Goal: Task Accomplishment & Management: Use online tool/utility

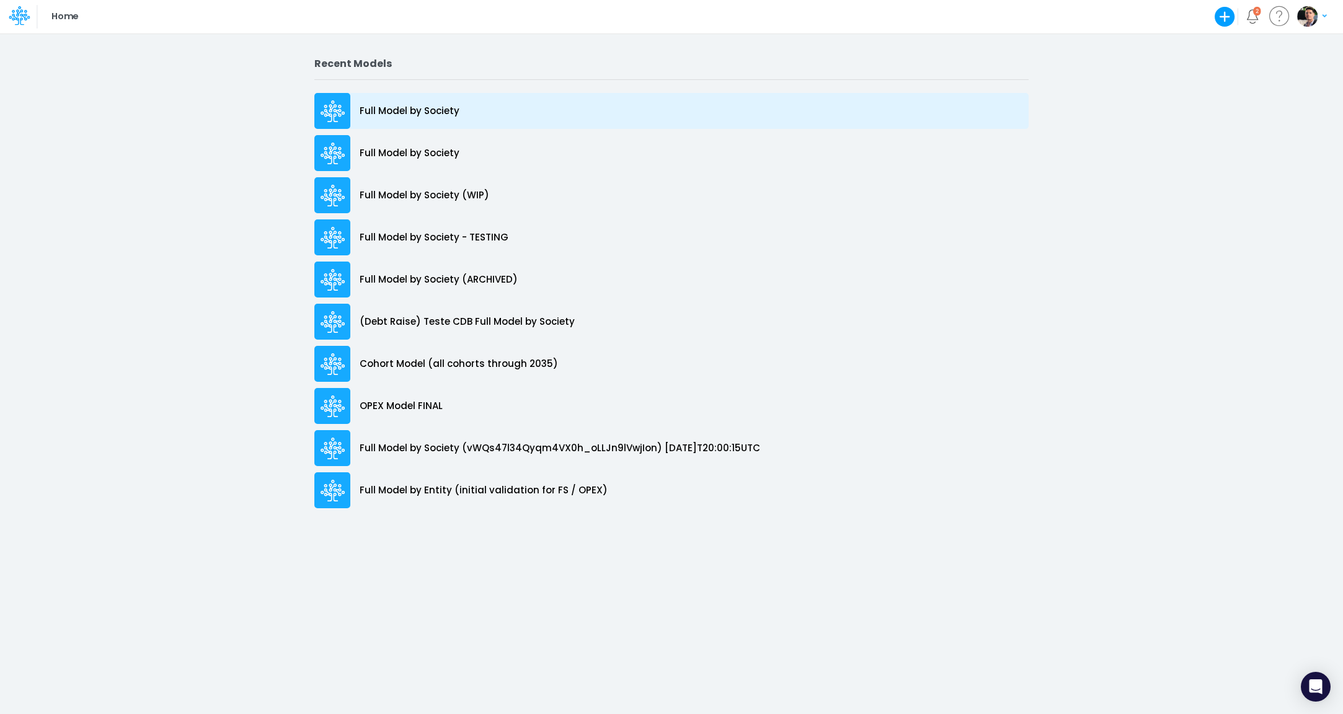
click at [400, 122] on div "Full Model by Society" at bounding box center [671, 111] width 714 height 36
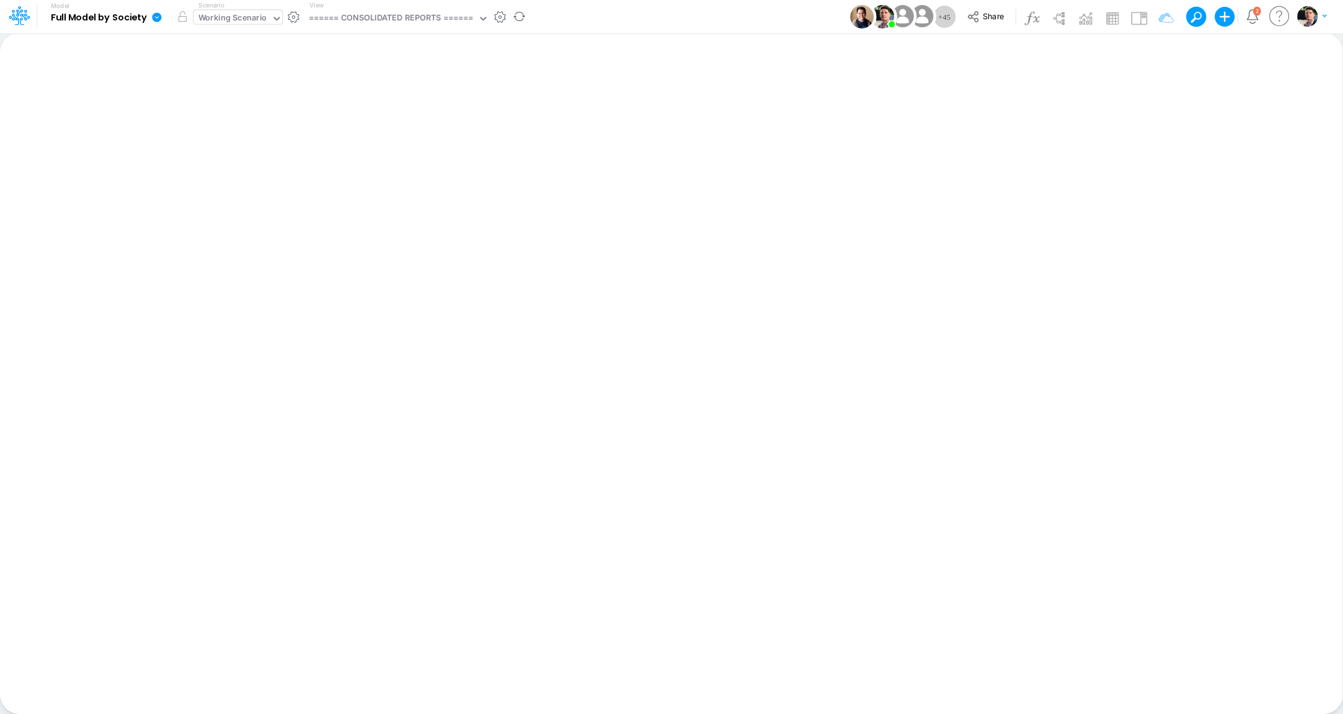
click at [252, 23] on div "Working Scenario" at bounding box center [232, 19] width 69 height 14
click at [260, 19] on div "Working Scenario" at bounding box center [232, 19] width 69 height 14
click at [208, 22] on div "Working Scenario" at bounding box center [232, 19] width 69 height 14
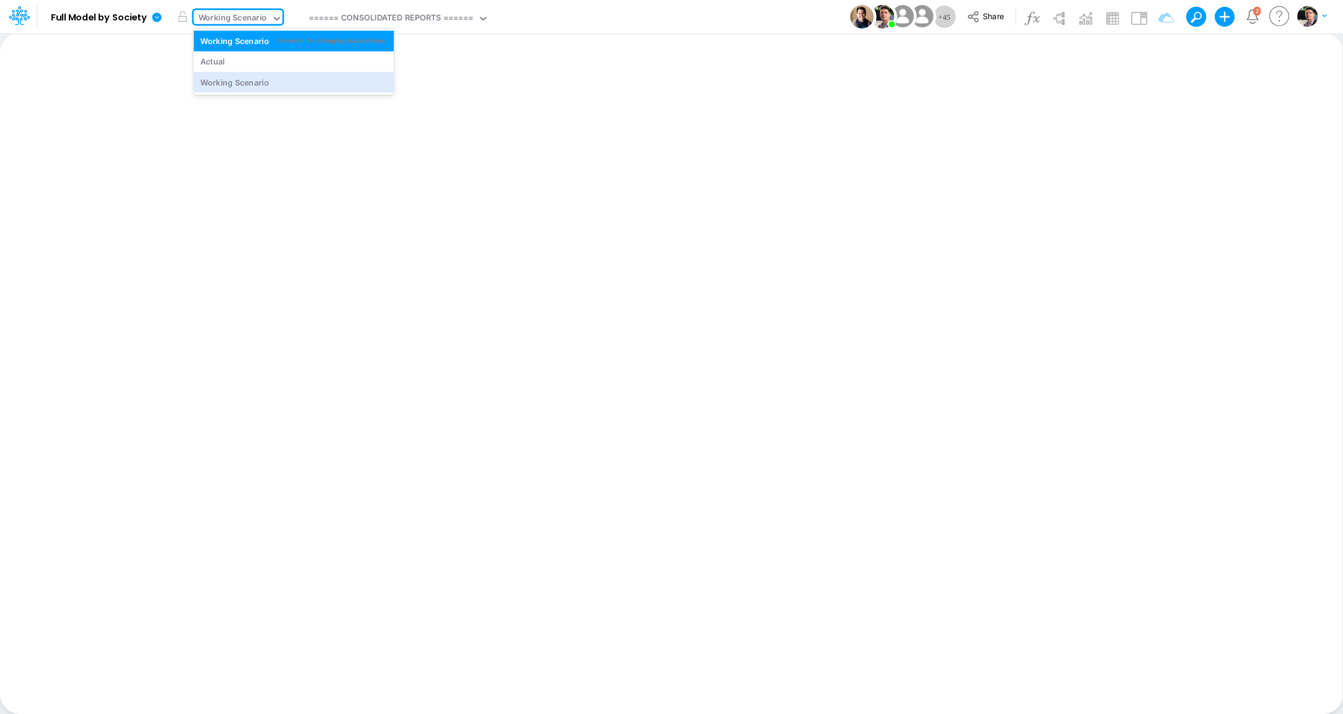
click at [244, 195] on div "Insert new Conditional formatting Paste Cut Copy AutoFill Ready 100% Sum: null …" at bounding box center [671, 373] width 1342 height 681
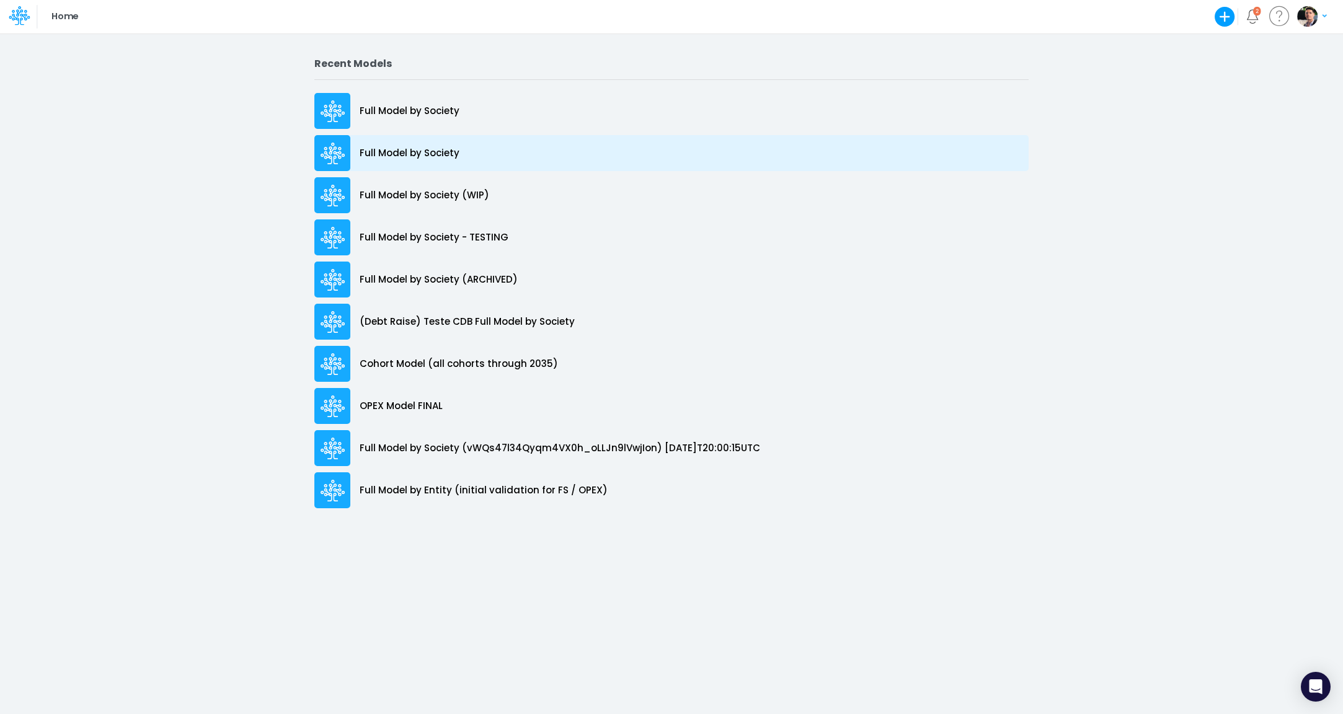
click at [419, 154] on p "Full Model by Society" at bounding box center [410, 153] width 100 height 14
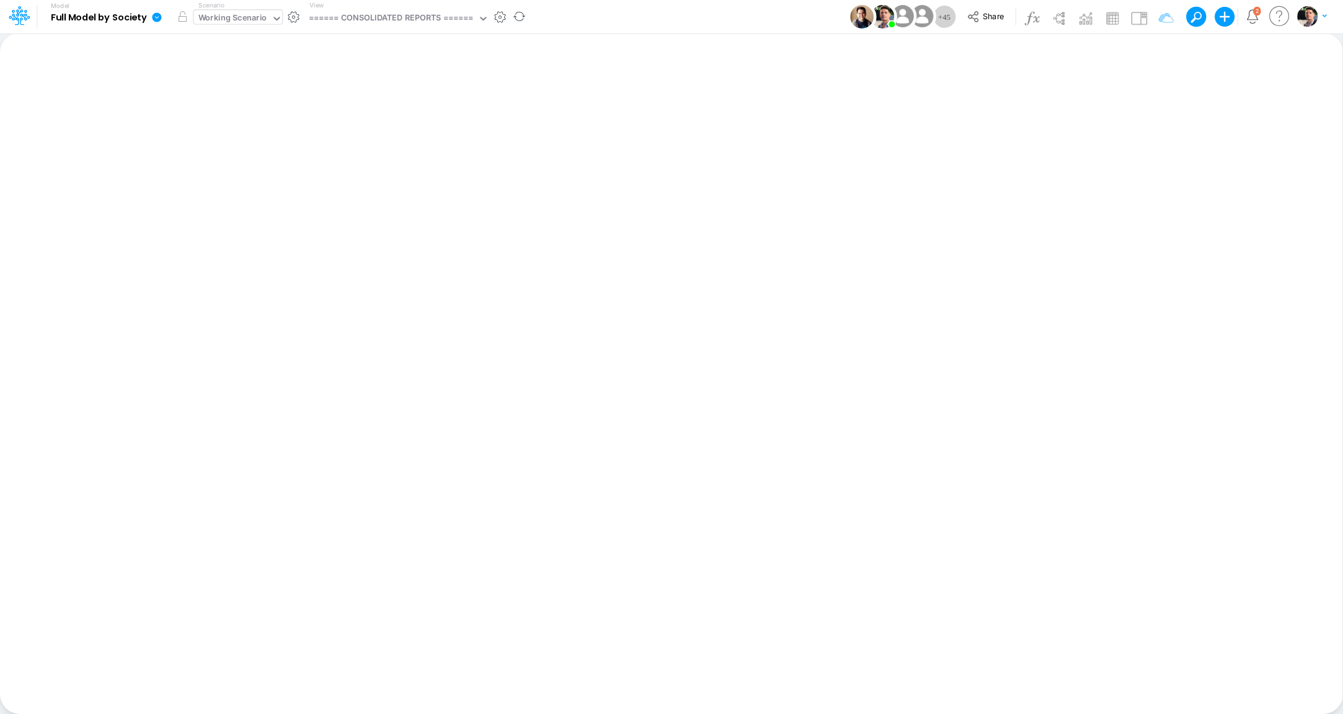
click at [239, 17] on div "Working Scenario" at bounding box center [232, 19] width 69 height 14
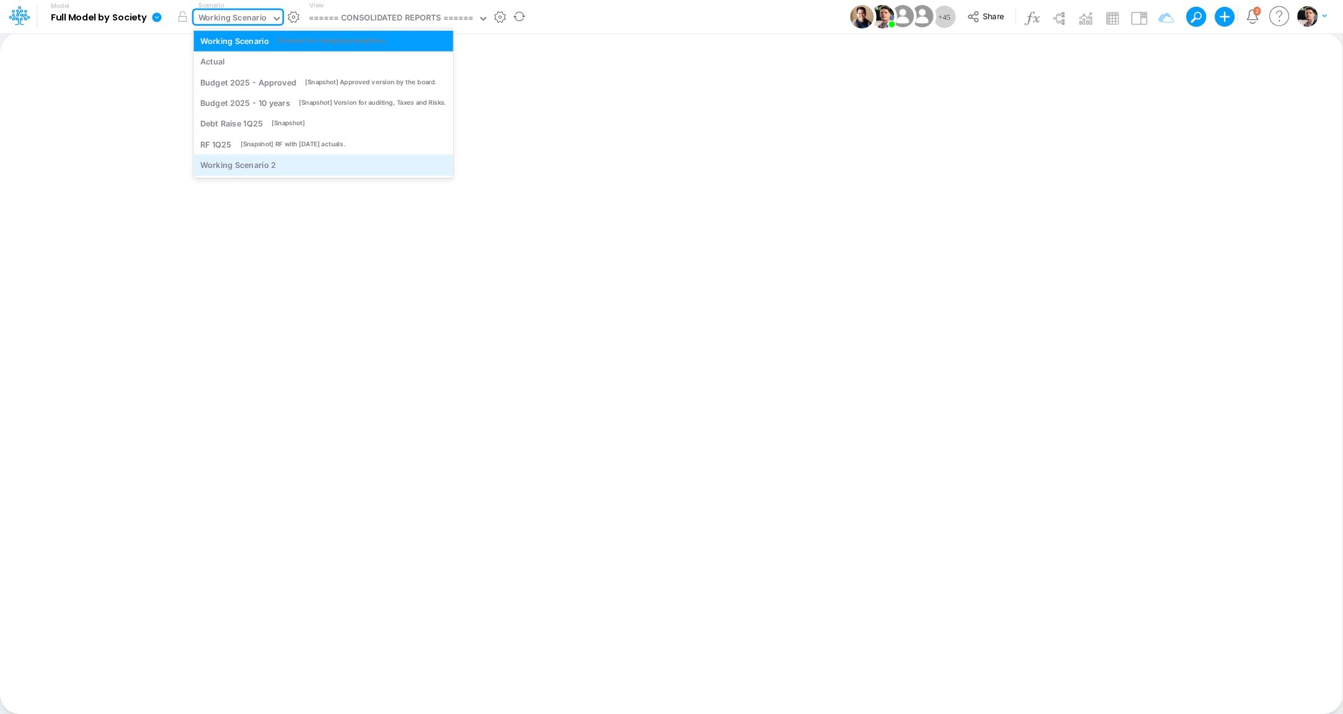
click at [267, 167] on div "Working Scenario 2" at bounding box center [238, 165] width 76 height 12
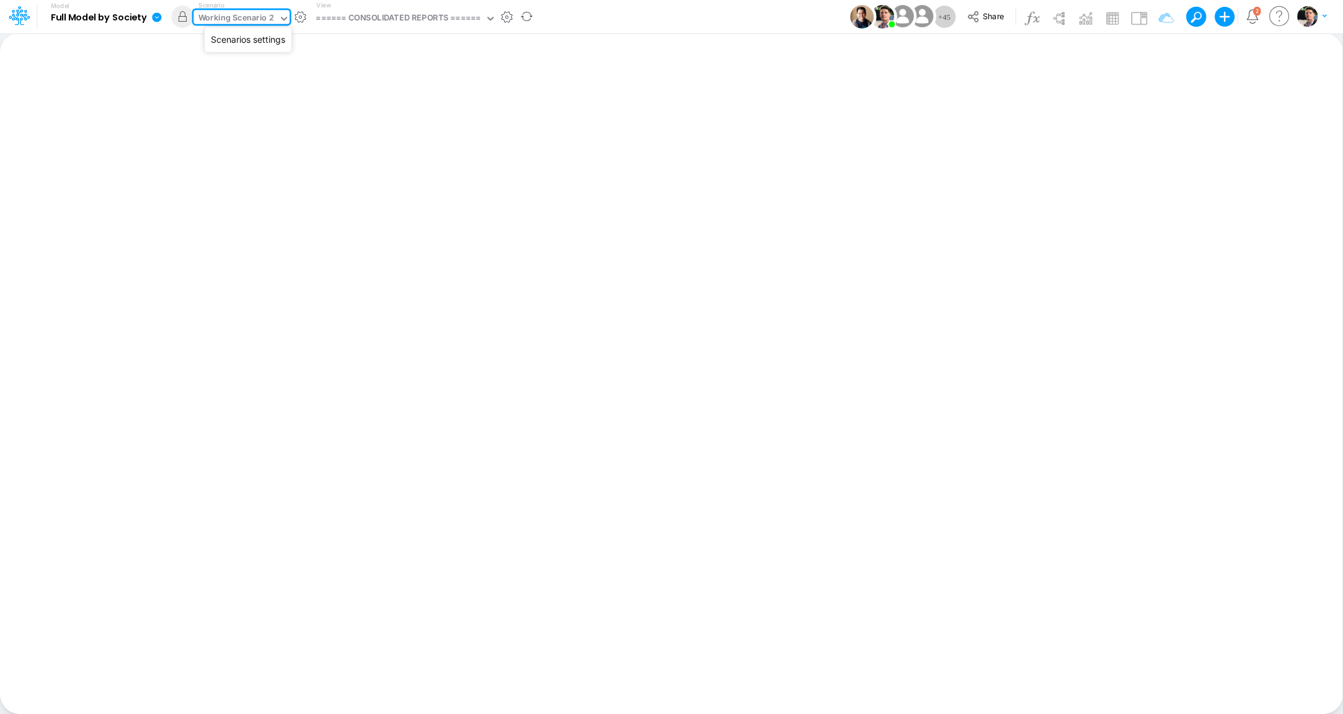
click at [298, 17] on button "button" at bounding box center [300, 17] width 13 height 13
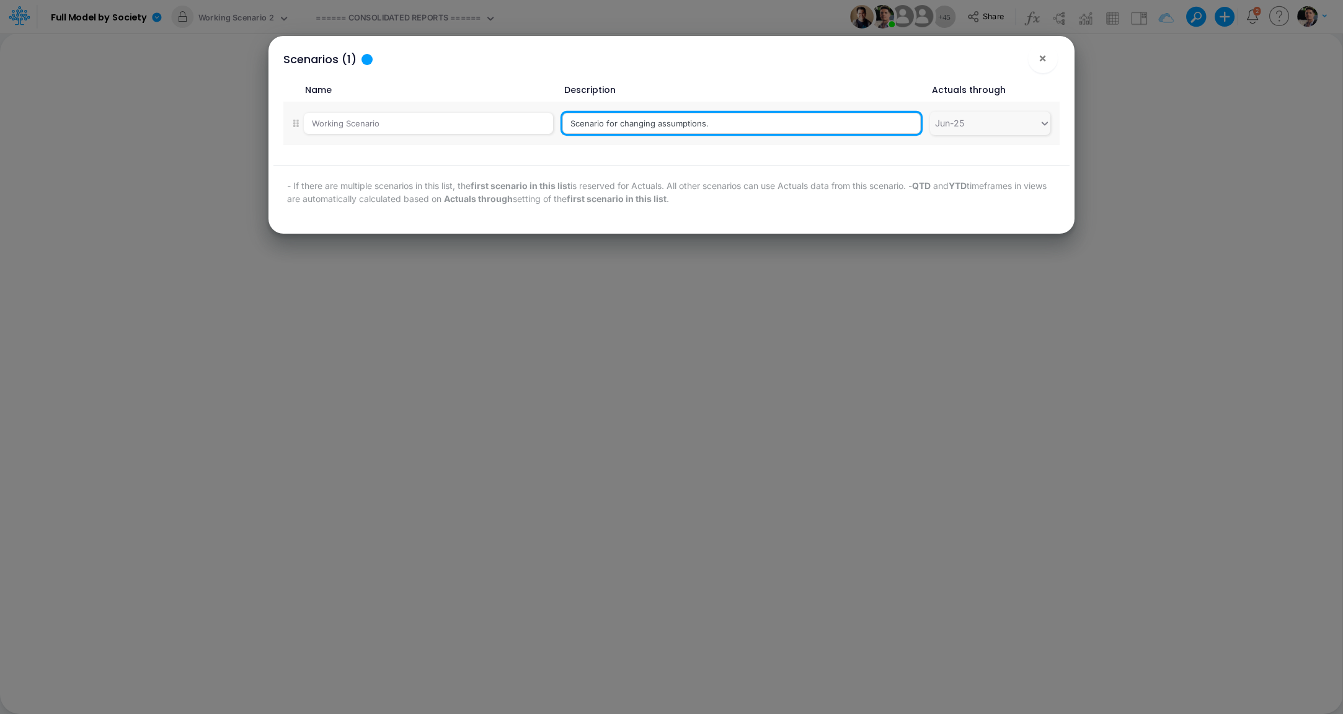
click at [732, 125] on input "Scenario for changing assumptions." at bounding box center [741, 123] width 358 height 21
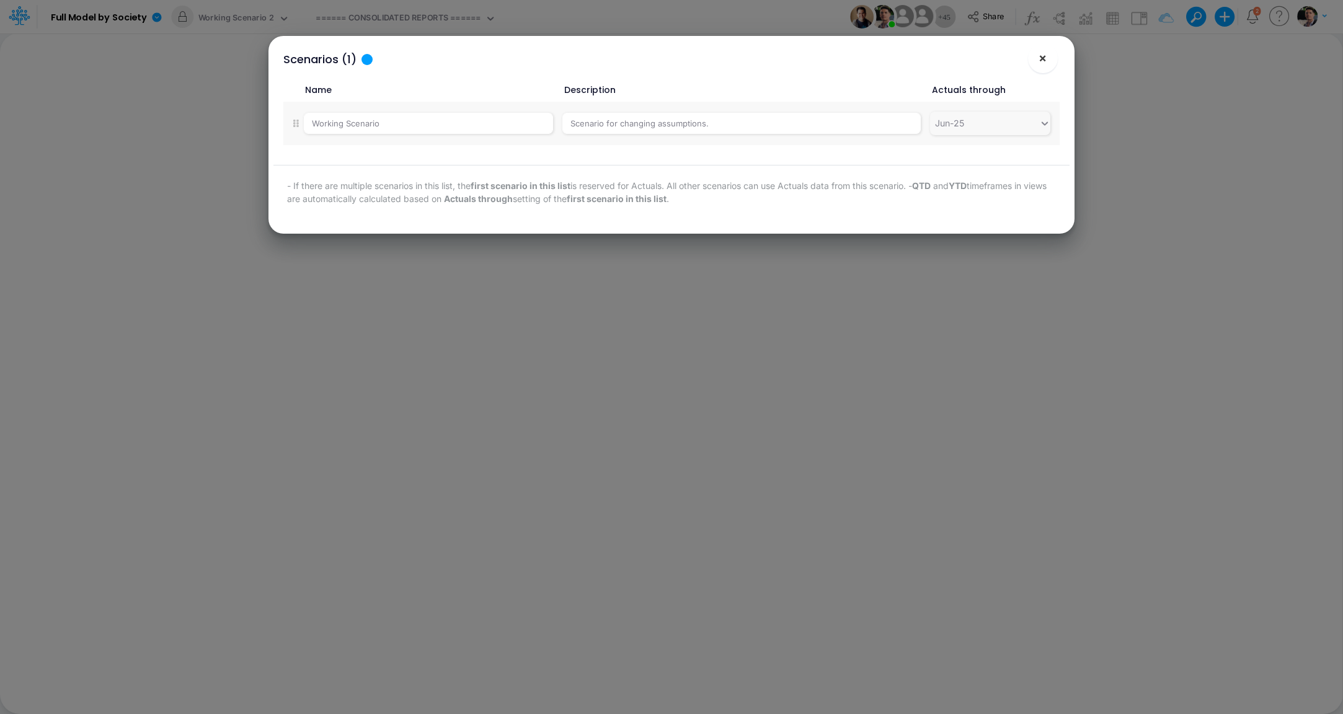
click at [1044, 56] on span "×" at bounding box center [1043, 57] width 8 height 15
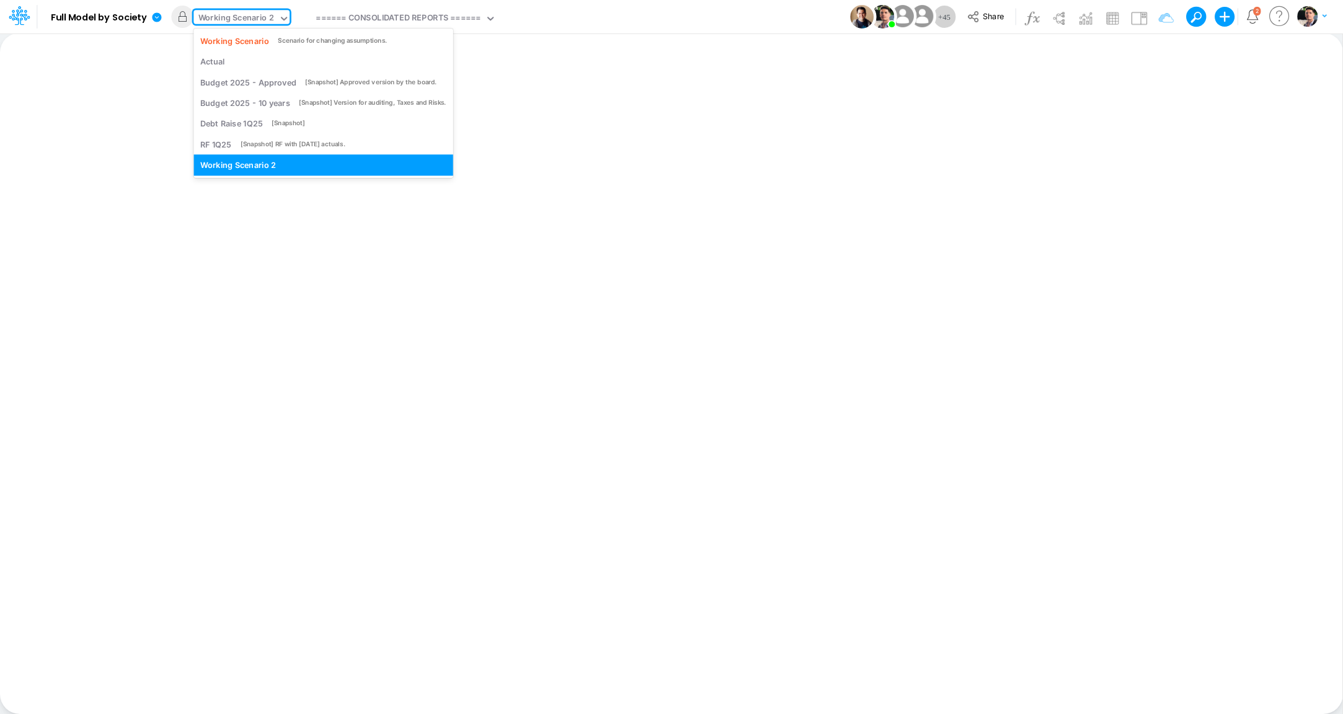
click at [259, 15] on div "Working Scenario 2" at bounding box center [236, 19] width 76 height 14
click at [259, 19] on div "Working Scenario 2" at bounding box center [236, 19] width 76 height 14
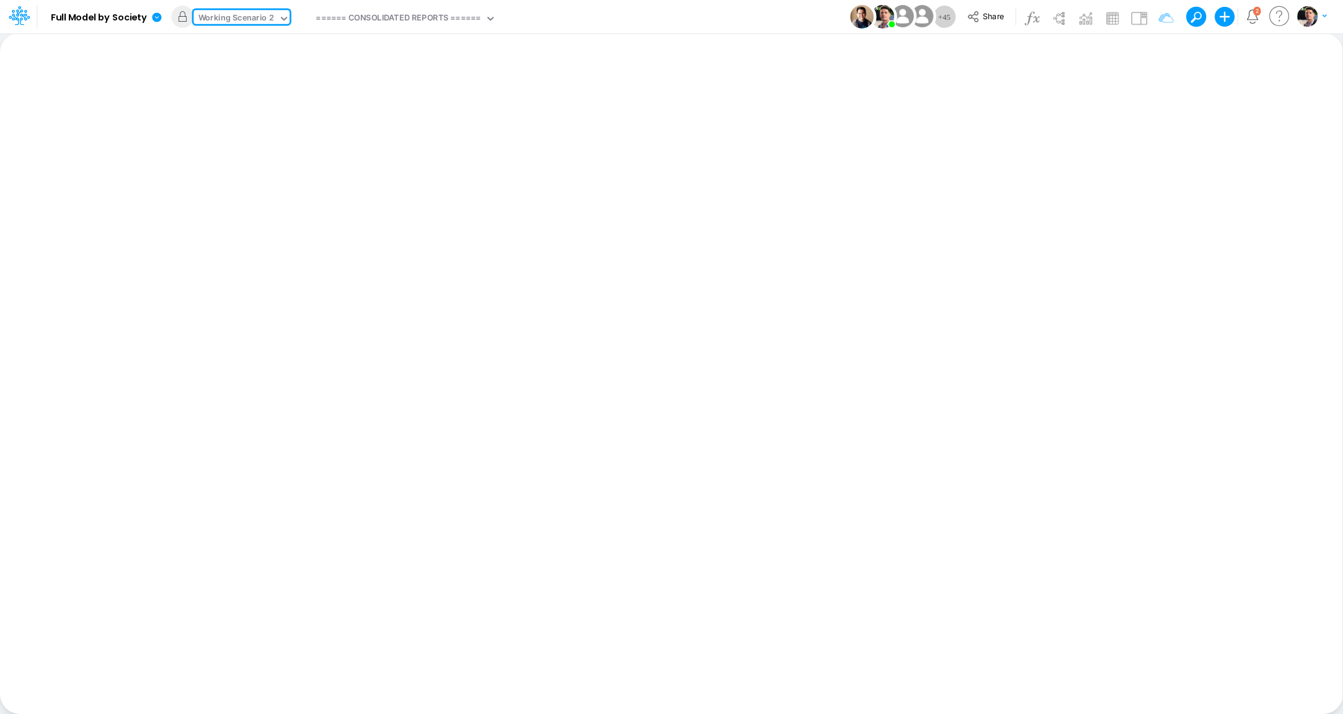
click at [259, 19] on div "Working Scenario 2" at bounding box center [236, 19] width 76 height 14
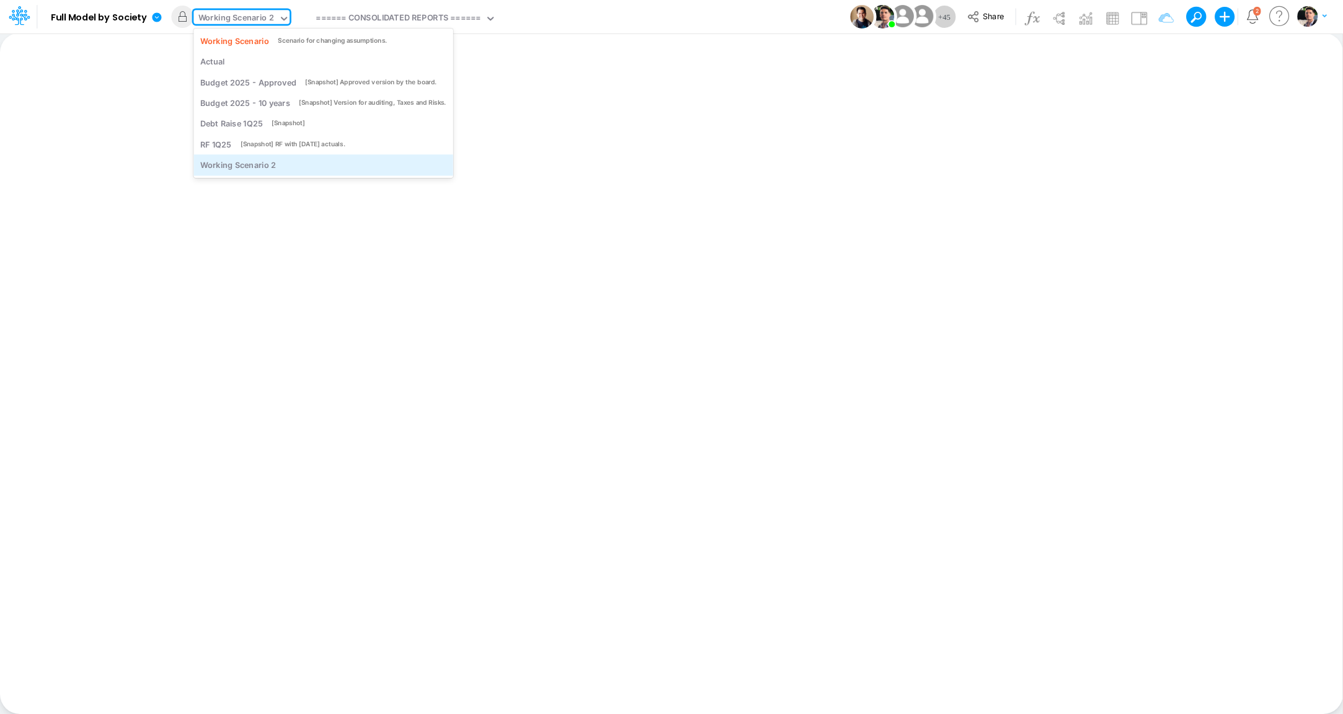
click at [255, 167] on div "Working Scenario 2" at bounding box center [238, 165] width 76 height 12
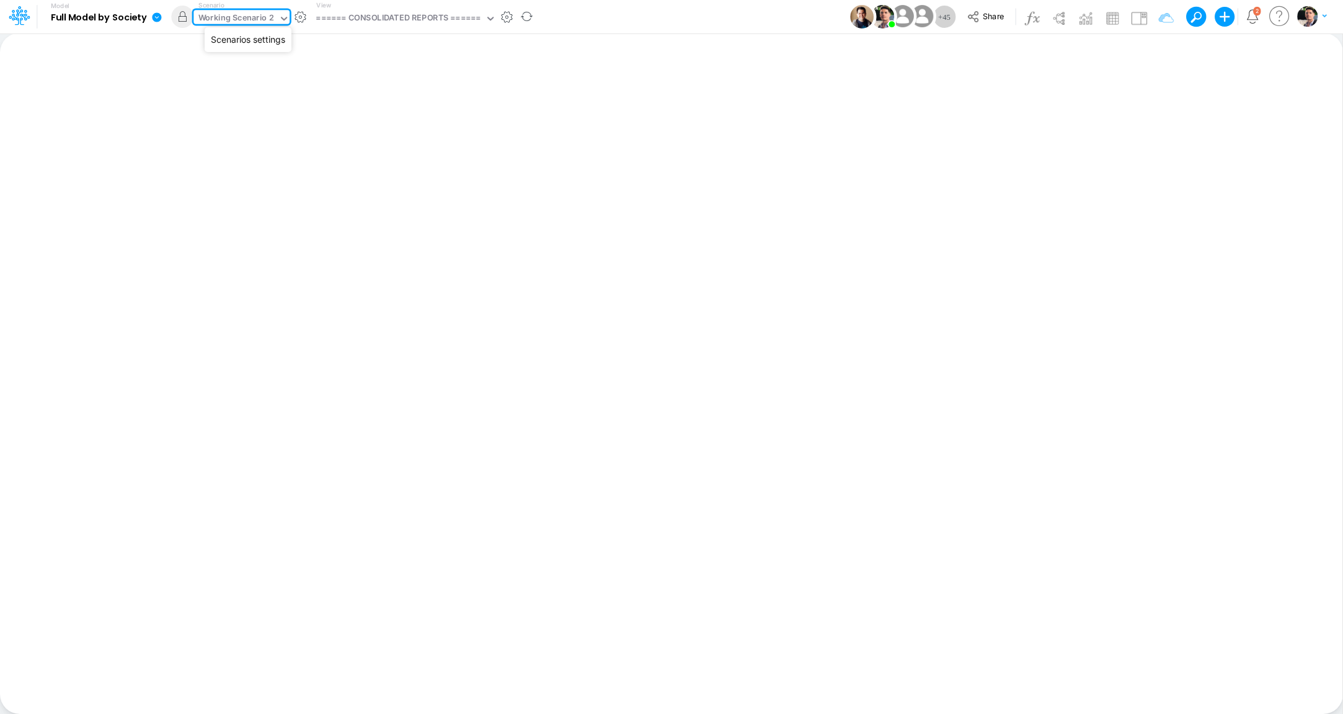
click at [298, 16] on button "button" at bounding box center [300, 17] width 13 height 13
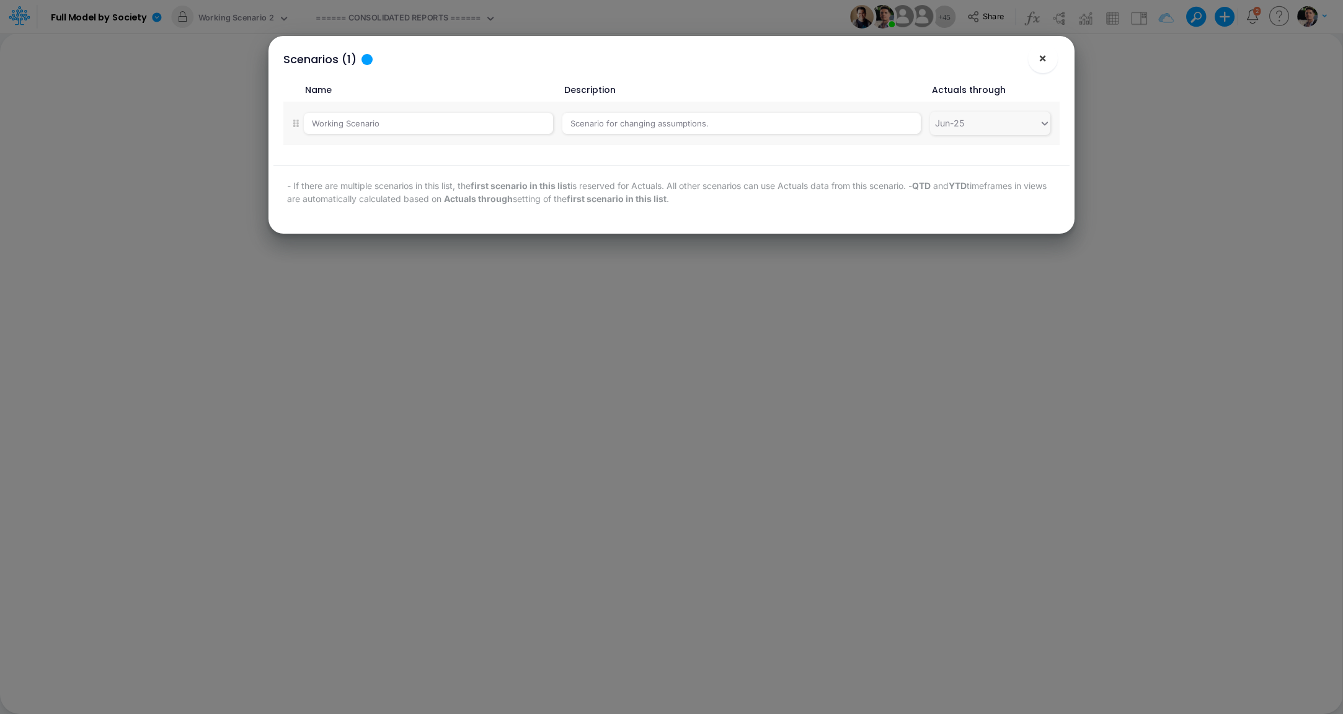
click at [1047, 58] on button "×" at bounding box center [1043, 58] width 30 height 30
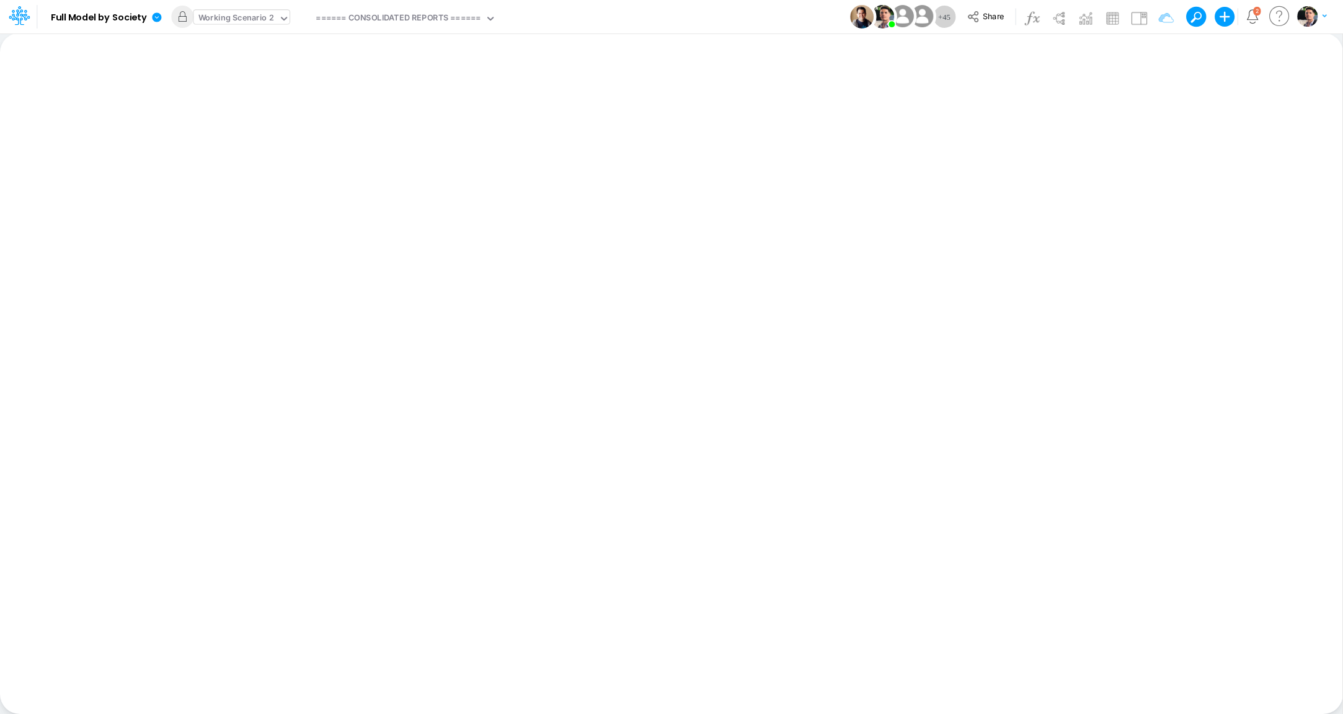
click at [262, 18] on div "Working Scenario 2" at bounding box center [236, 19] width 76 height 14
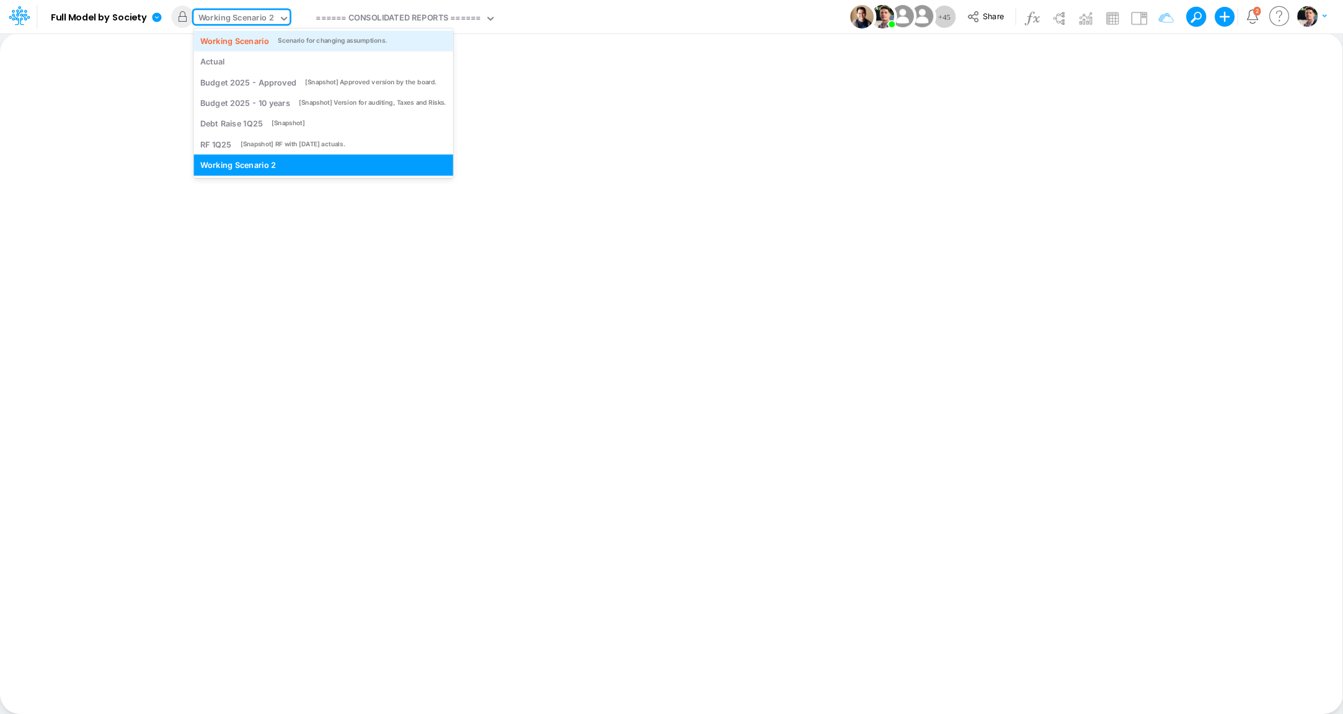
click at [249, 37] on div "Working Scenario" at bounding box center [234, 41] width 69 height 12
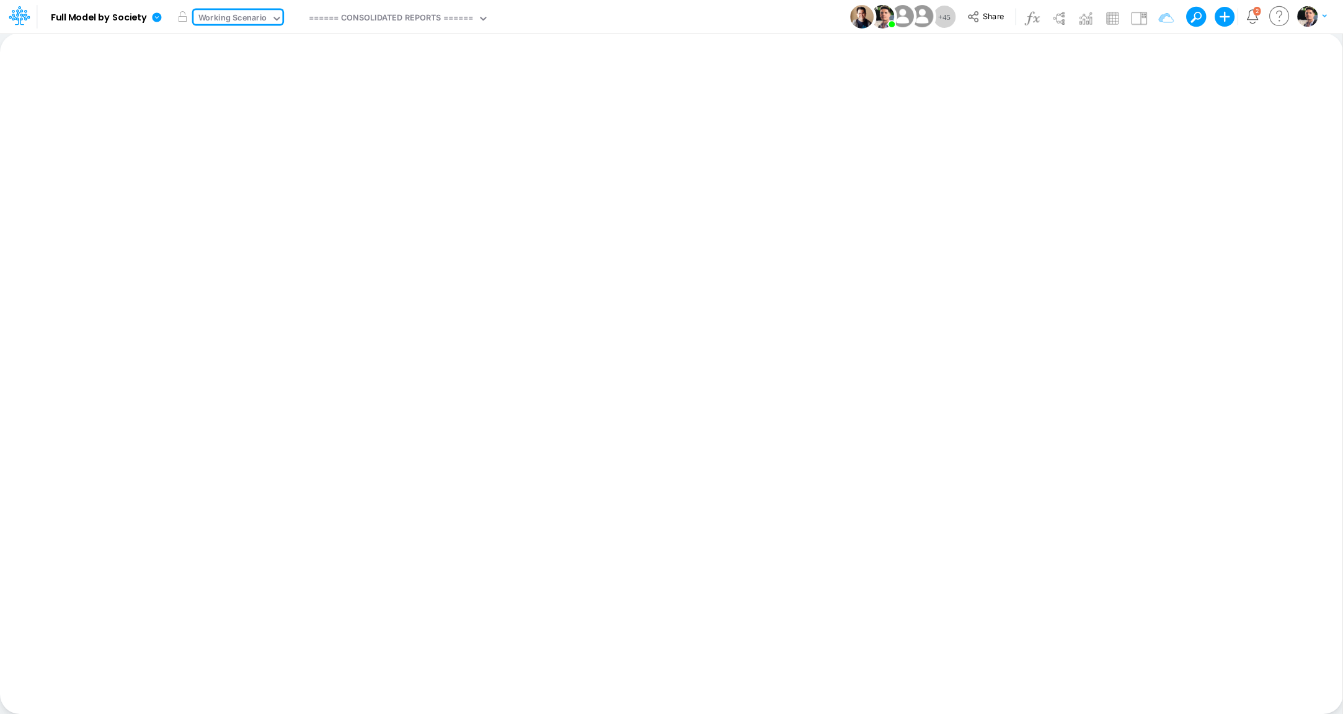
click at [254, 19] on div "Working Scenario" at bounding box center [232, 19] width 69 height 14
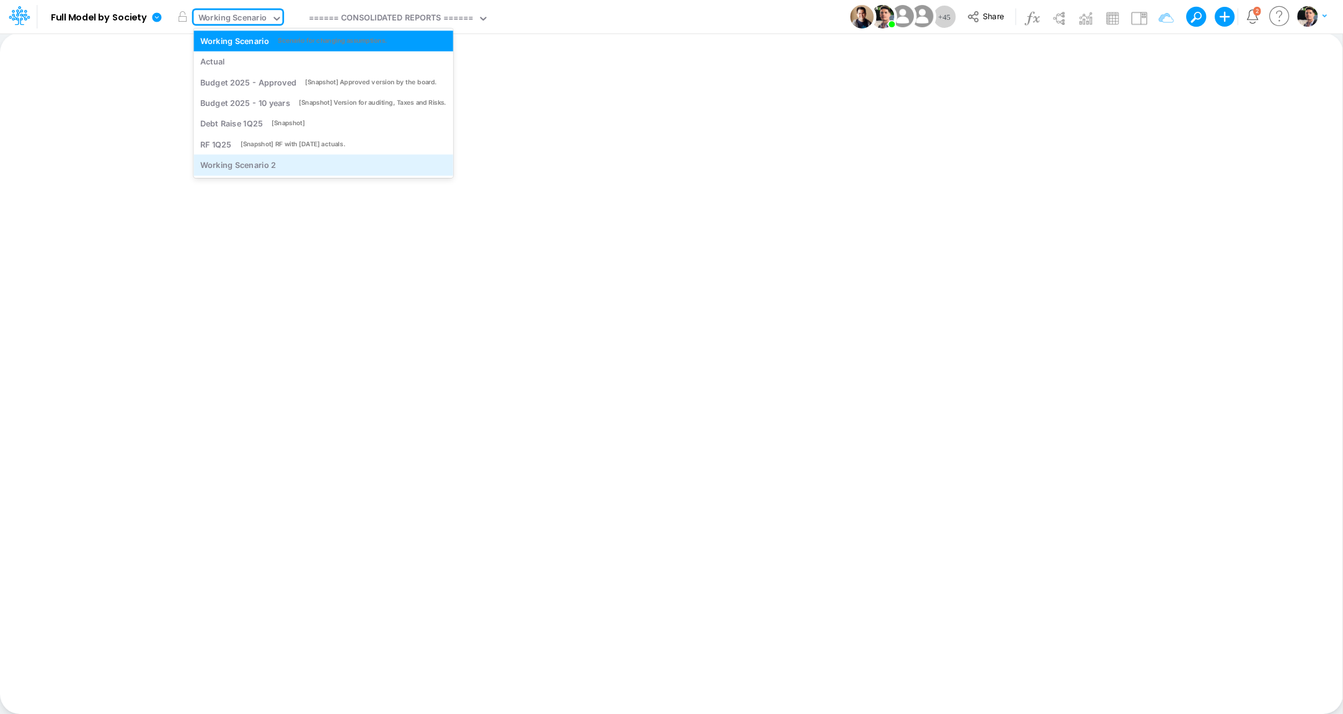
click at [242, 164] on div "Working Scenario 2" at bounding box center [238, 165] width 76 height 12
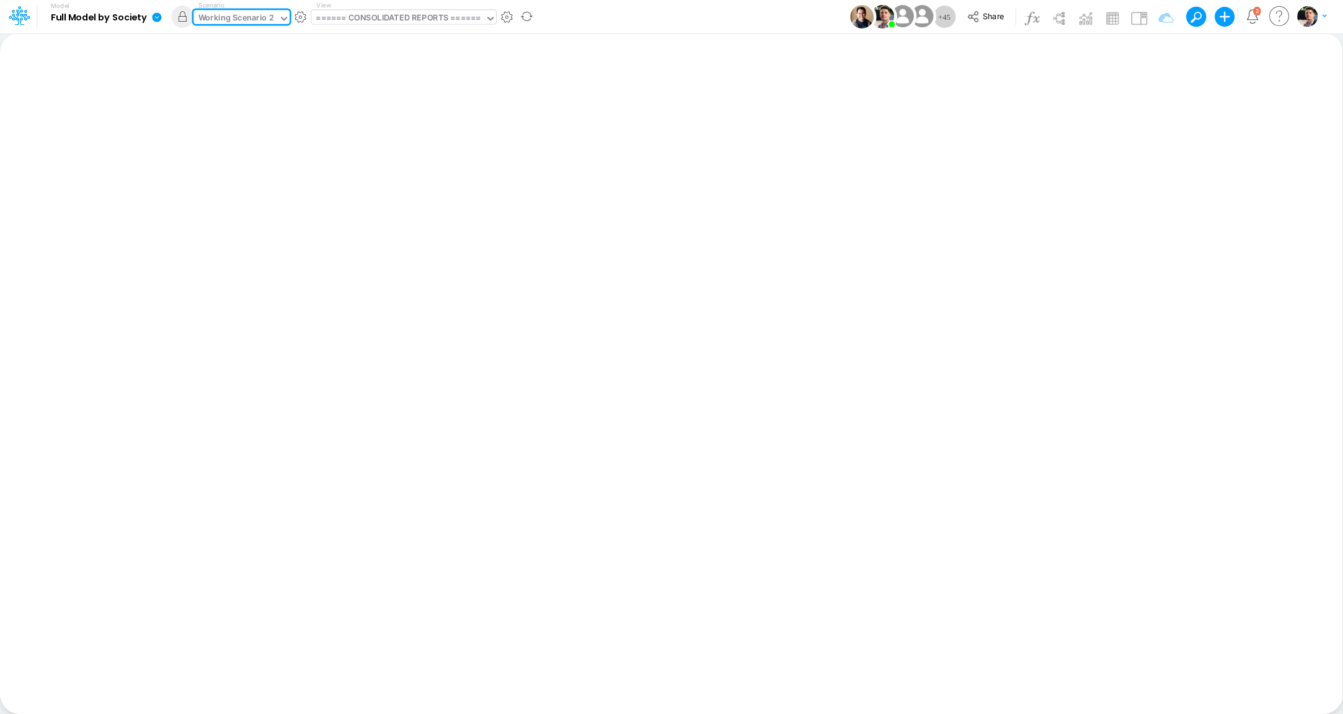
click at [387, 18] on div "====== CONSOLIDATED REPORTS ======" at bounding box center [398, 19] width 165 height 14
type input "cogs"
click at [353, 43] on div "COGS (01BR)" at bounding box center [394, 40] width 167 height 20
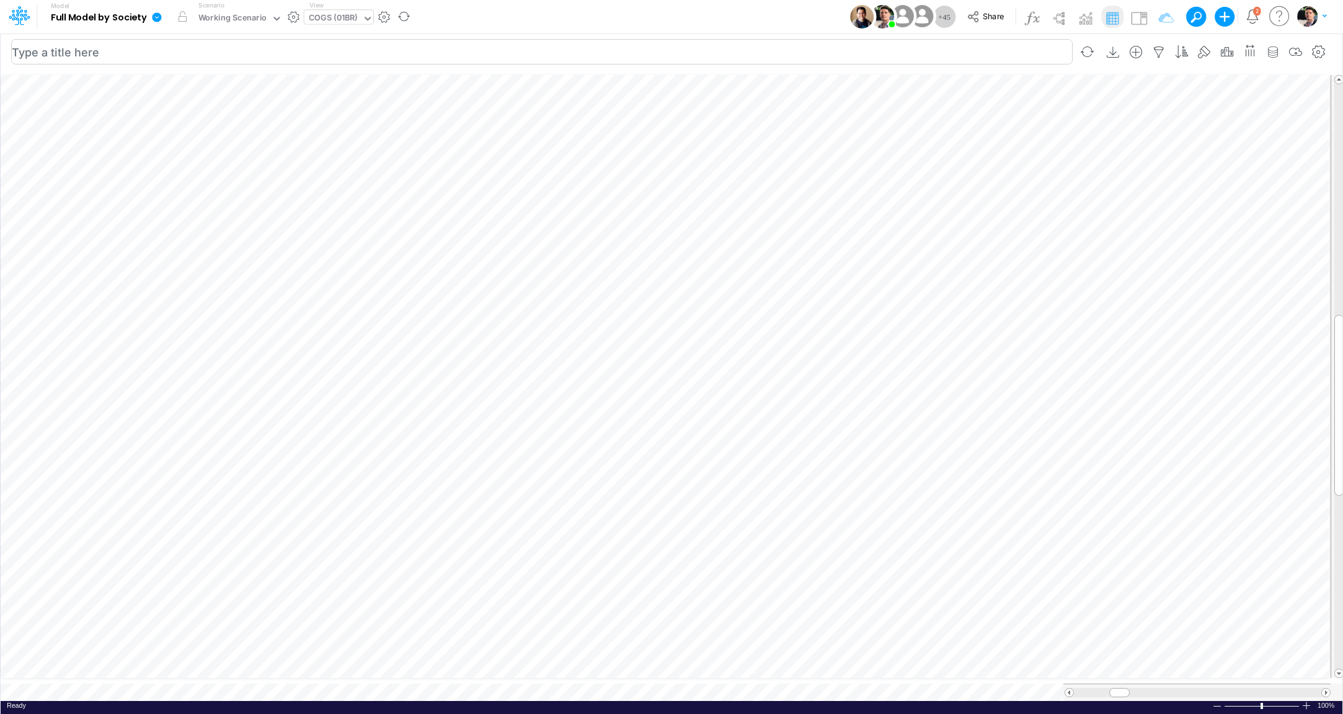
scroll to position [5, 2]
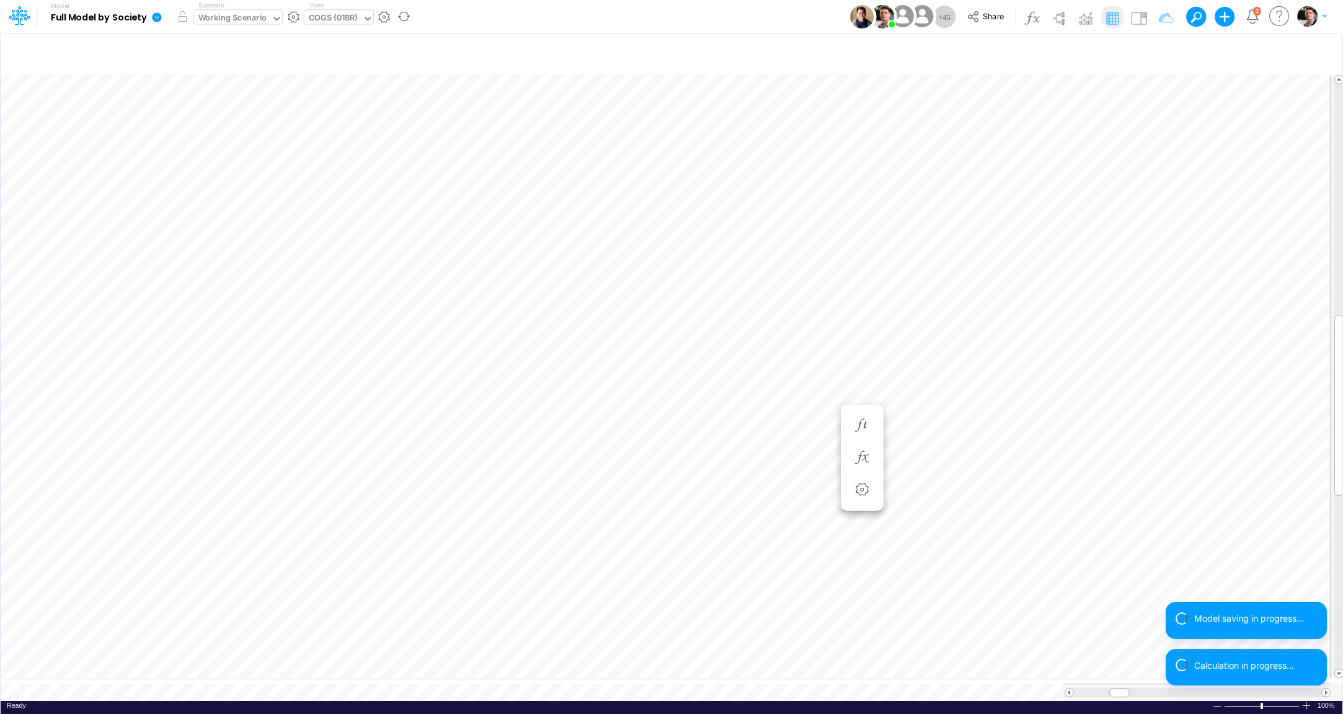
click at [239, 21] on div "Working Scenario" at bounding box center [232, 19] width 69 height 14
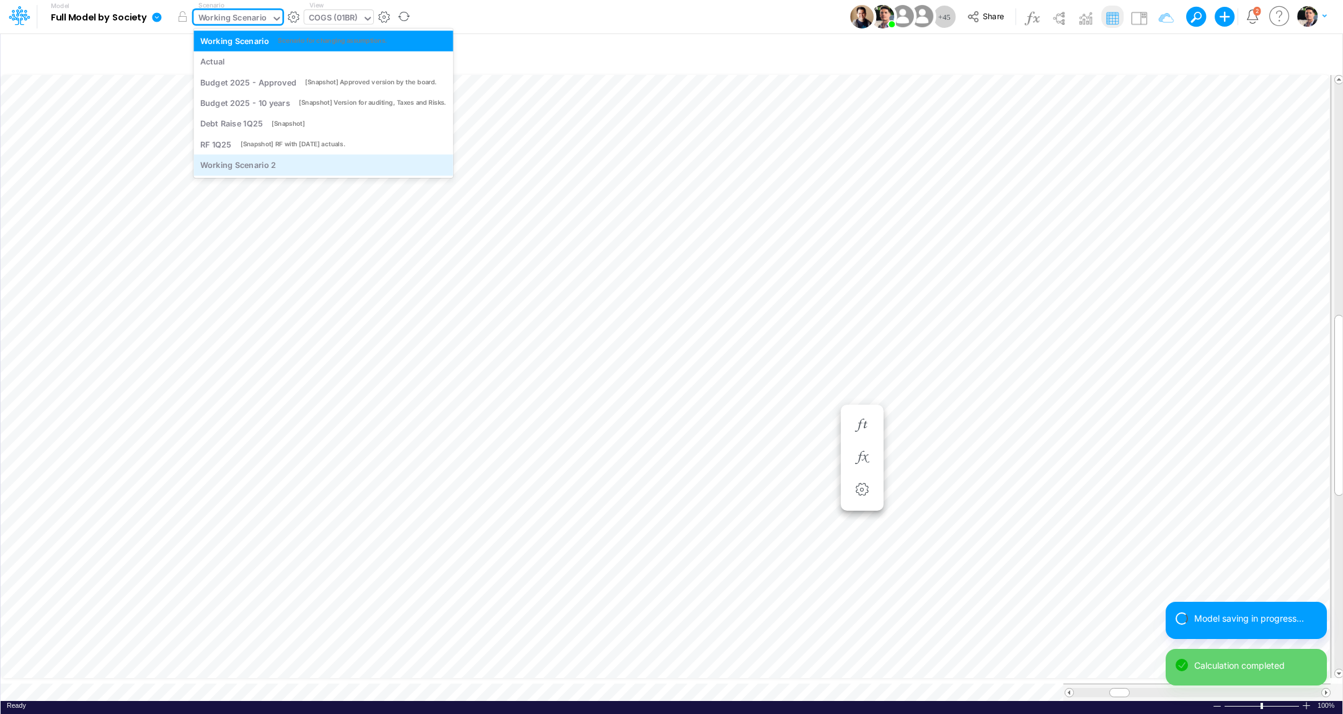
click at [255, 165] on div "Working Scenario 2" at bounding box center [238, 165] width 76 height 12
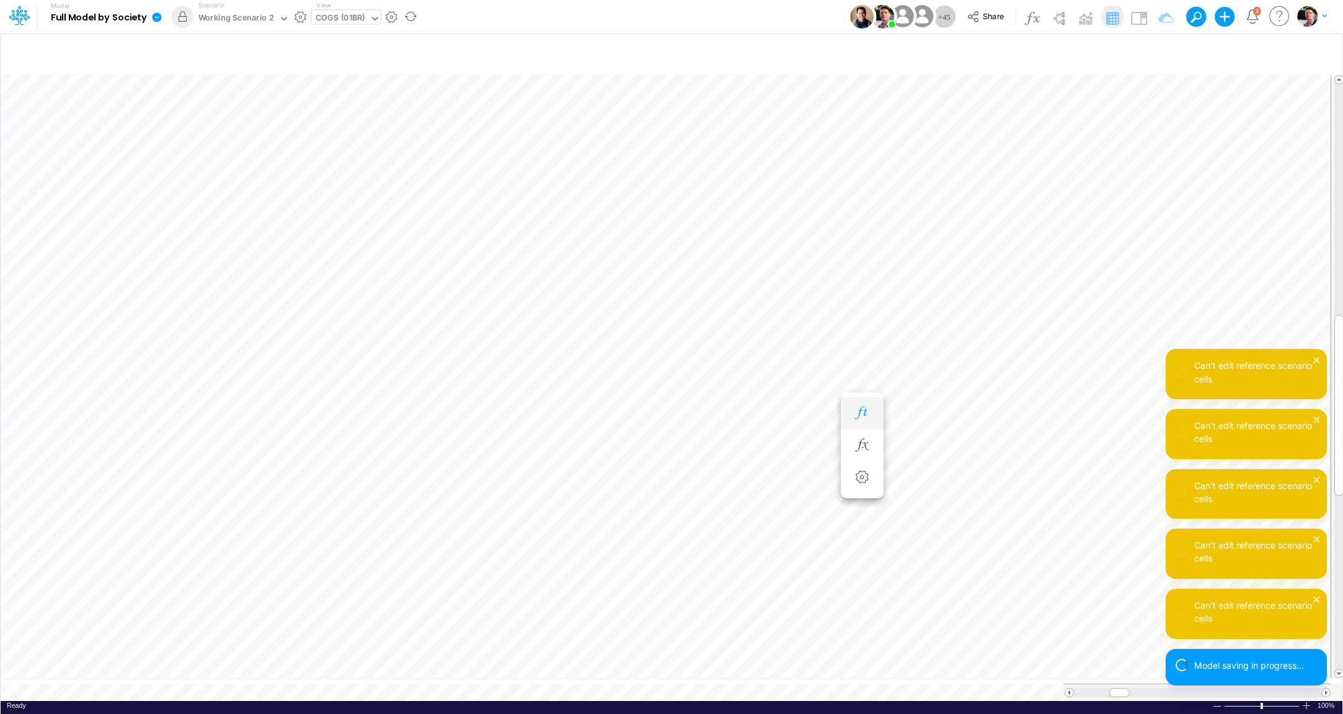
scroll to position [5, 23]
click at [232, 17] on div "Working Scenario 2" at bounding box center [236, 19] width 76 height 14
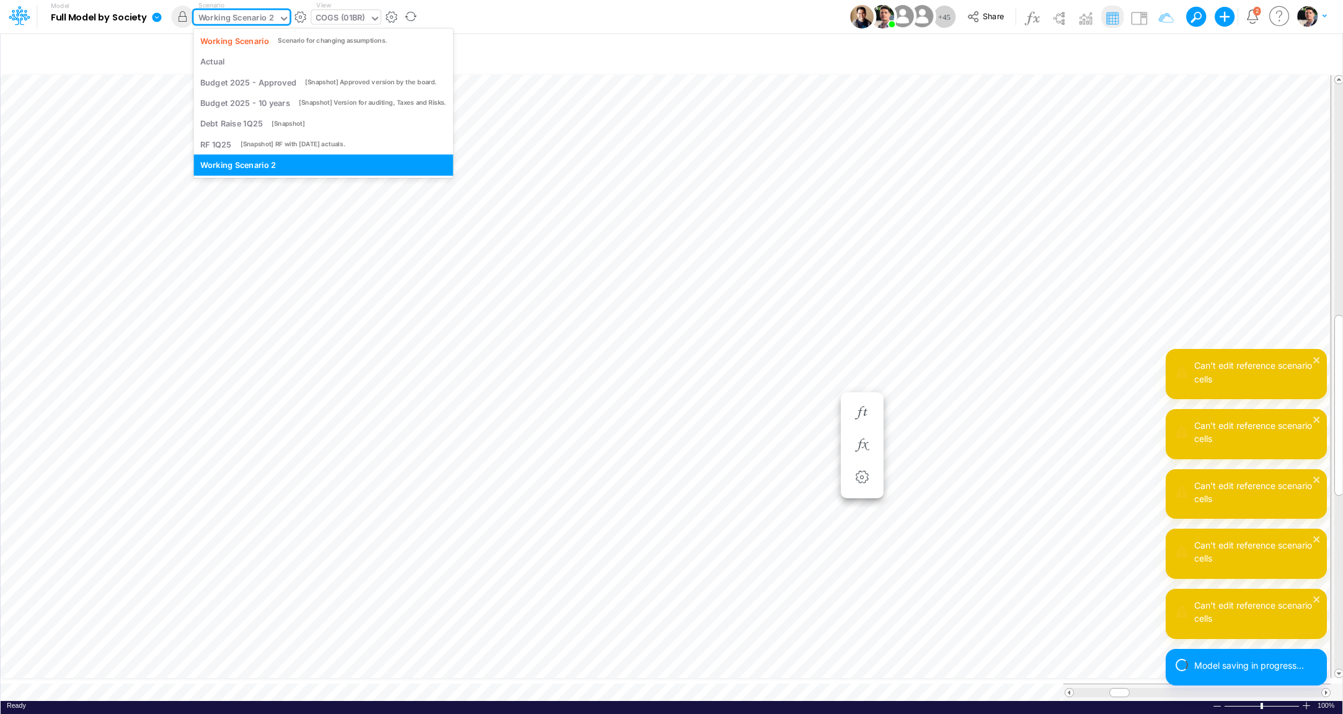
click at [233, 17] on div "Working Scenario 2" at bounding box center [236, 19] width 76 height 14
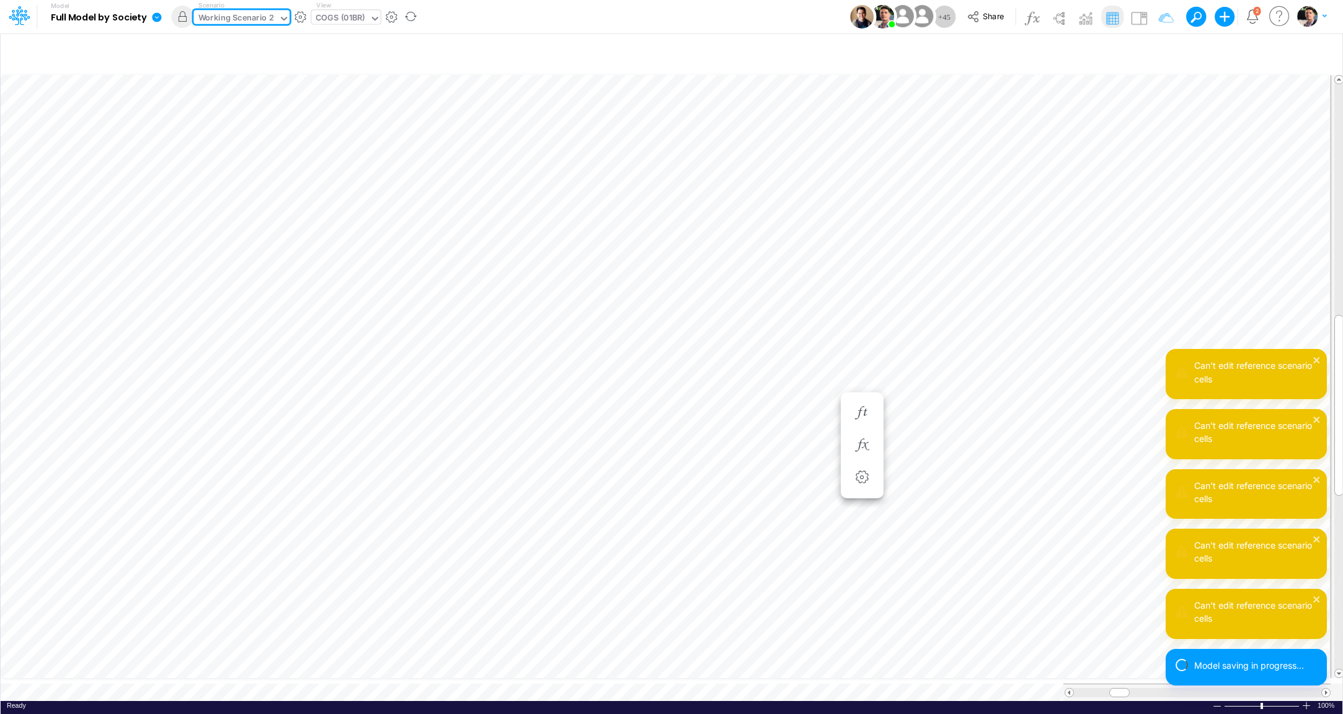
click at [233, 17] on div "Working Scenario 2" at bounding box center [236, 19] width 76 height 14
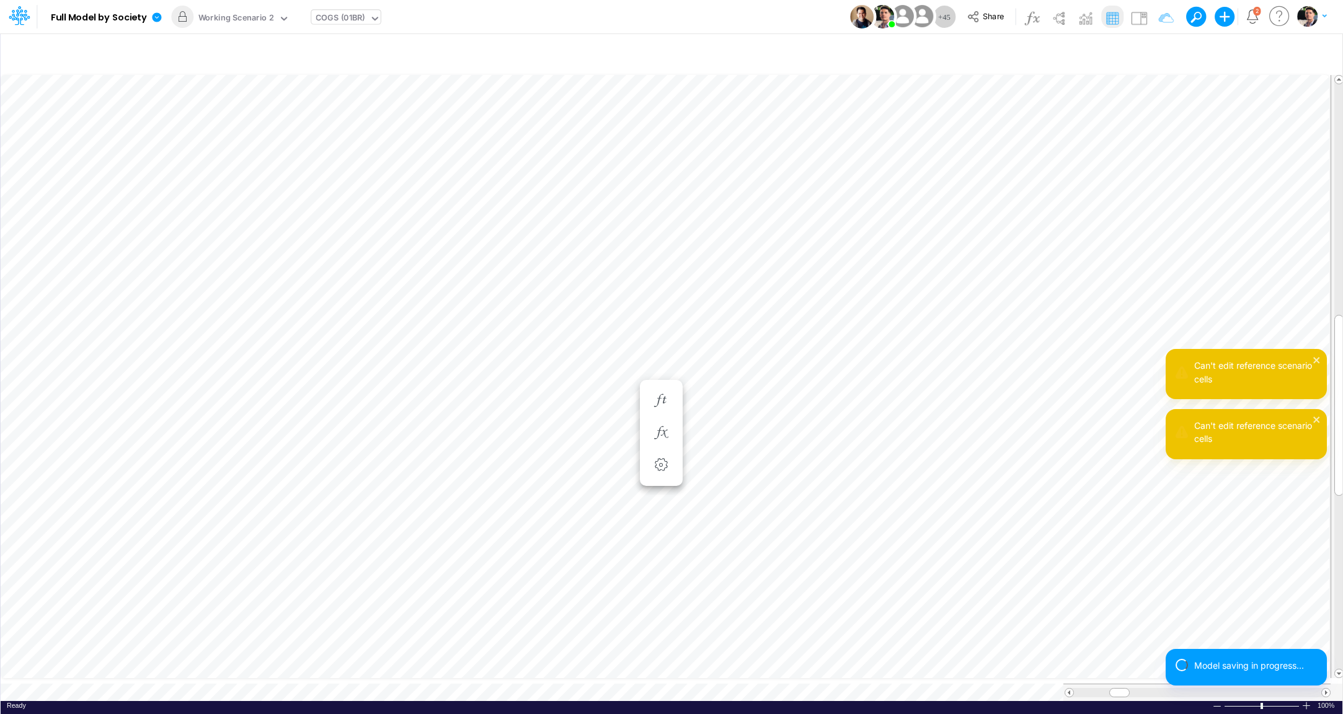
scroll to position [5, 2]
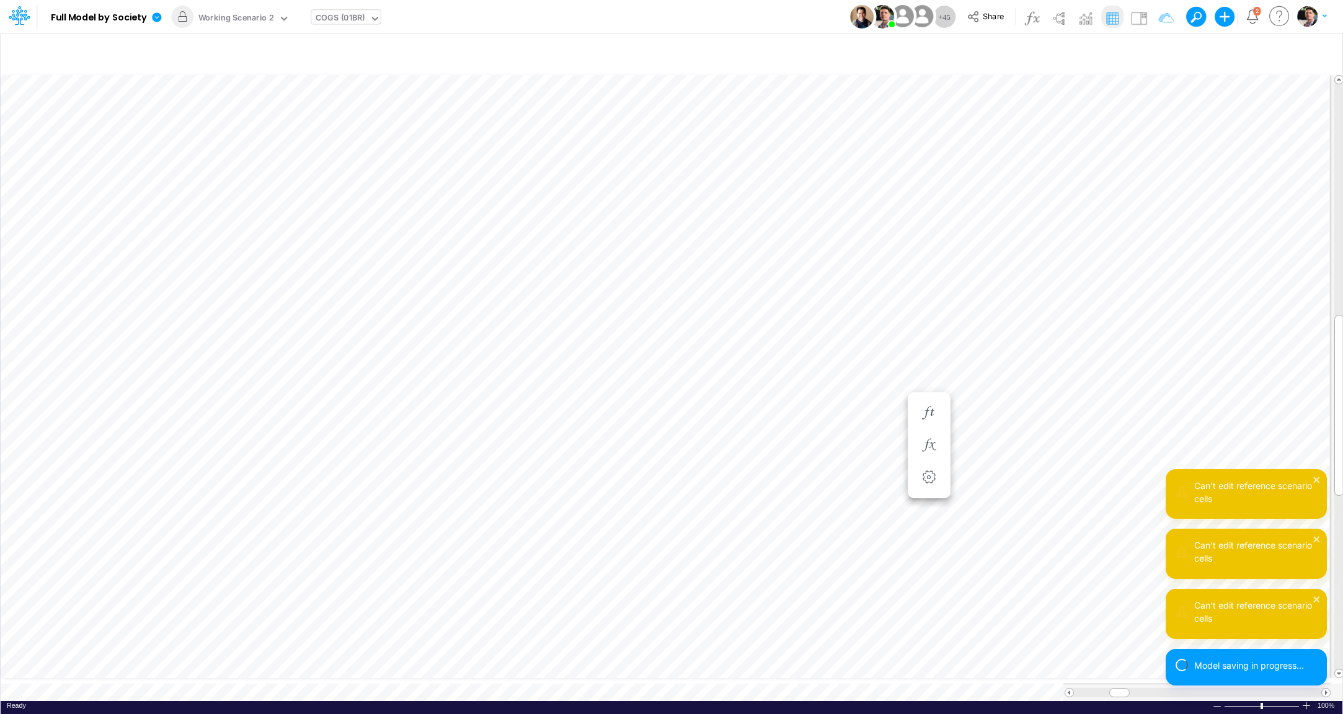
scroll to position [5, 14]
click at [187, 19] on button "button" at bounding box center [182, 17] width 22 height 22
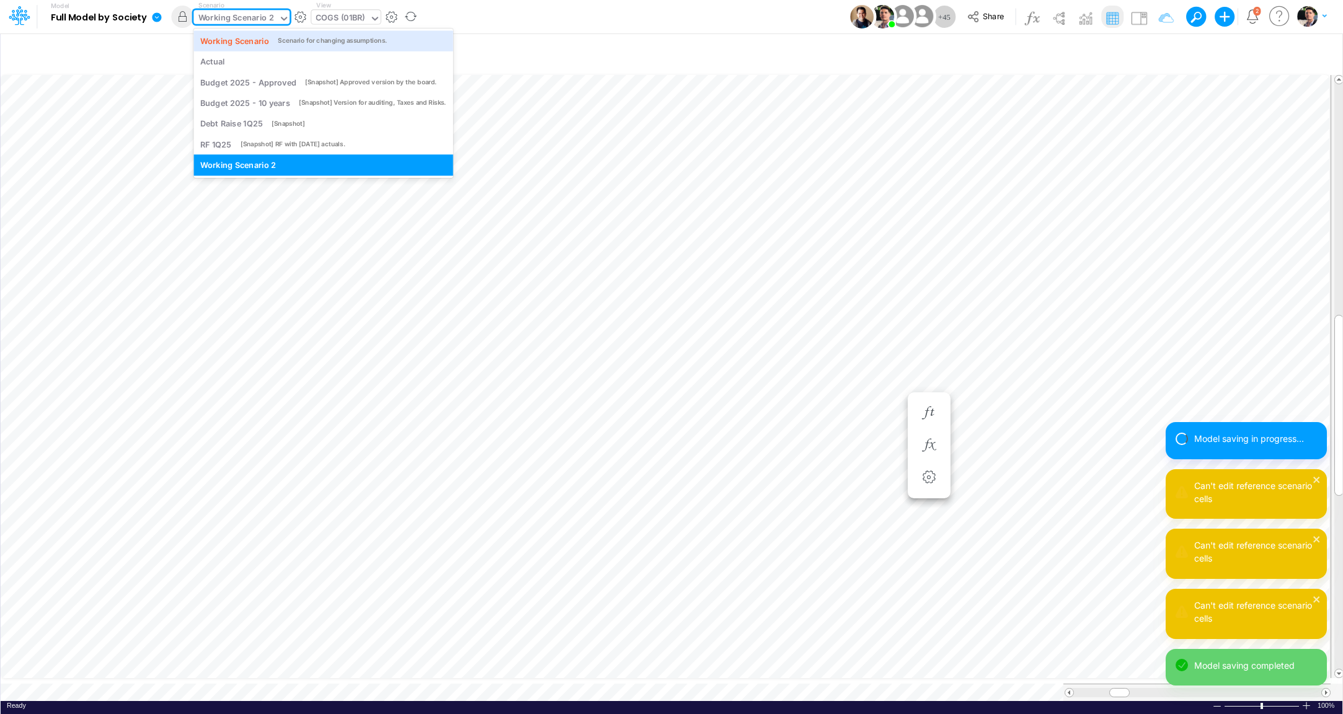
click at [243, 23] on div "Working Scenario 2" at bounding box center [236, 19] width 76 height 14
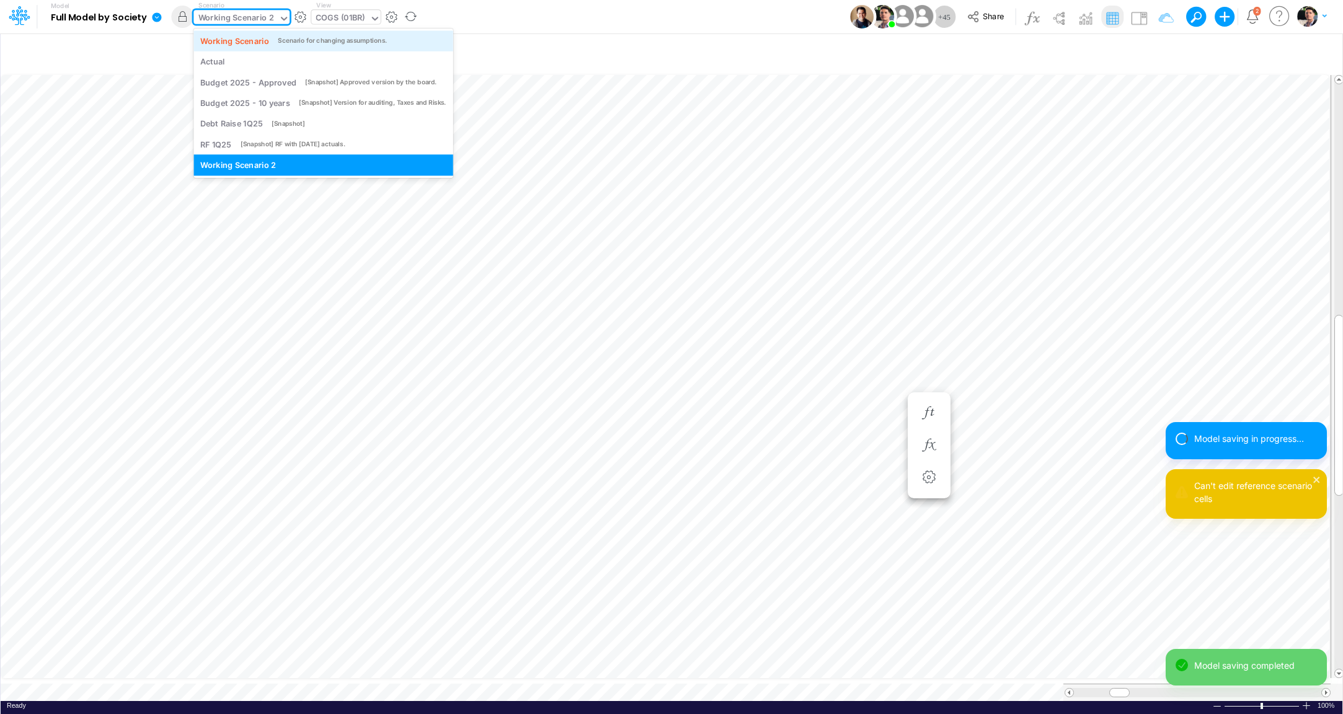
click at [255, 43] on div "Working Scenario" at bounding box center [234, 41] width 69 height 12
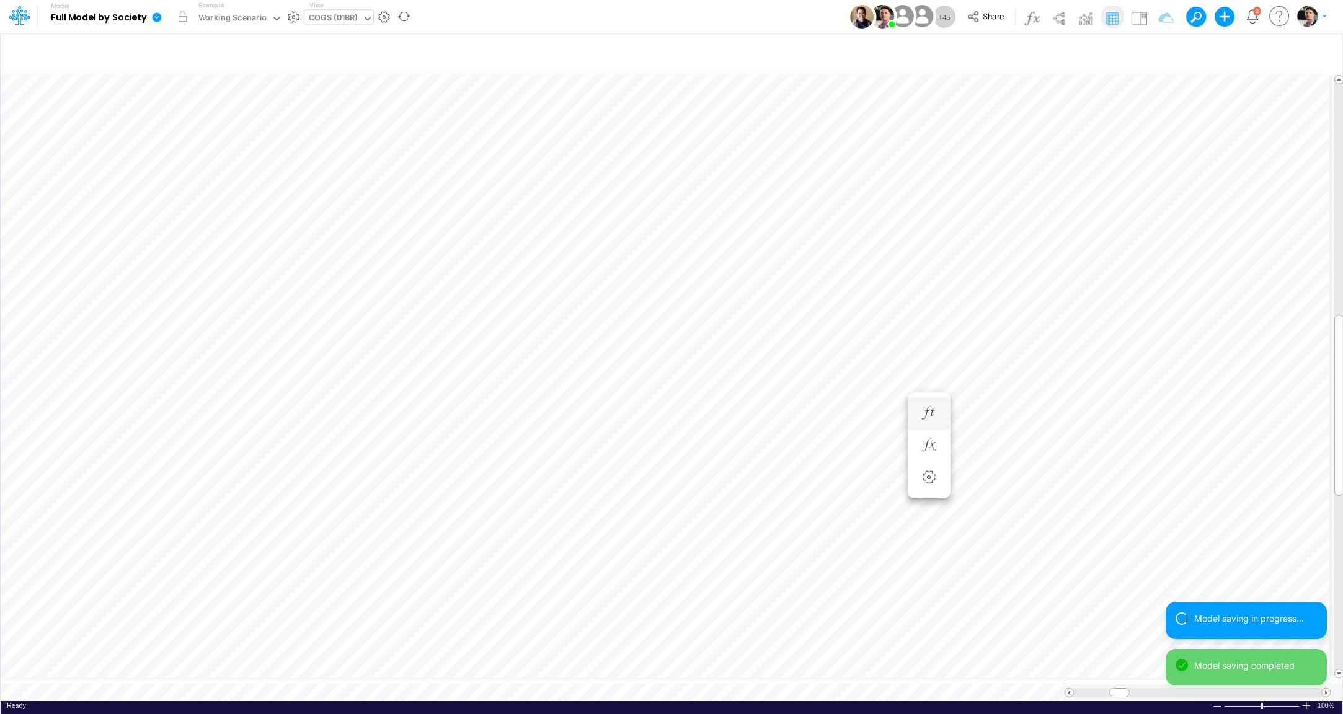
scroll to position [5, 2]
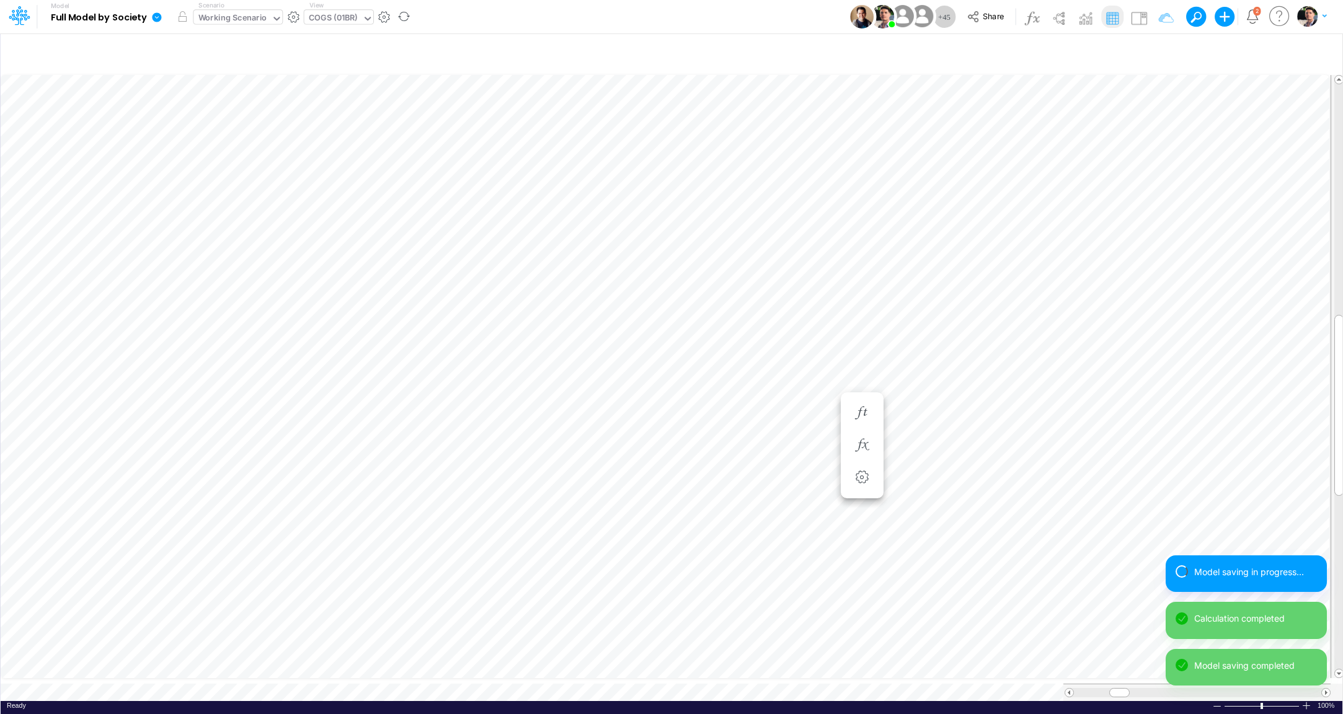
click at [254, 22] on div "Working Scenario" at bounding box center [232, 19] width 69 height 14
click at [236, 17] on div "Working Scenario" at bounding box center [232, 19] width 69 height 14
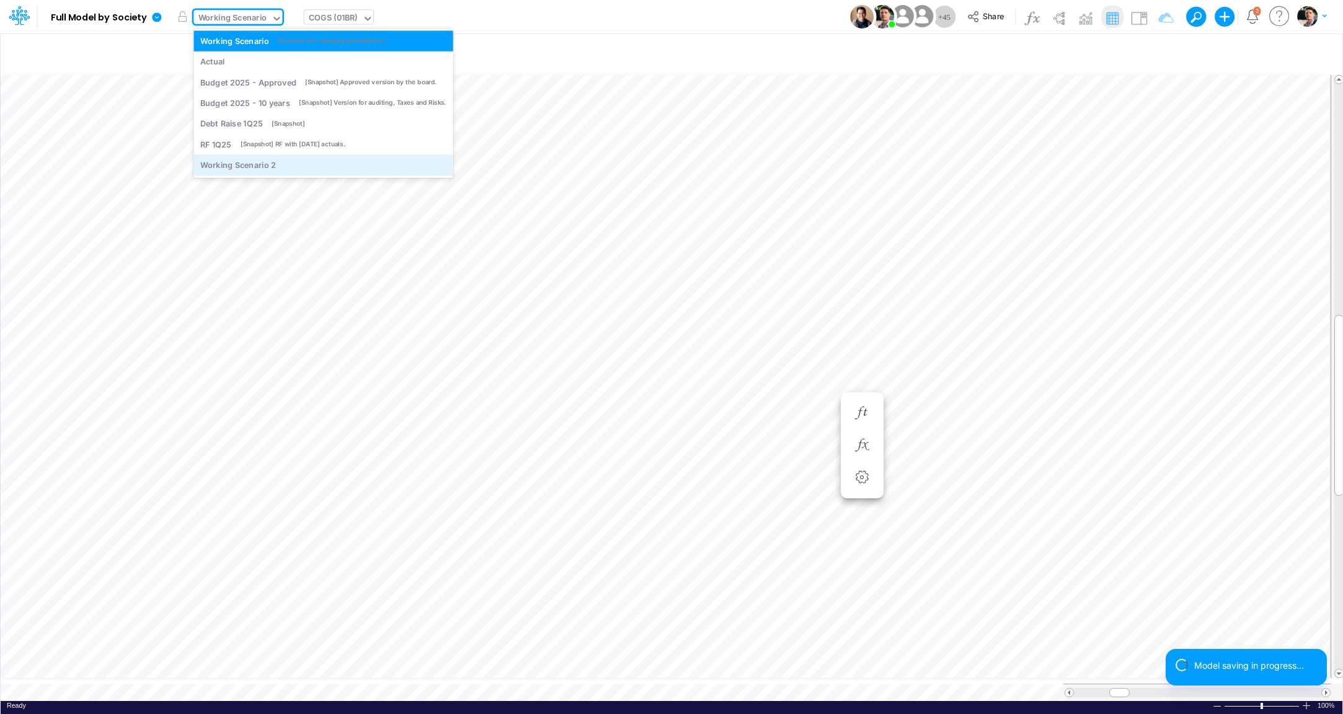
click at [254, 166] on div "Working Scenario 2" at bounding box center [238, 165] width 76 height 12
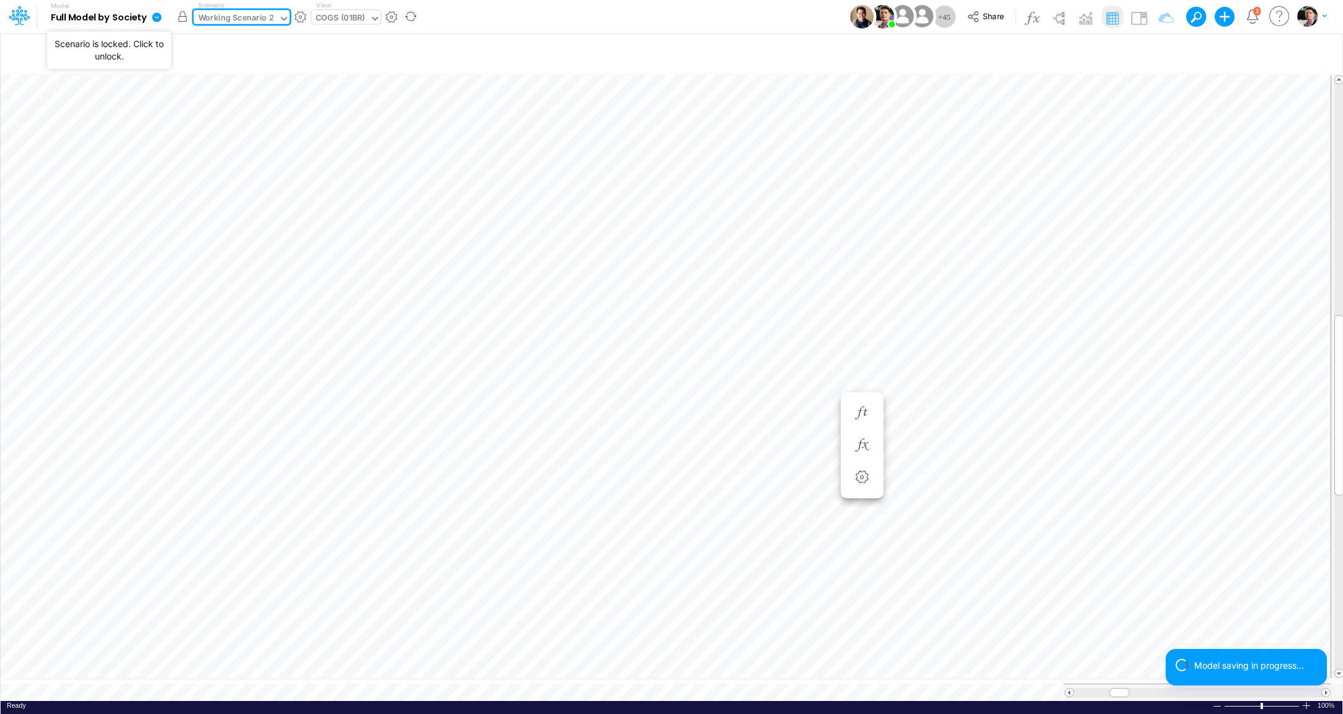
click at [179, 17] on button "button" at bounding box center [182, 17] width 22 height 22
click at [243, 16] on div "Working Scenario 2" at bounding box center [236, 19] width 76 height 14
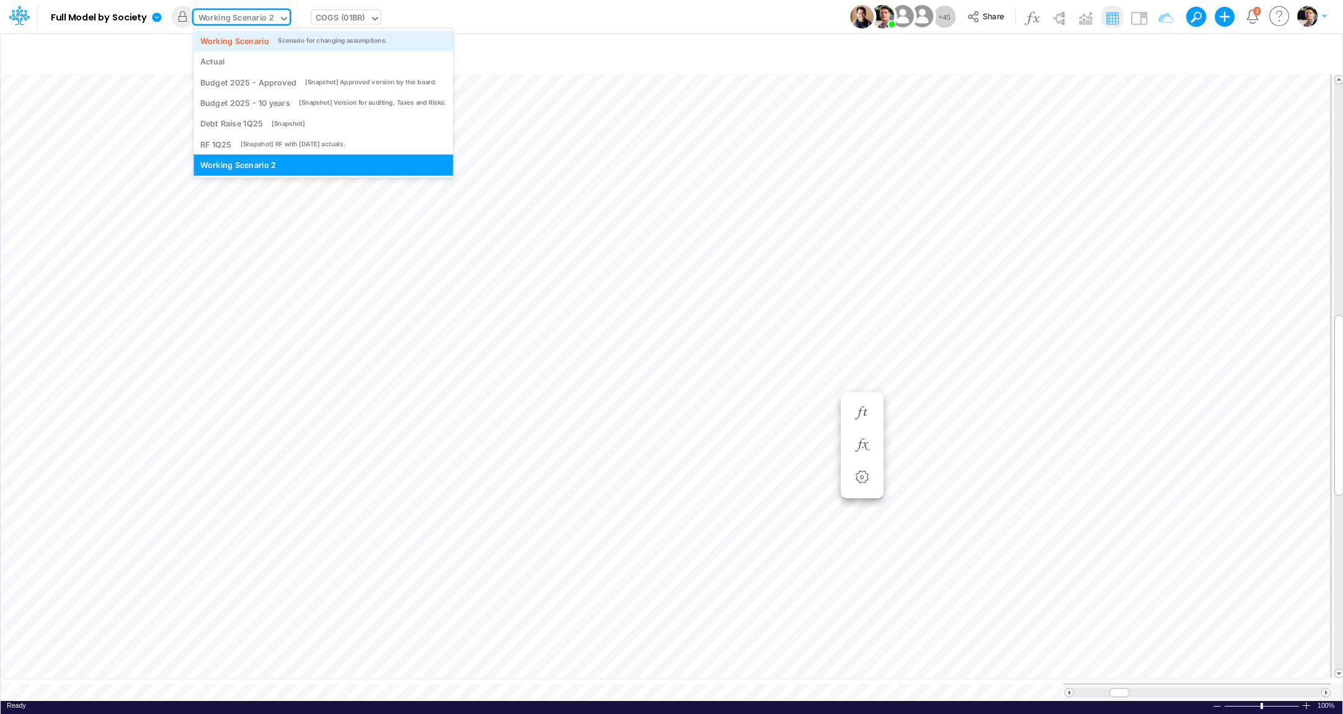
click at [247, 44] on div "Working Scenario" at bounding box center [234, 41] width 69 height 12
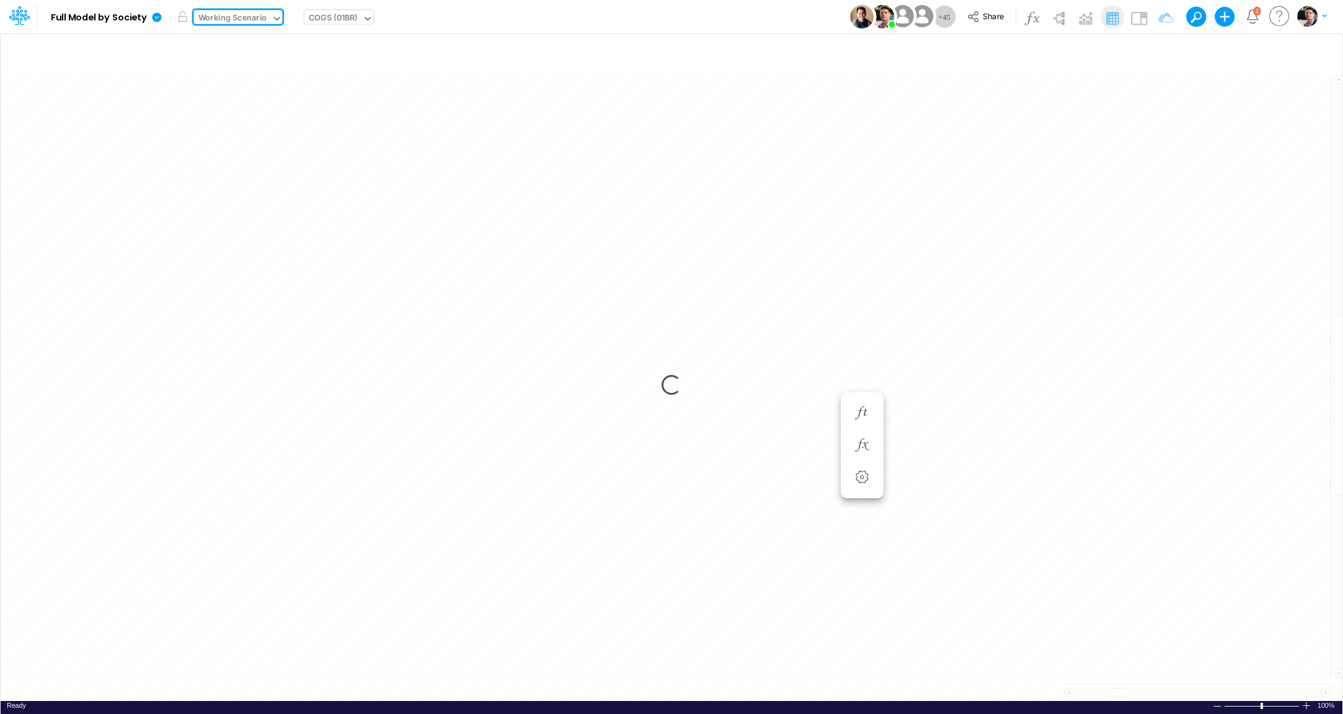
click at [358, 19] on div "COGS (01BR)" at bounding box center [333, 19] width 58 height 19
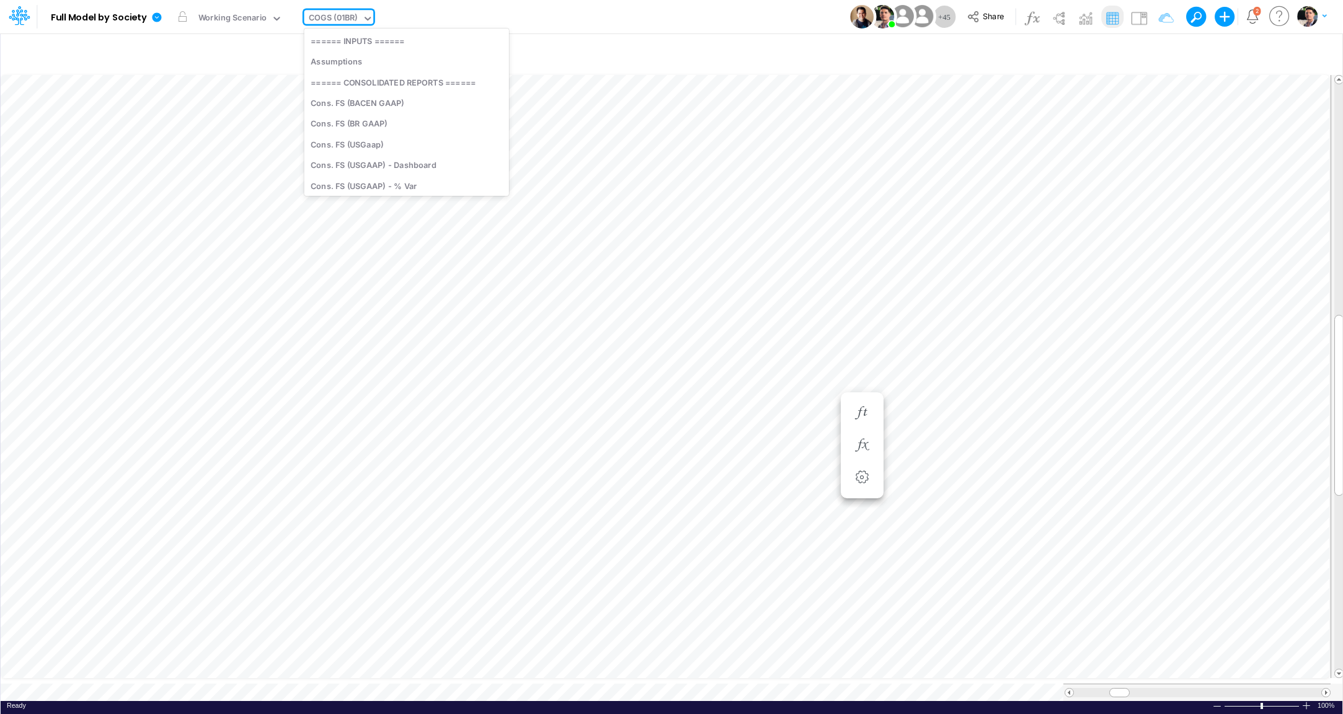
scroll to position [583, 0]
click at [355, 20] on div "COGS (01BR)" at bounding box center [333, 19] width 49 height 14
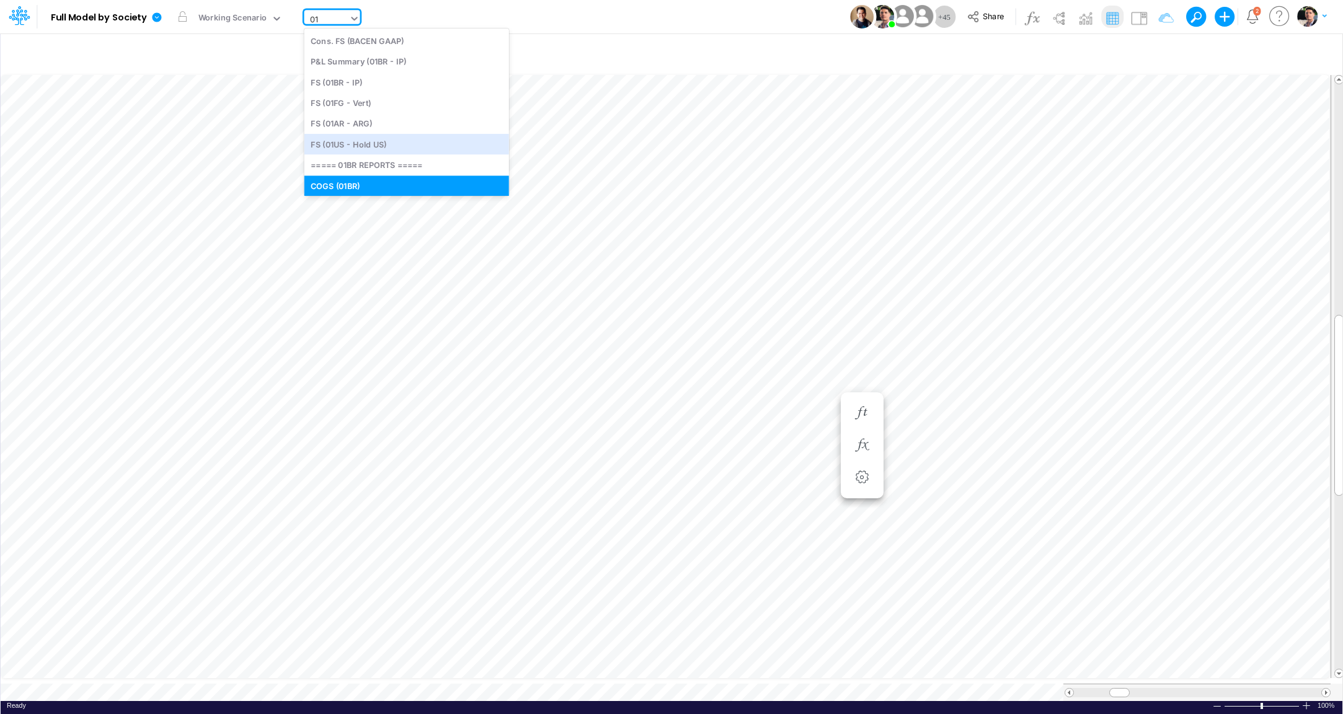
type input "0"
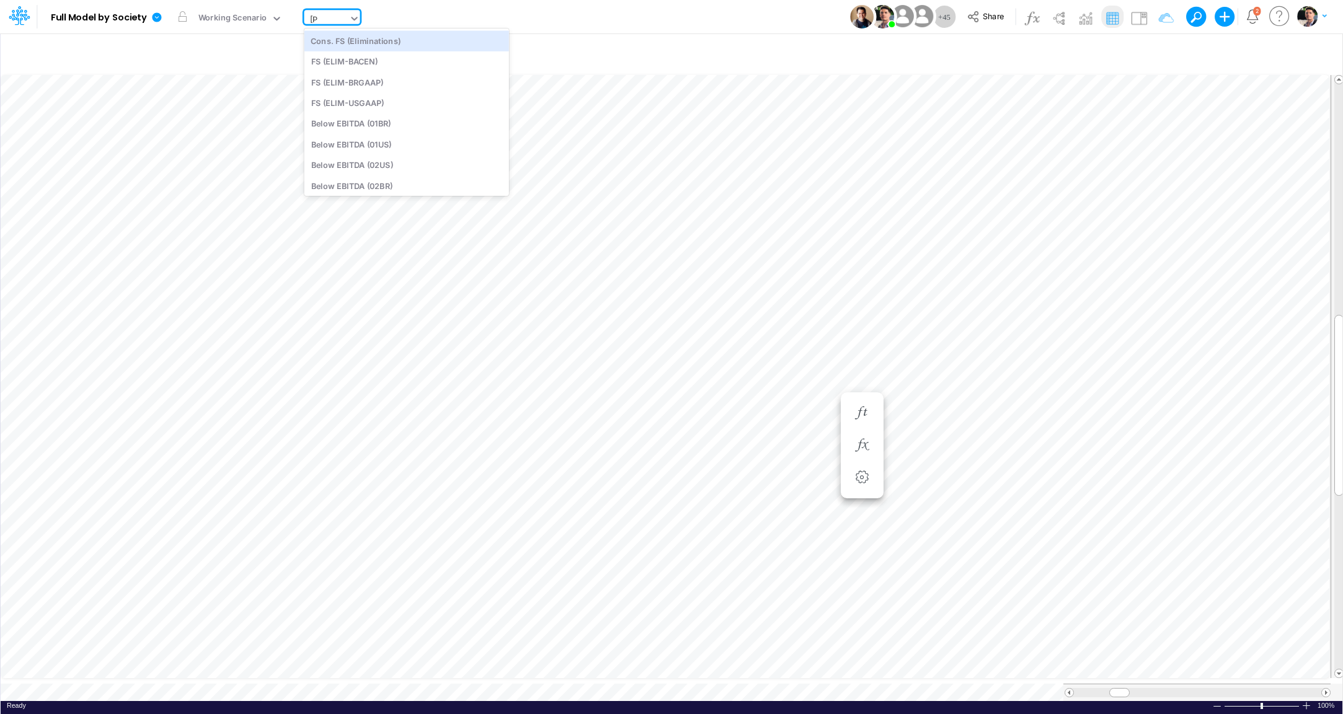
type input "elim"
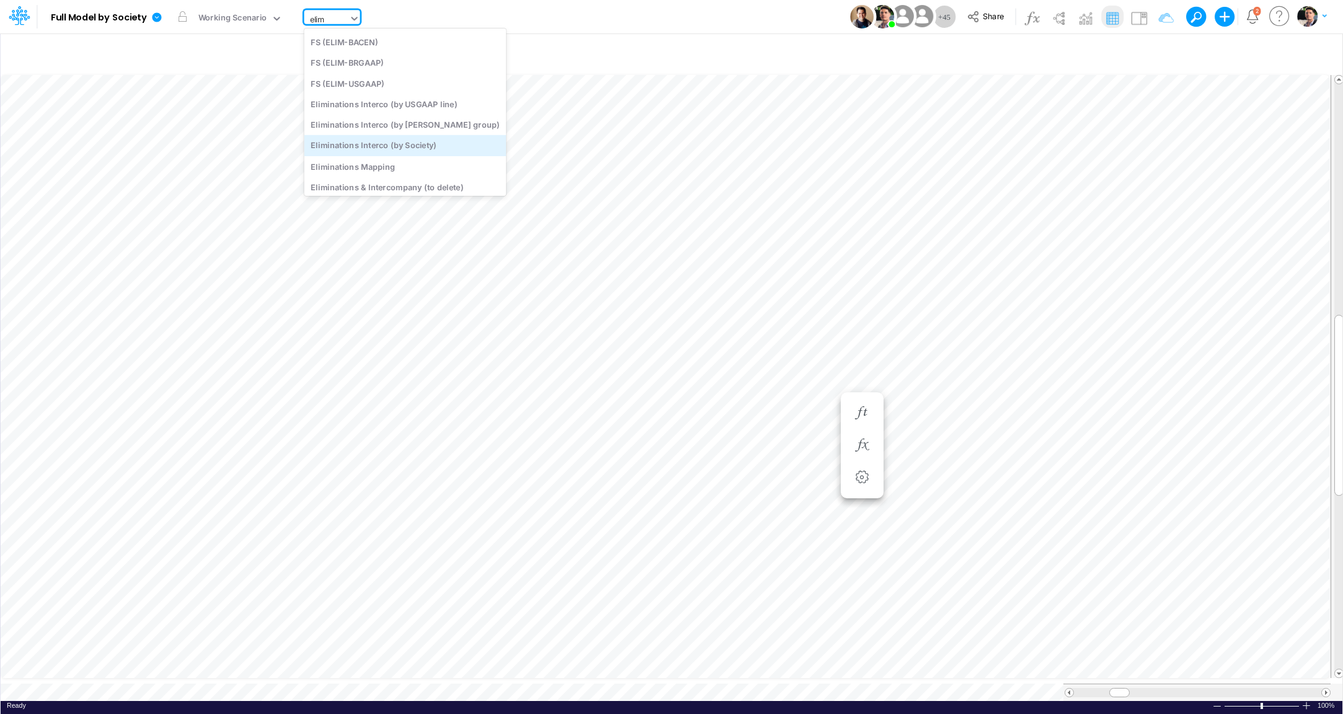
click at [397, 148] on div "Eliminations Interco (by Society)" at bounding box center [405, 145] width 202 height 20
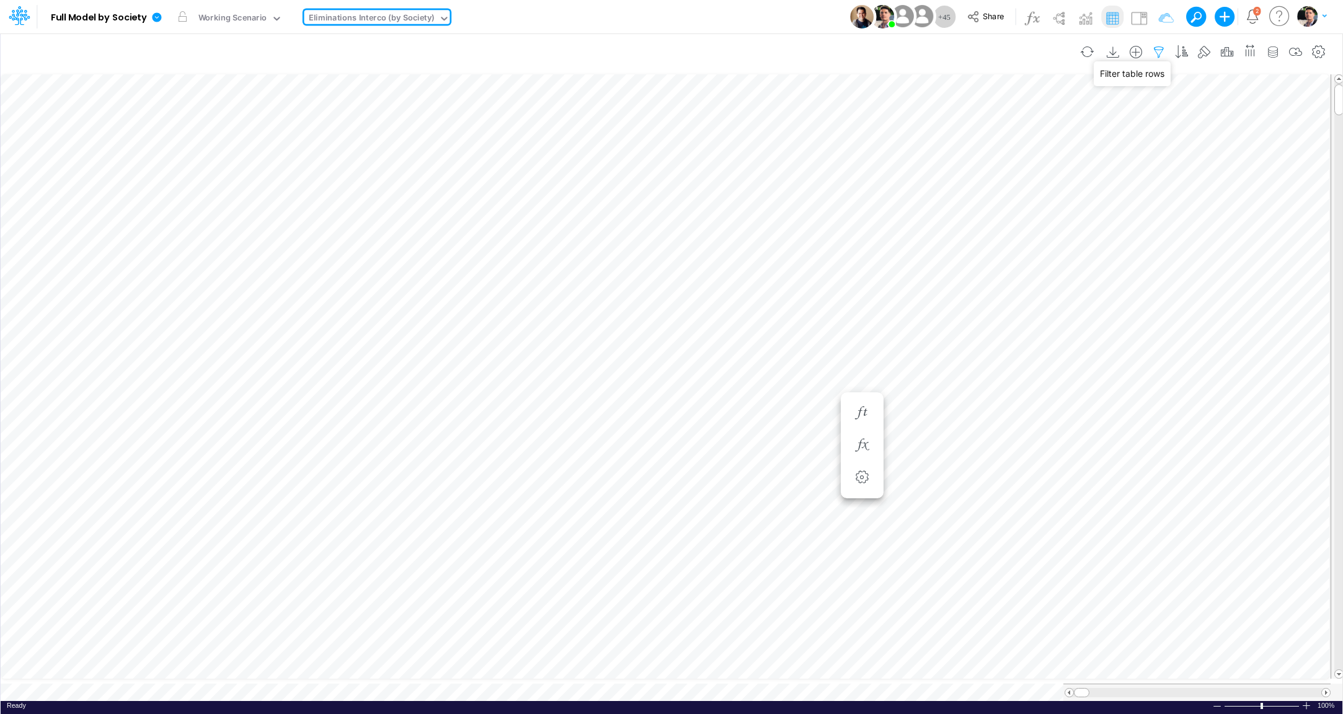
click at [1168, 51] on icon "button" at bounding box center [1159, 52] width 19 height 13
click at [974, 132] on icon "button" at bounding box center [974, 131] width 8 height 8
select select "tableSearchOR"
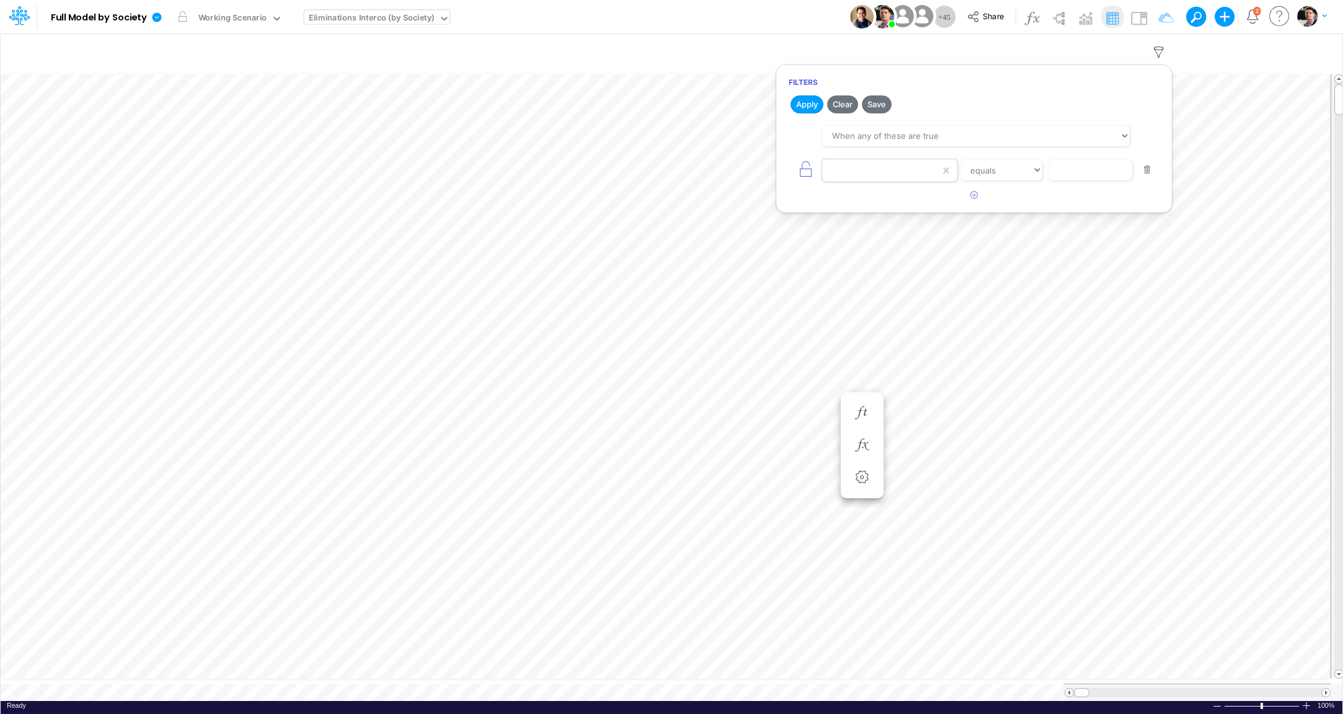
click at [890, 171] on div at bounding box center [881, 170] width 118 height 21
type input "uni"
type input "Y1/01AR"
click at [977, 192] on icon "button" at bounding box center [974, 195] width 8 height 8
click at [883, 207] on div at bounding box center [881, 204] width 118 height 21
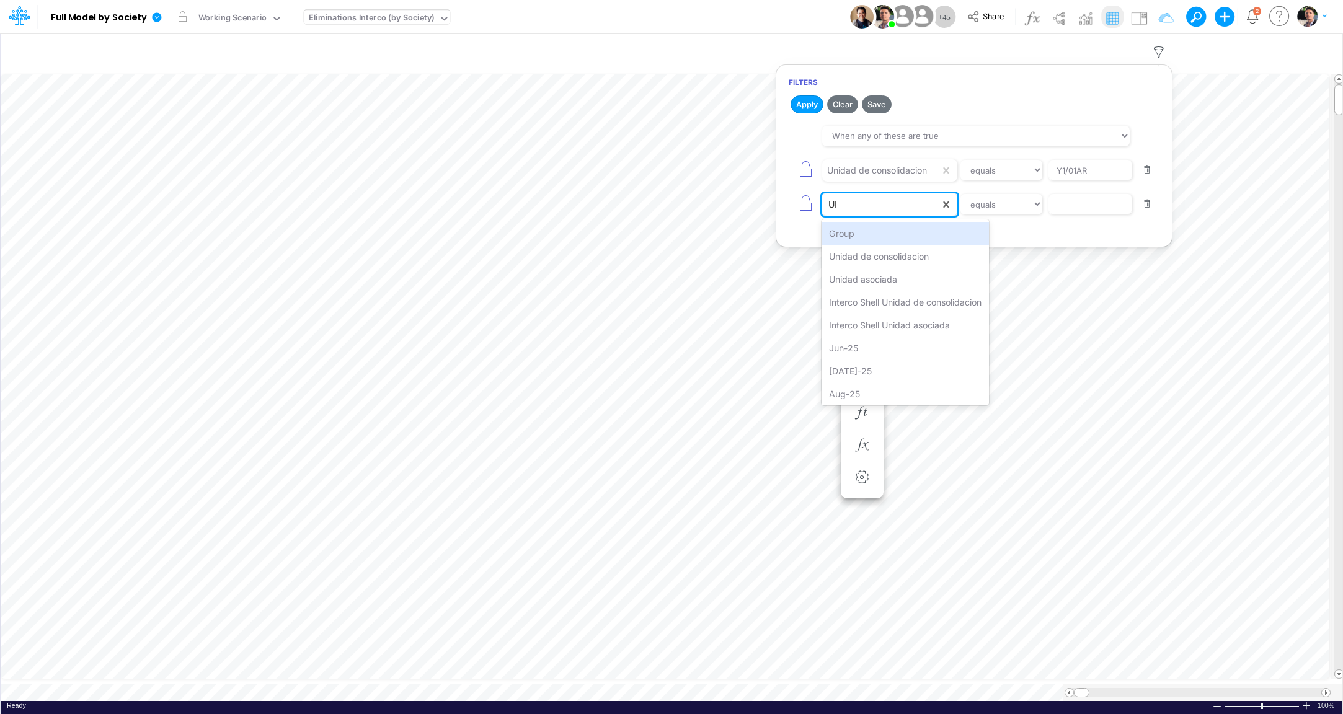
type input "UNI"
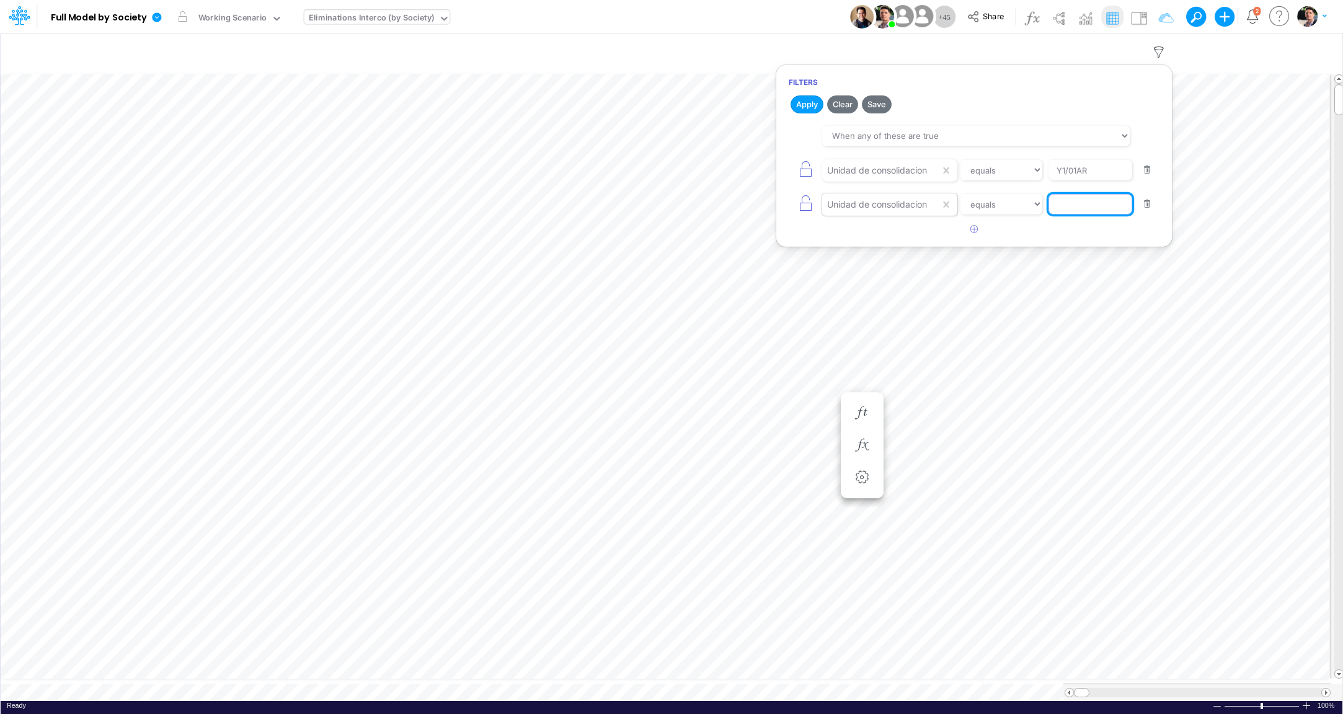
type input "0"
type input "Y1/01US"
click at [979, 231] on button "button" at bounding box center [974, 229] width 24 height 20
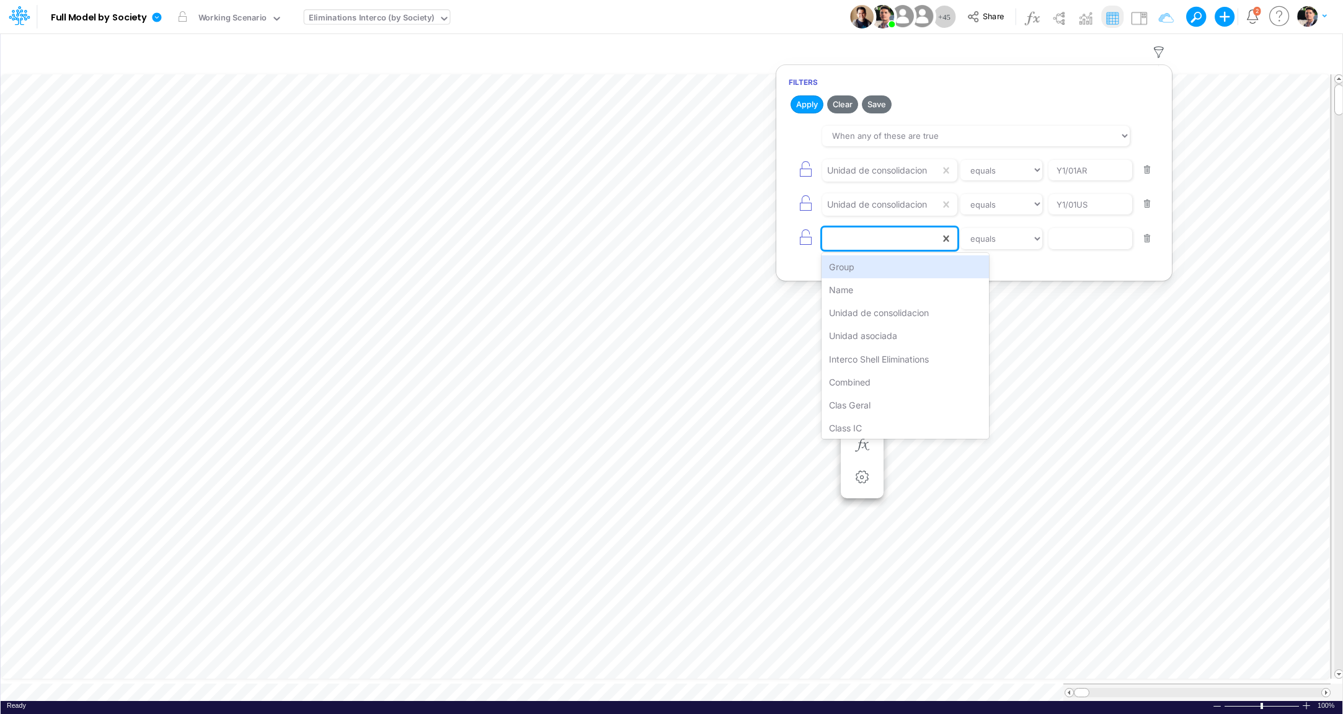
click at [874, 233] on div at bounding box center [881, 238] width 118 height 21
type input "UNI"
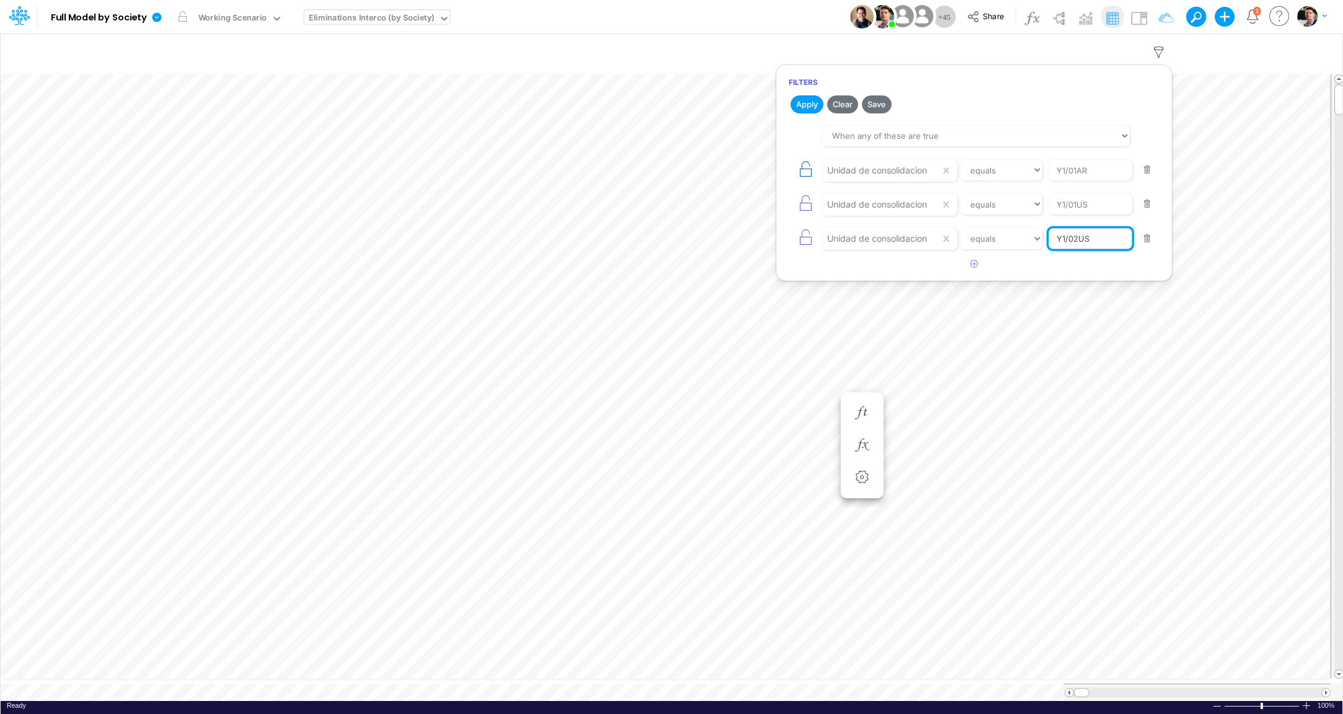
type input "Y1/02US"
click at [812, 174] on icon "button" at bounding box center [805, 169] width 17 height 17
type input "Y1/01US"
type input "Y1/02US"
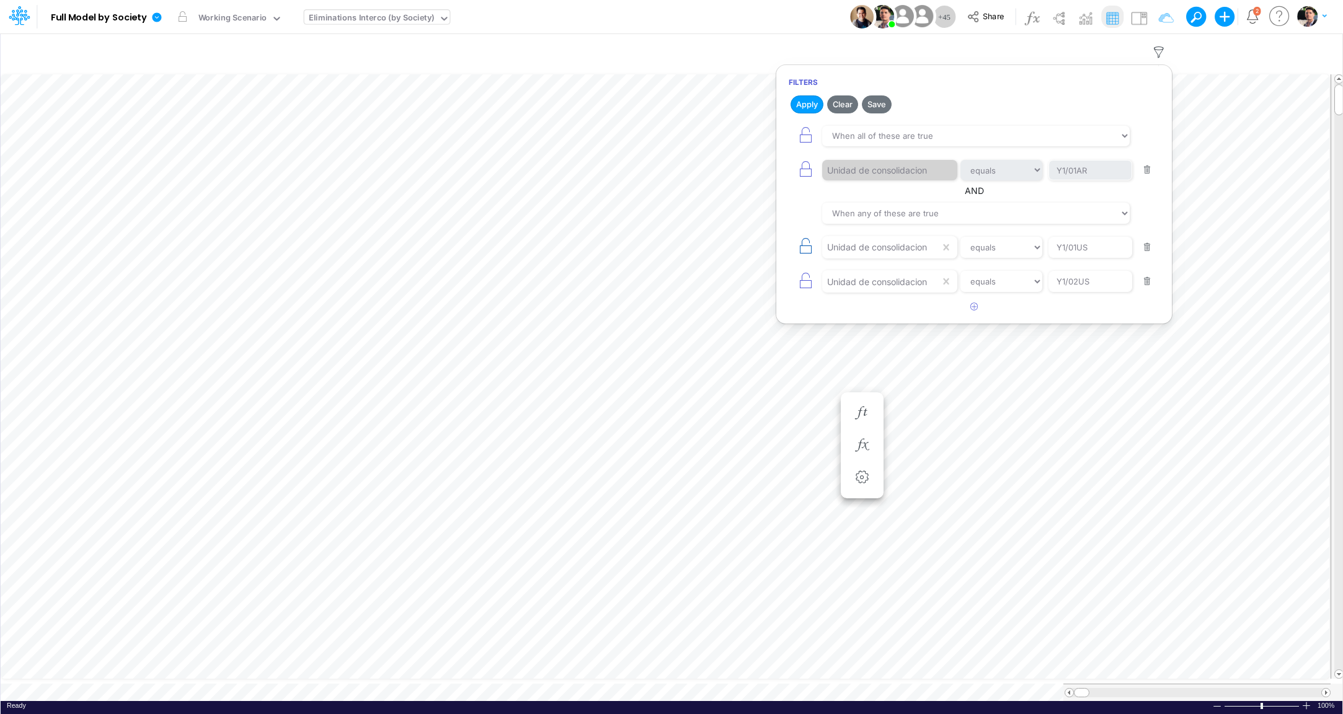
click at [807, 242] on icon "button" at bounding box center [805, 245] width 17 height 17
type input "Y1/02US"
click at [805, 272] on icon "button" at bounding box center [805, 280] width 17 height 17
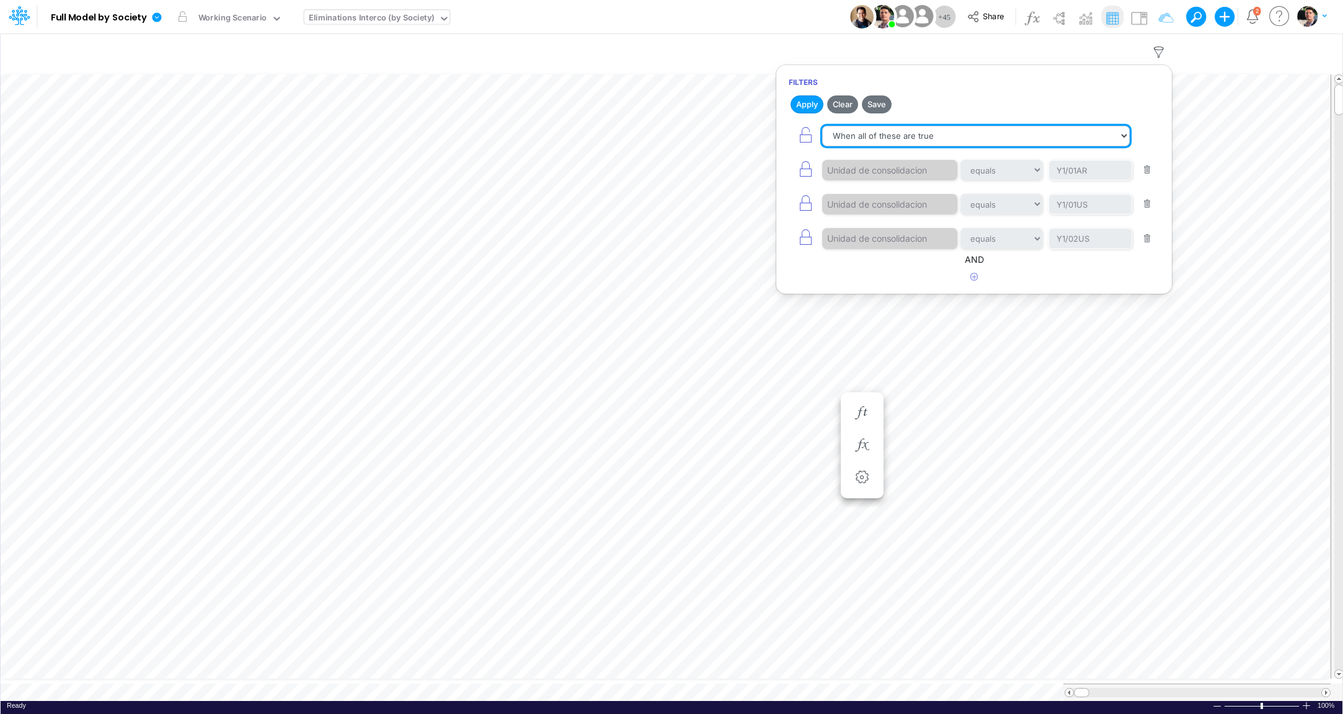
select select "tableSearchOR"
click option "When any of these are true" at bounding box center [0, 0] width 0 height 0
click at [972, 273] on icon "button" at bounding box center [974, 277] width 8 height 8
select select "tableSearchOR"
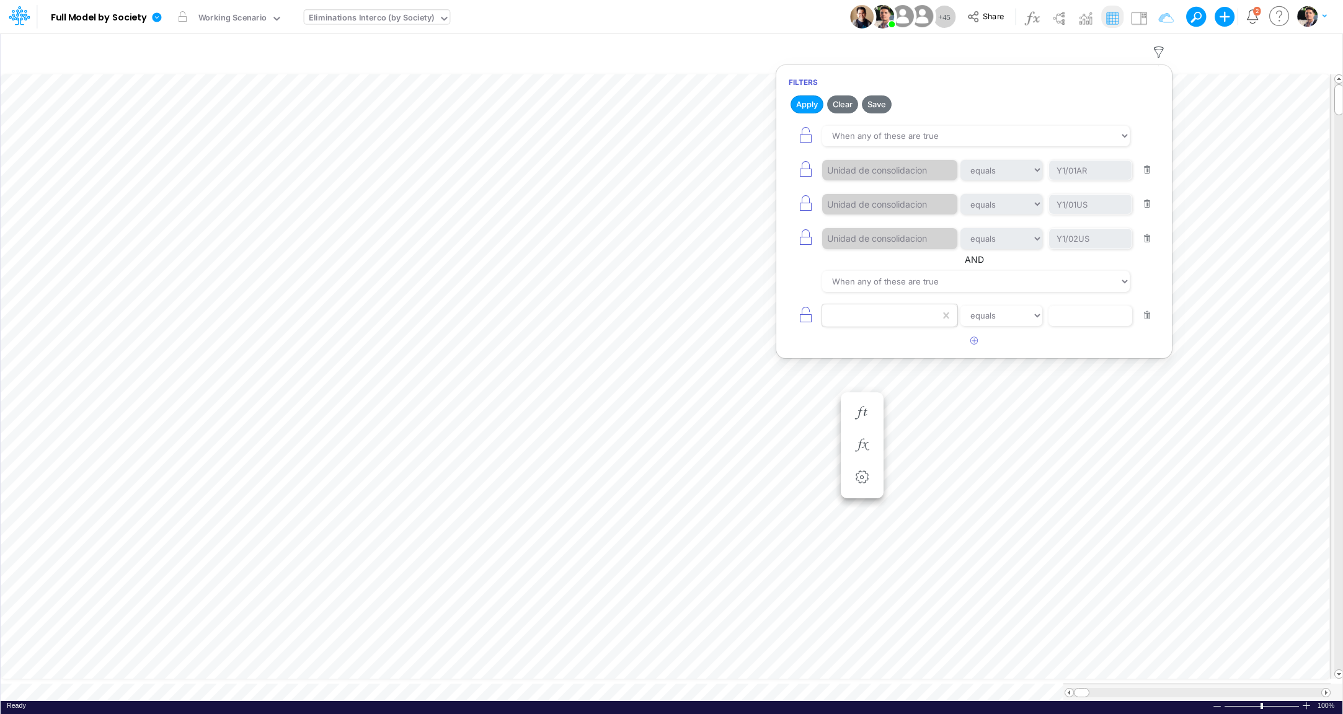
click at [891, 323] on div at bounding box center [881, 316] width 118 height 21
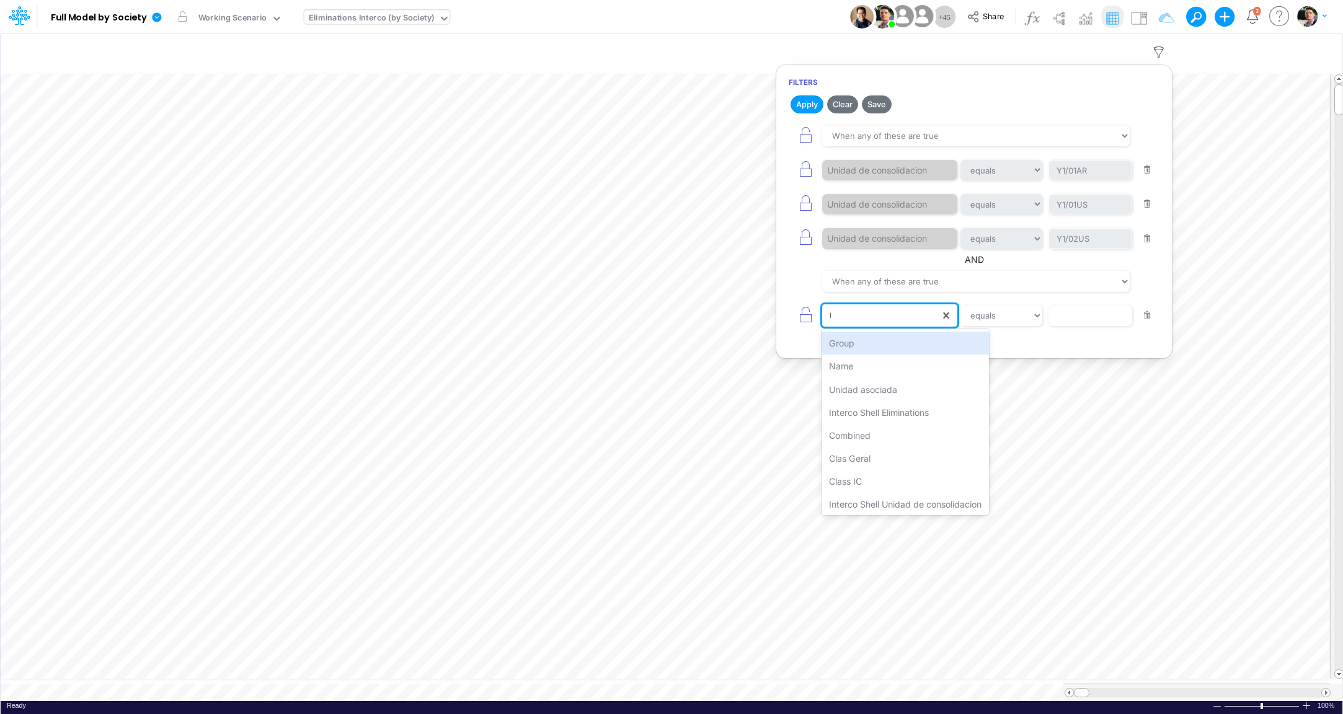
type input "UNI"
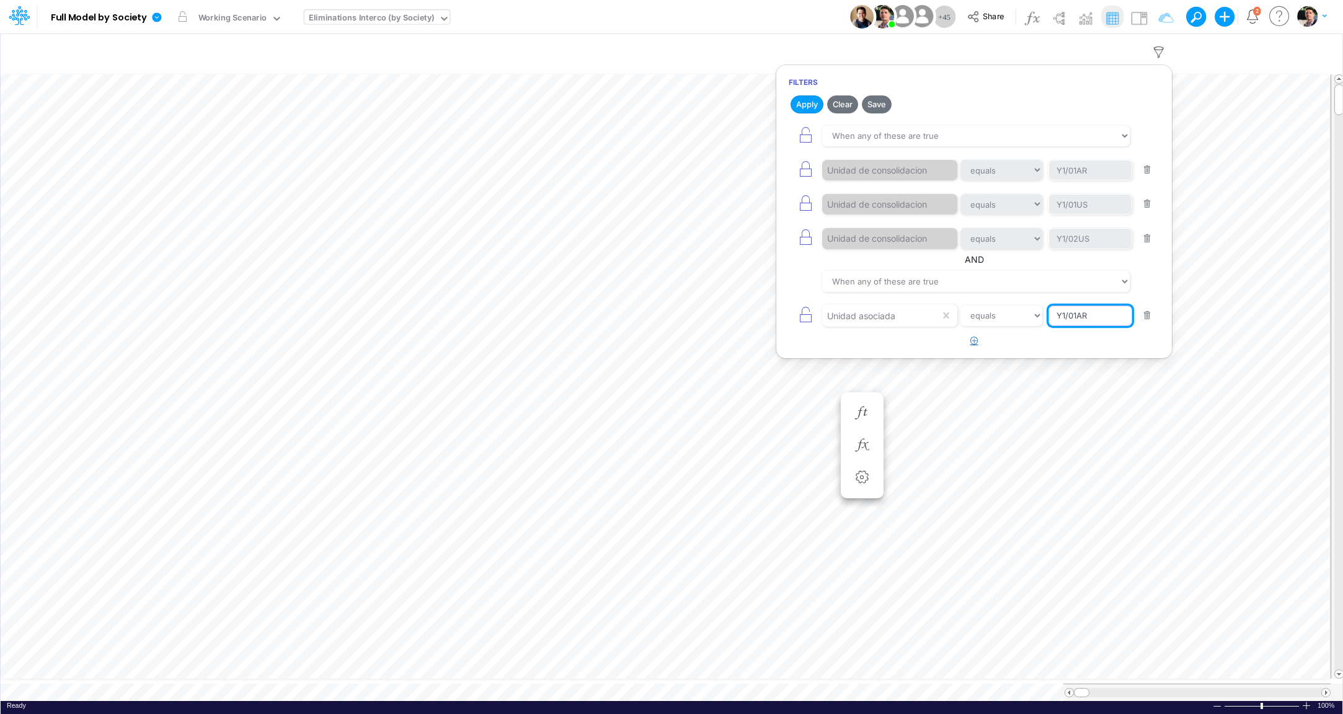
type input "Y1/01AR"
click at [972, 340] on icon "button" at bounding box center [974, 341] width 8 height 8
click at [1073, 308] on input "Y1/01AR" at bounding box center [1090, 316] width 84 height 21
drag, startPoint x: 1079, startPoint y: 313, endPoint x: 984, endPoint y: 313, distance: 95.5
click at [1048, 313] on input "Y1/01AR" at bounding box center [1090, 316] width 84 height 21
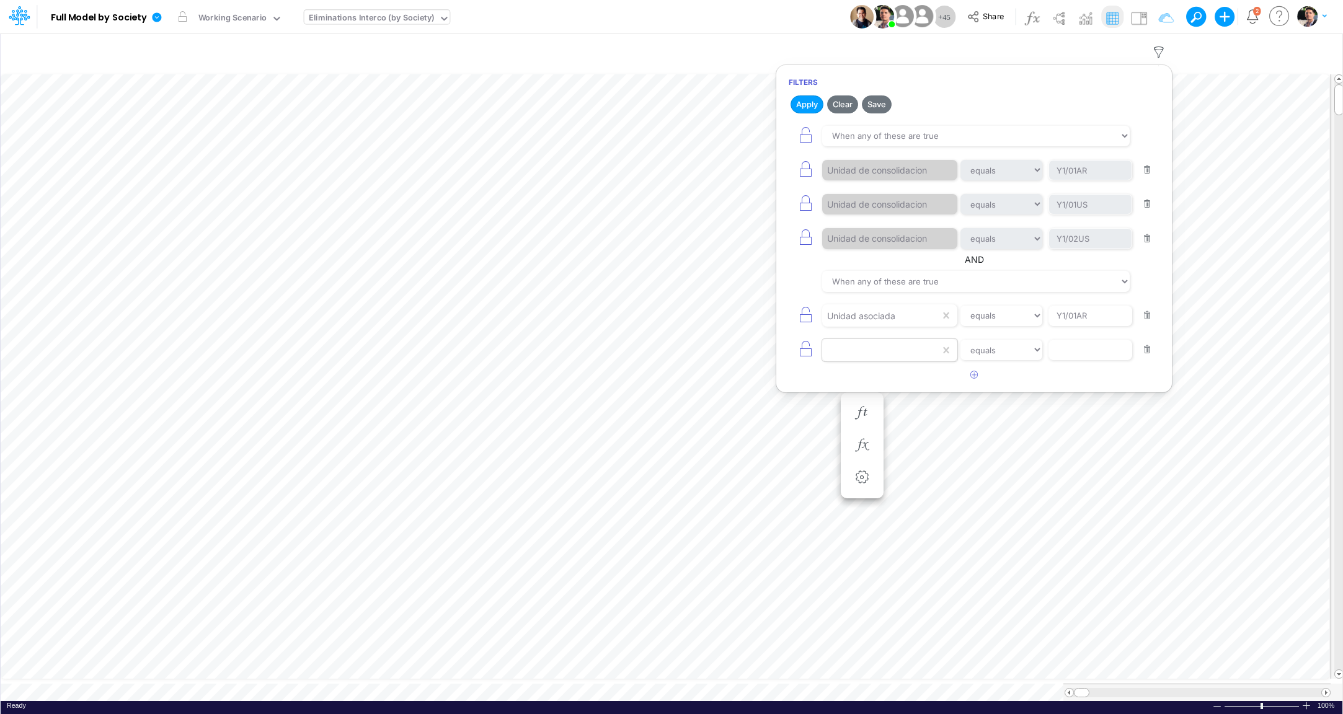
click at [885, 351] on div at bounding box center [881, 350] width 118 height 21
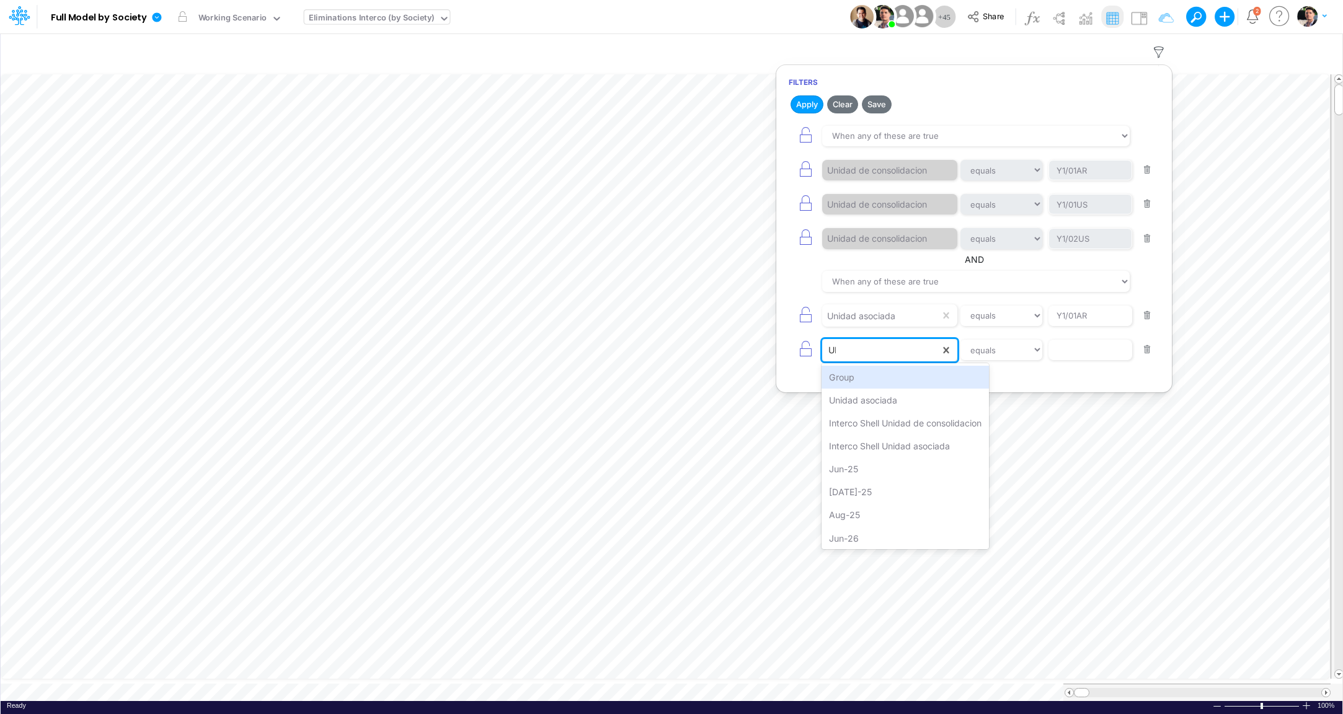
type input "UNI"
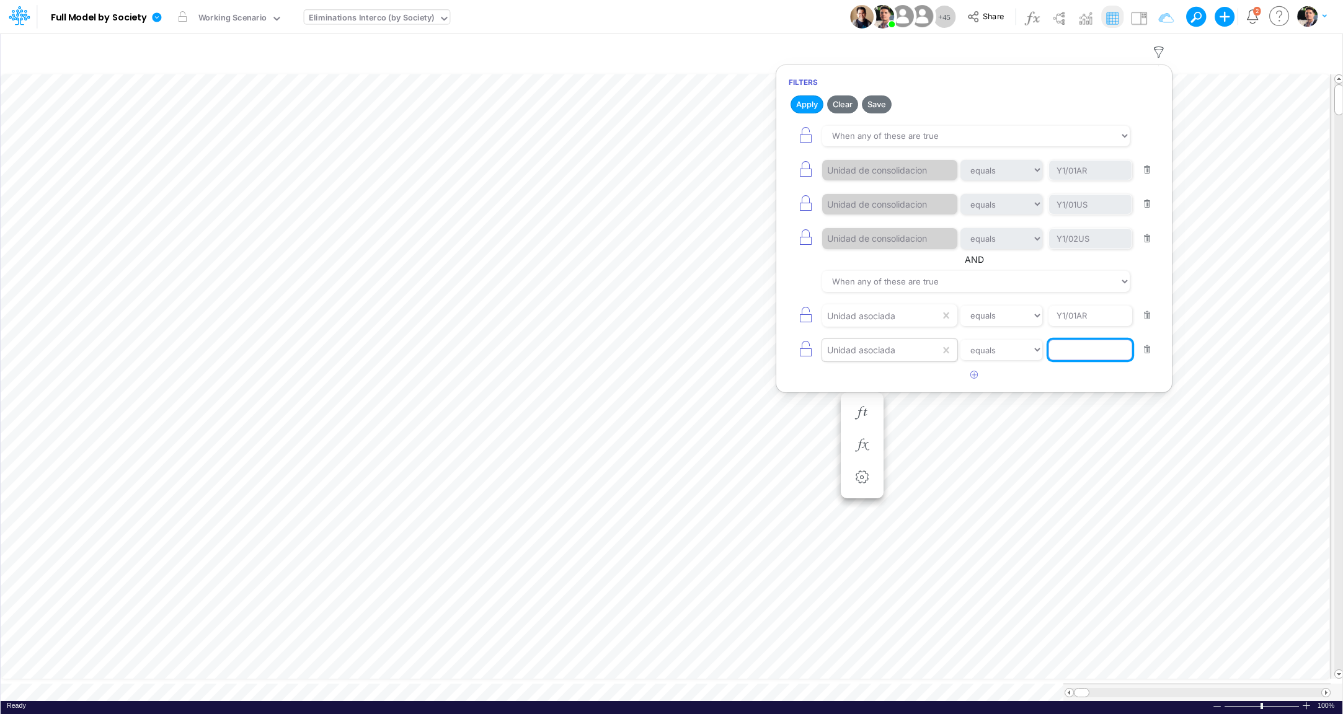
paste input "Y1/01"
type input "Y1/01US"
click at [977, 371] on icon "button" at bounding box center [974, 375] width 8 height 8
click at [869, 383] on div at bounding box center [881, 384] width 118 height 21
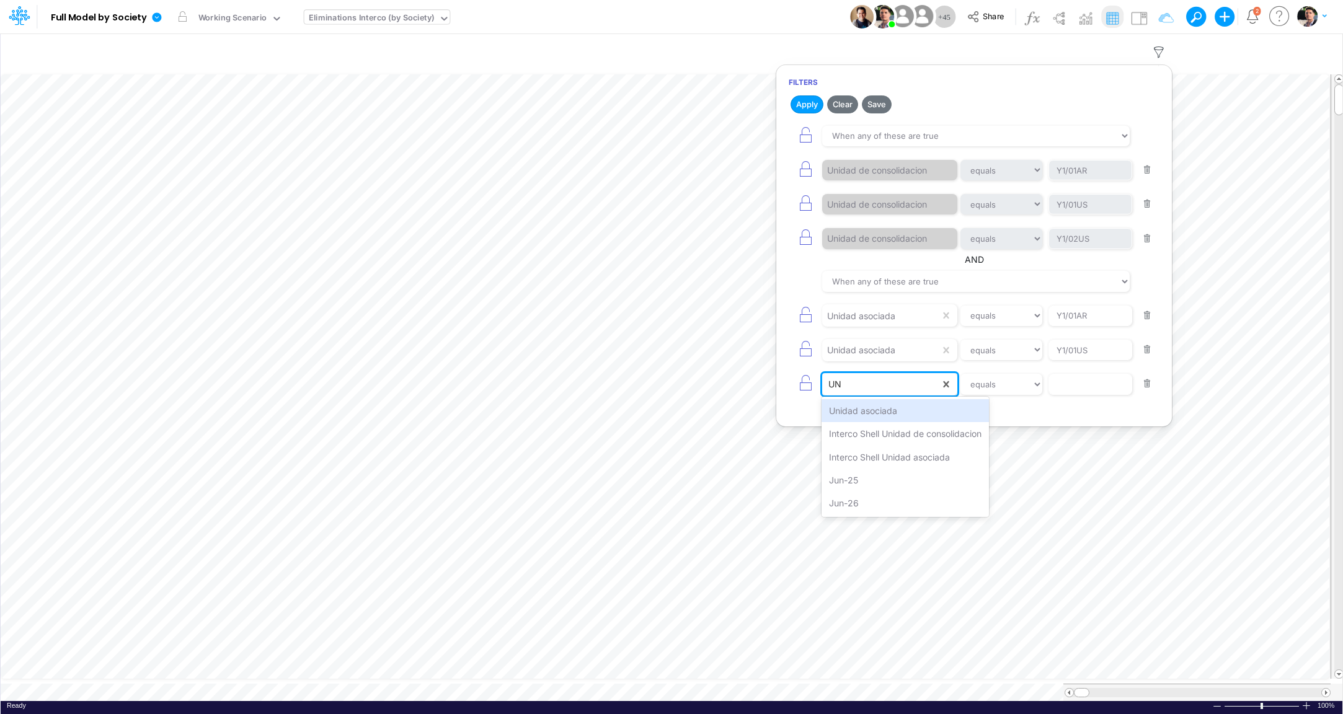
type input "UNI"
paste input "Y1/01"
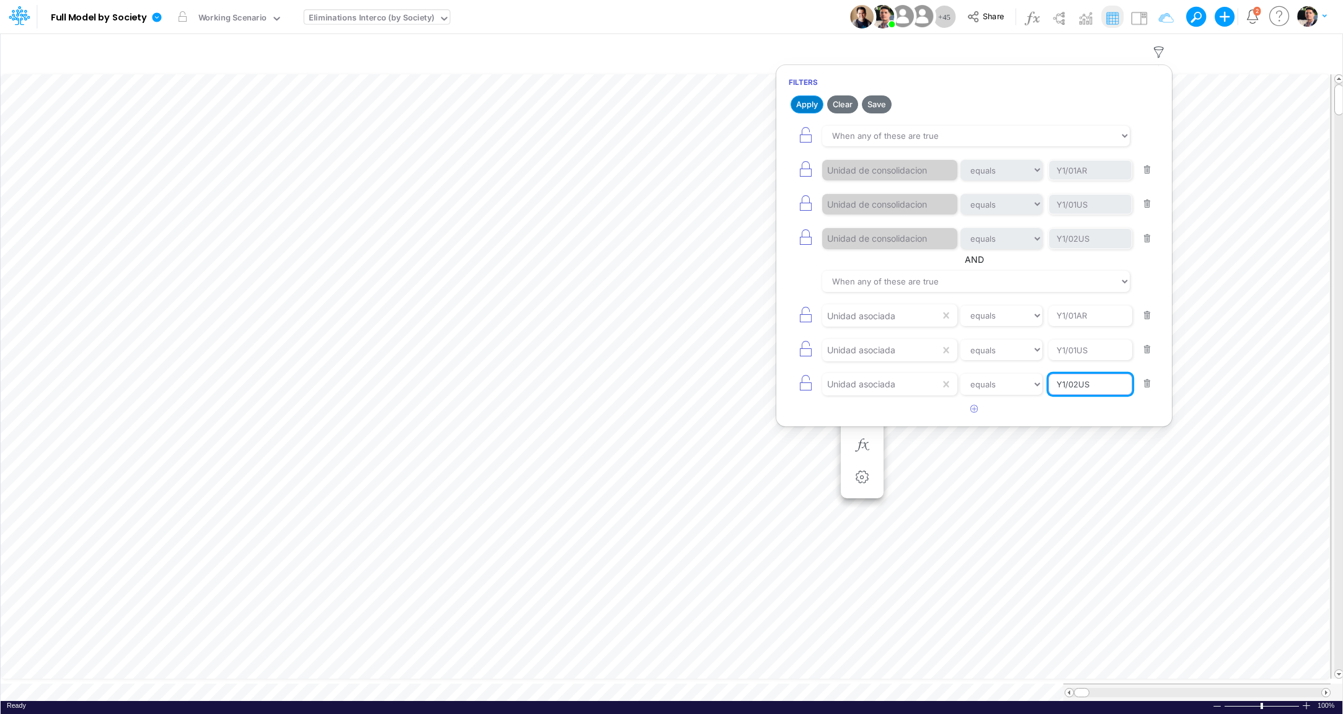
type input "Y1/02US"
click at [808, 109] on button "Apply" at bounding box center [807, 104] width 33 height 18
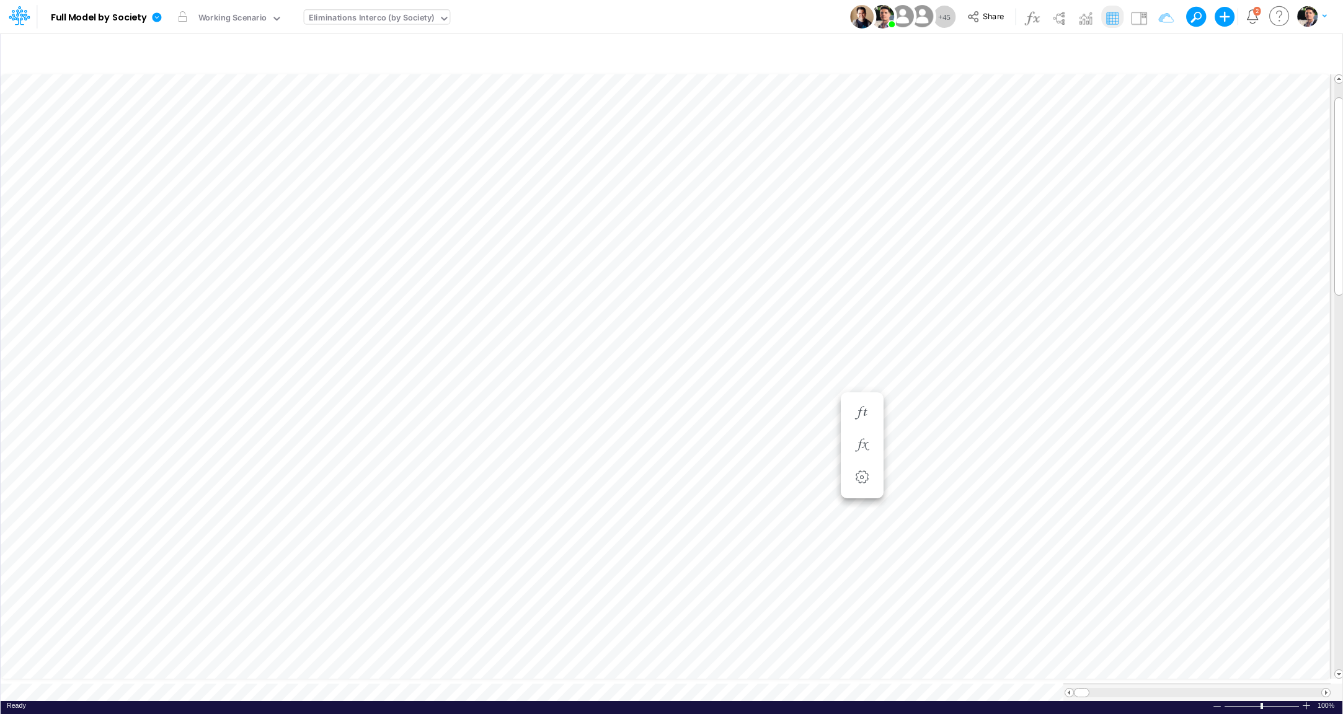
scroll to position [5, 12]
click at [378, 20] on div "Eliminations Interco (by Society)" at bounding box center [372, 19] width 126 height 14
type input "u"
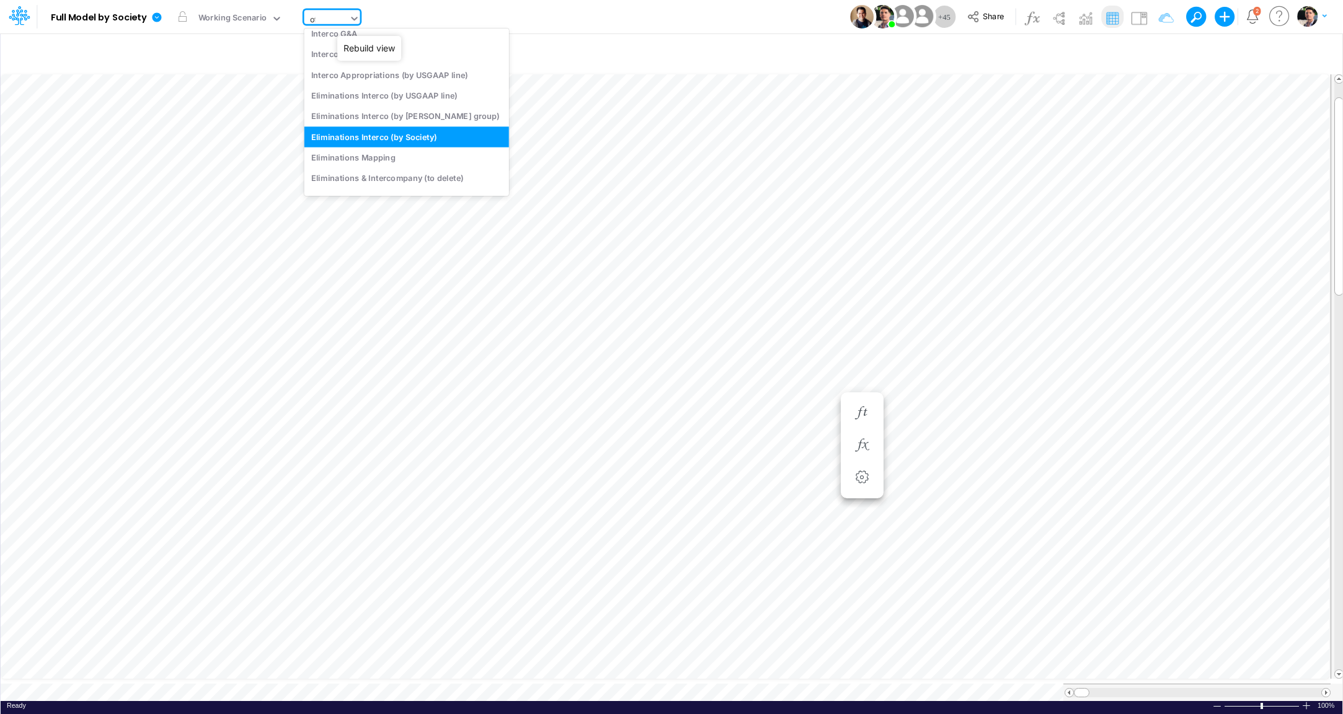
scroll to position [0, 0]
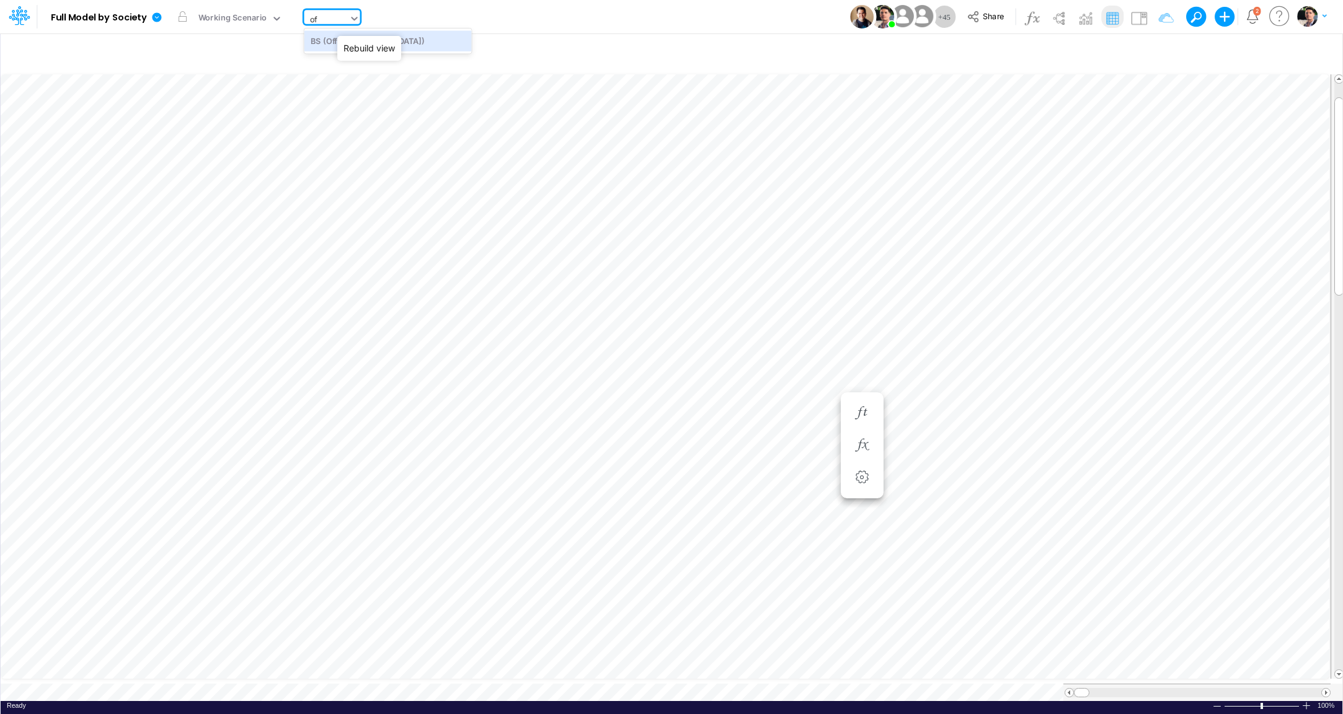
type input "o"
type input "bac"
click at [378, 46] on div "Cons. FS (BACEN GAAP)" at bounding box center [387, 40] width 167 height 20
type input "Consolidated FS - BACENGAAP"
click at [427, 20] on button "button" at bounding box center [428, 17] width 13 height 13
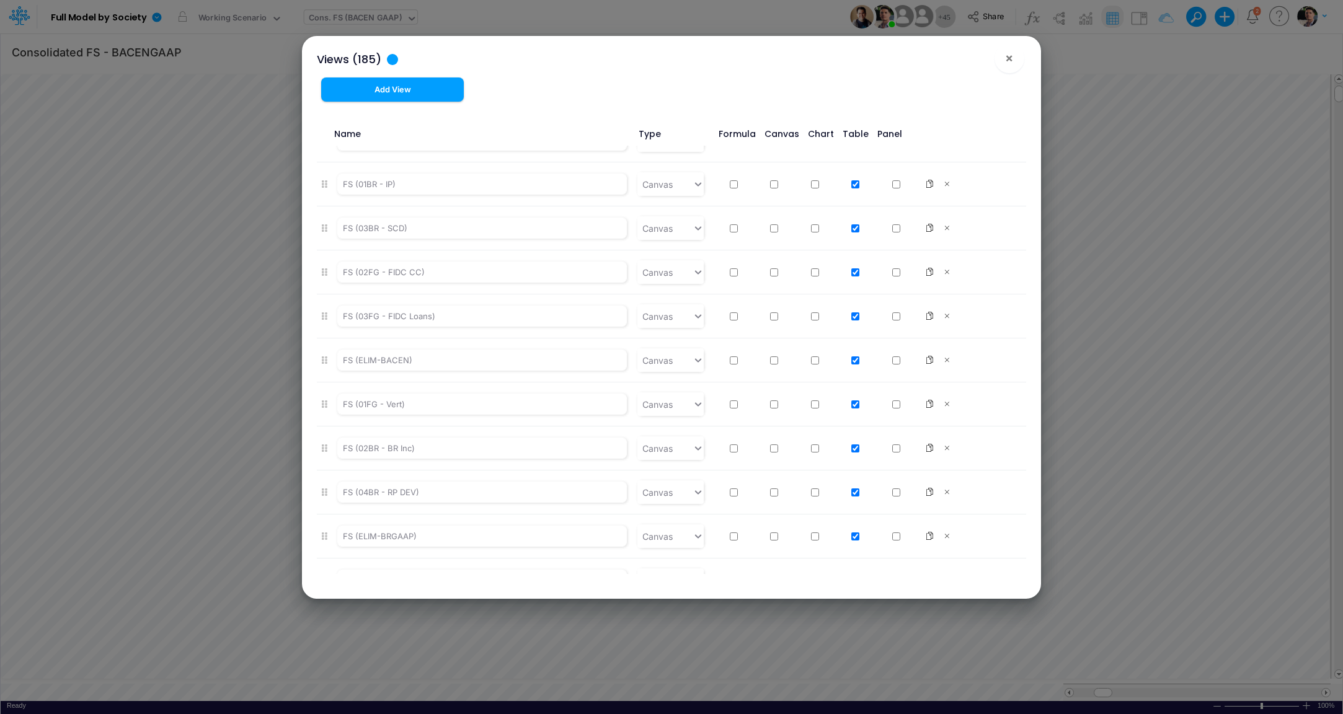
scroll to position [4, 0]
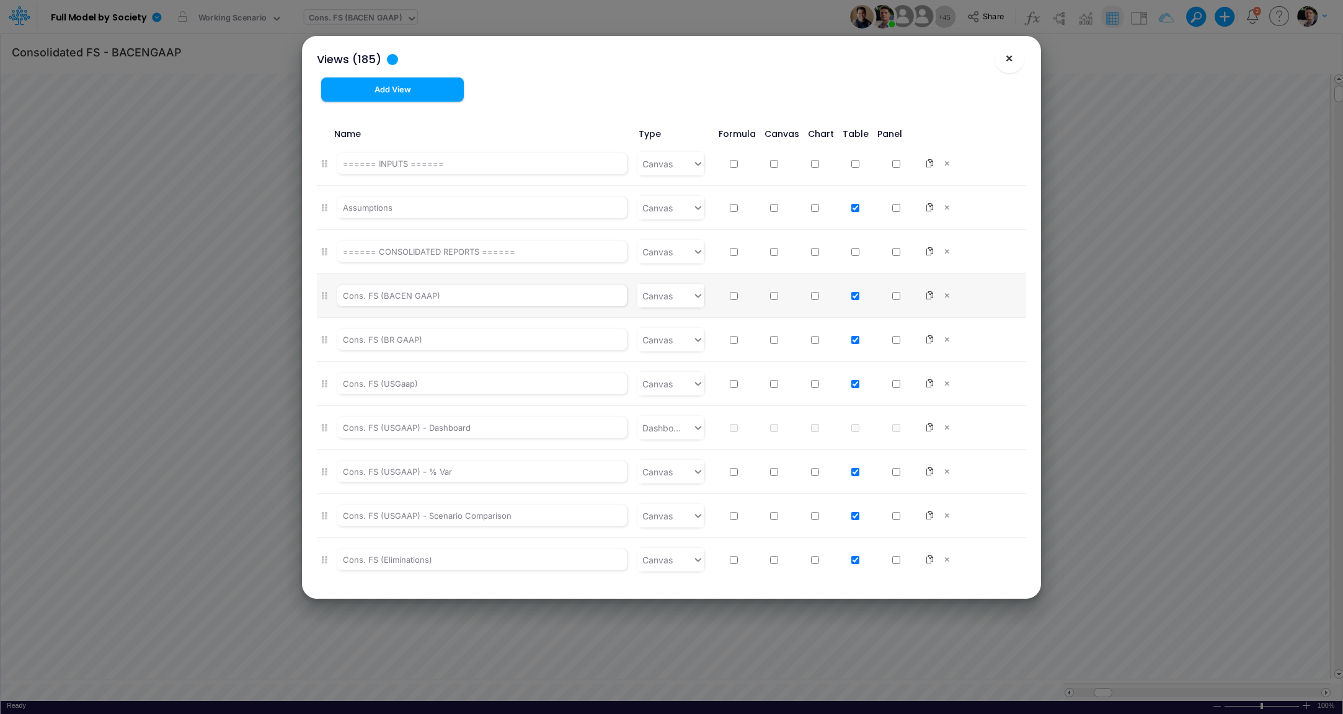
click at [1006, 58] on span "×" at bounding box center [1009, 57] width 8 height 15
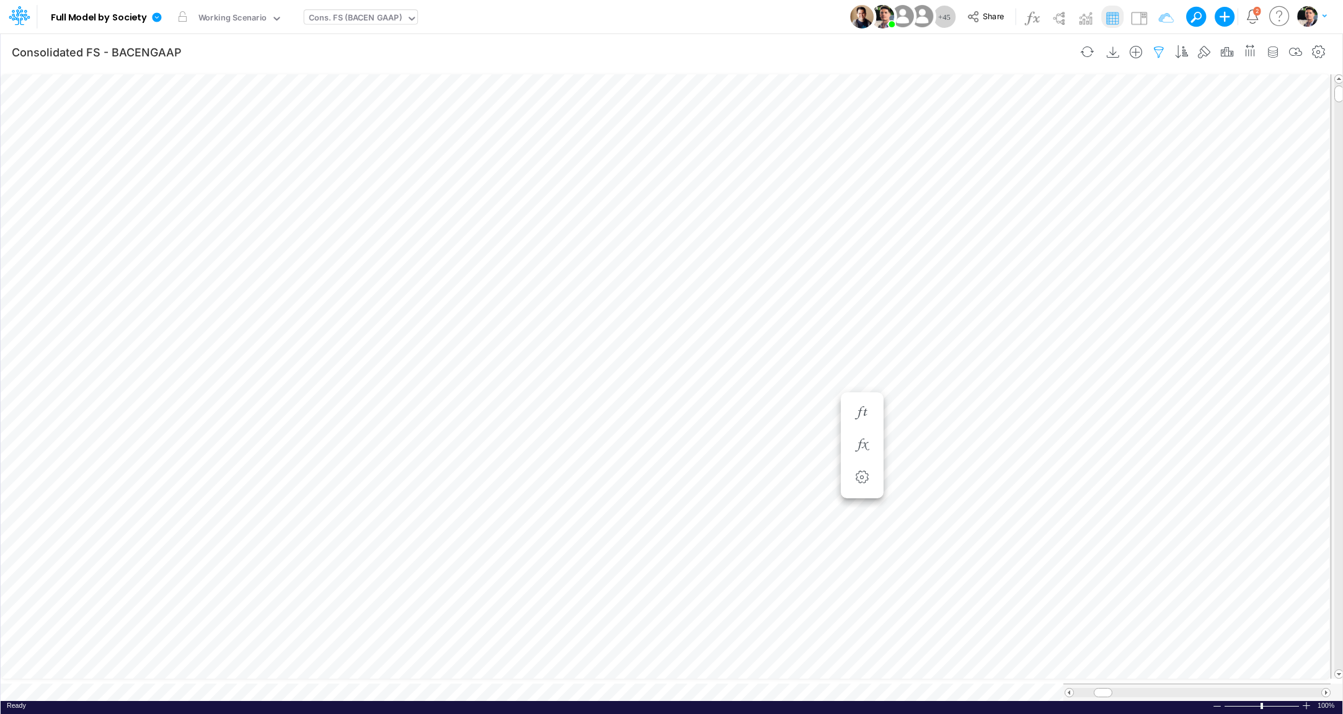
click at [1158, 56] on icon "button" at bounding box center [1159, 52] width 19 height 13
select select "tableSearchOR"
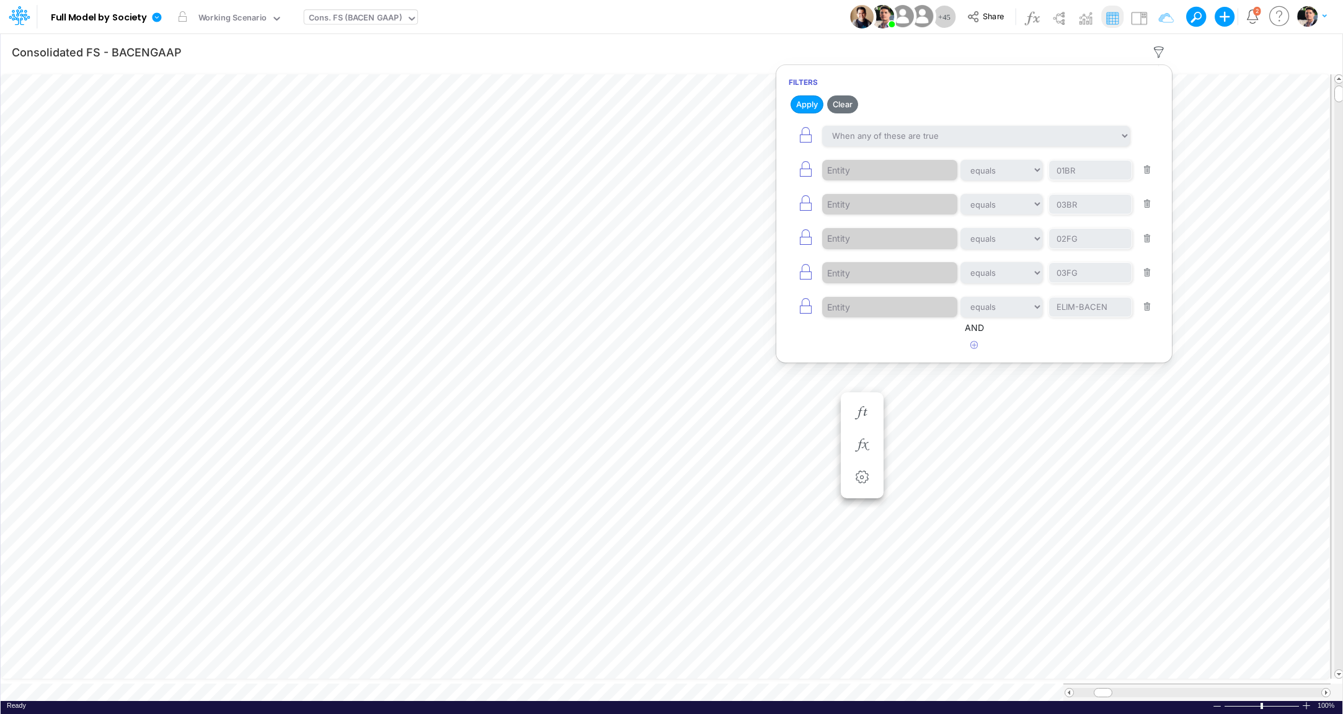
click at [1151, 306] on button "button" at bounding box center [1147, 307] width 24 height 17
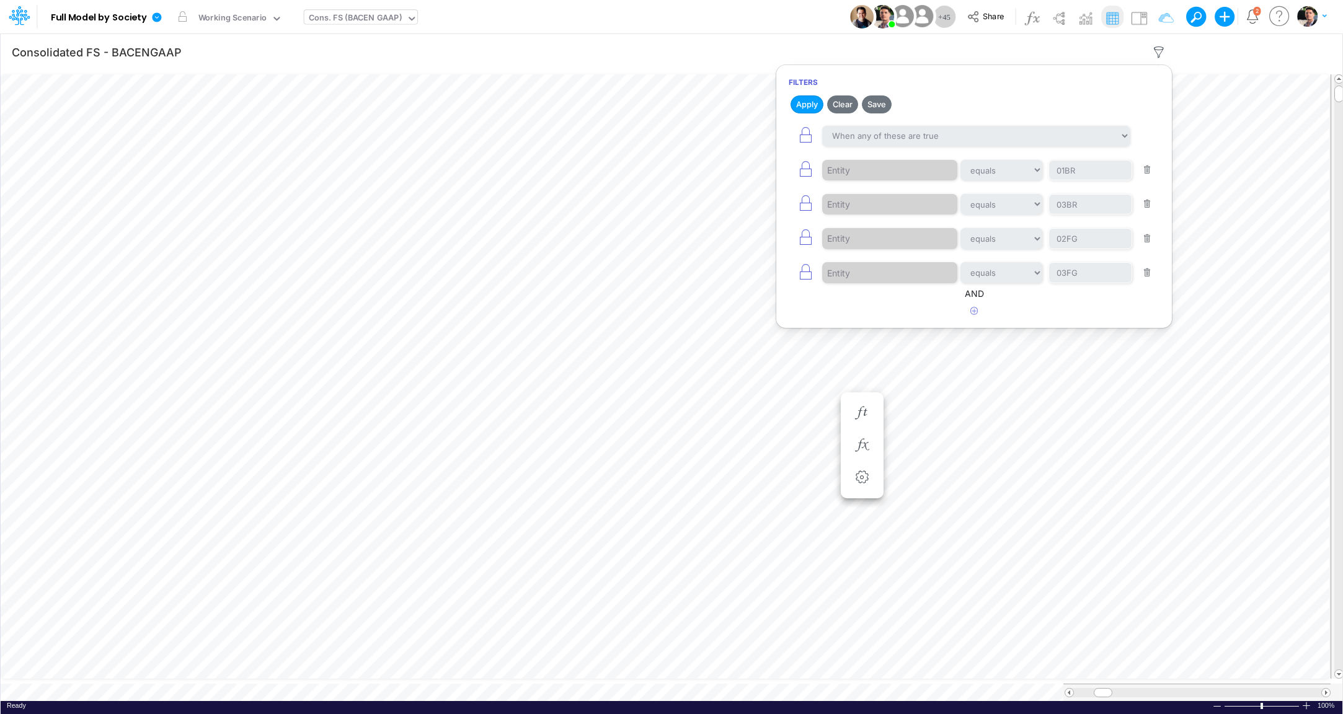
click at [1154, 171] on button "button" at bounding box center [1147, 170] width 24 height 17
type input "03BR"
type input "02FG"
type input "03FG"
drag, startPoint x: 805, startPoint y: 175, endPoint x: 806, endPoint y: 186, distance: 11.2
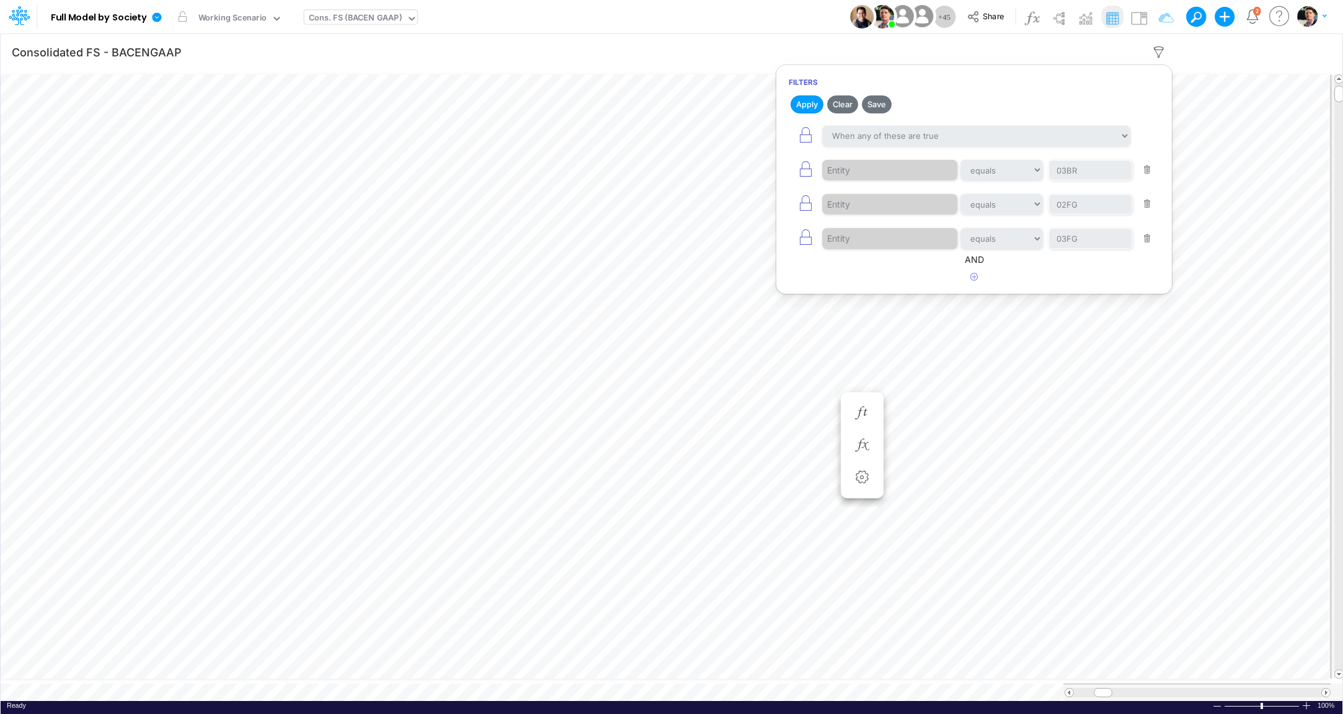
click at [805, 174] on icon "button" at bounding box center [805, 169] width 17 height 17
type input "02FG"
type input "03FG"
select select "tableSearchOR"
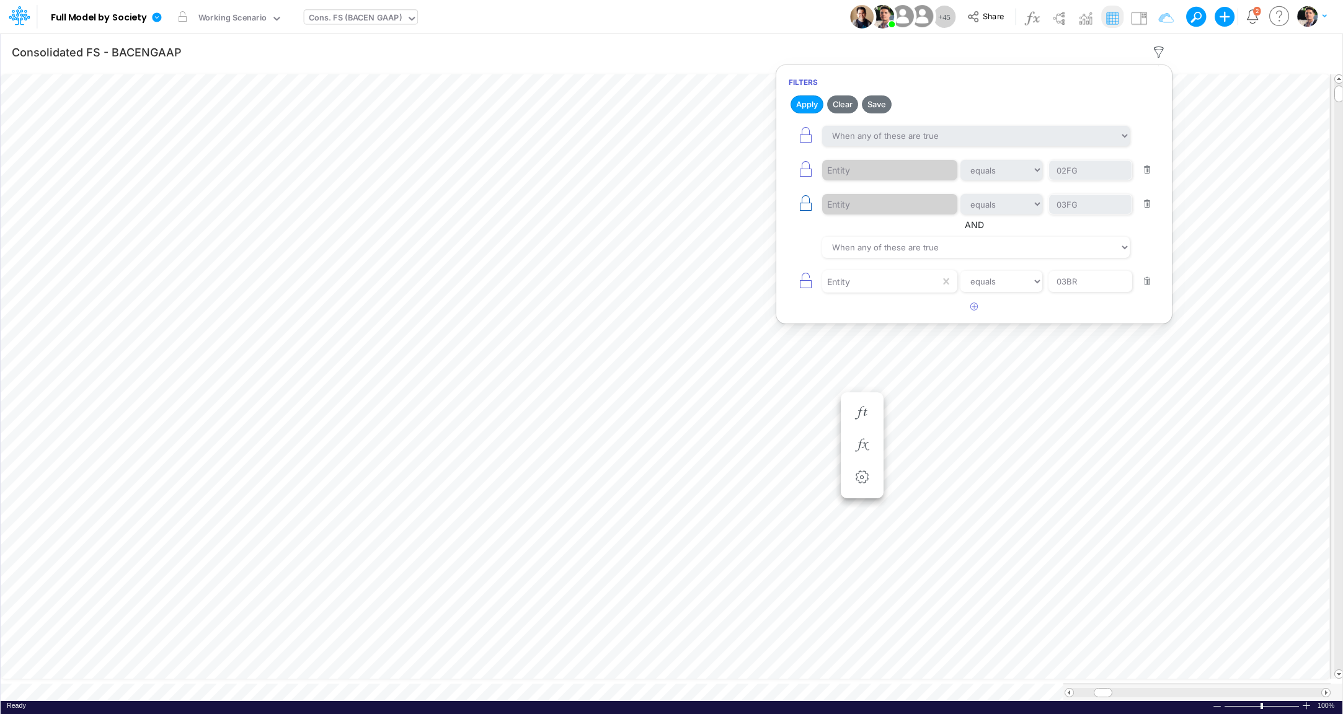
click at [802, 208] on icon "button" at bounding box center [805, 203] width 17 height 17
click at [803, 174] on icon "button" at bounding box center [805, 169] width 17 height 17
type input "02FG"
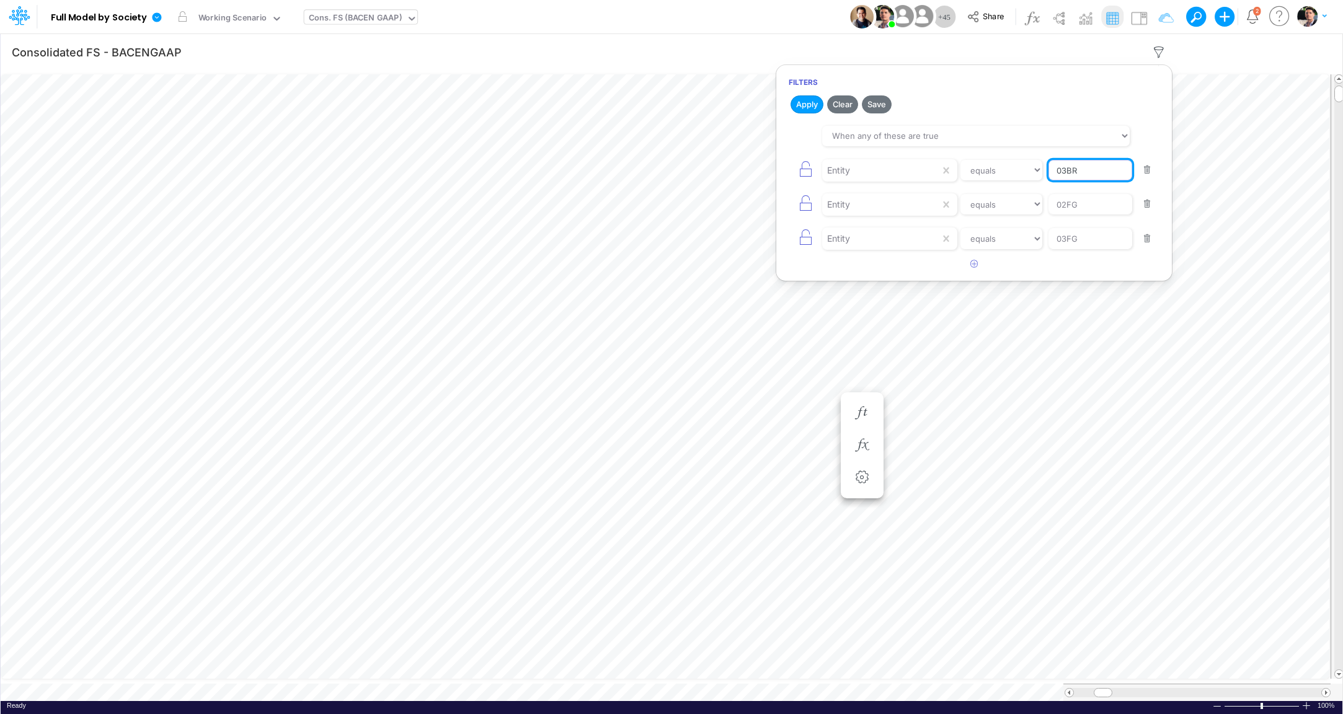
drag, startPoint x: 1091, startPoint y: 177, endPoint x: 977, endPoint y: 148, distance: 117.0
click at [1048, 173] on input "03BR" at bounding box center [1090, 170] width 84 height 21
type input "01ar"
drag, startPoint x: 1094, startPoint y: 210, endPoint x: 988, endPoint y: 209, distance: 105.4
click at [1048, 209] on input "02FG" at bounding box center [1090, 204] width 84 height 21
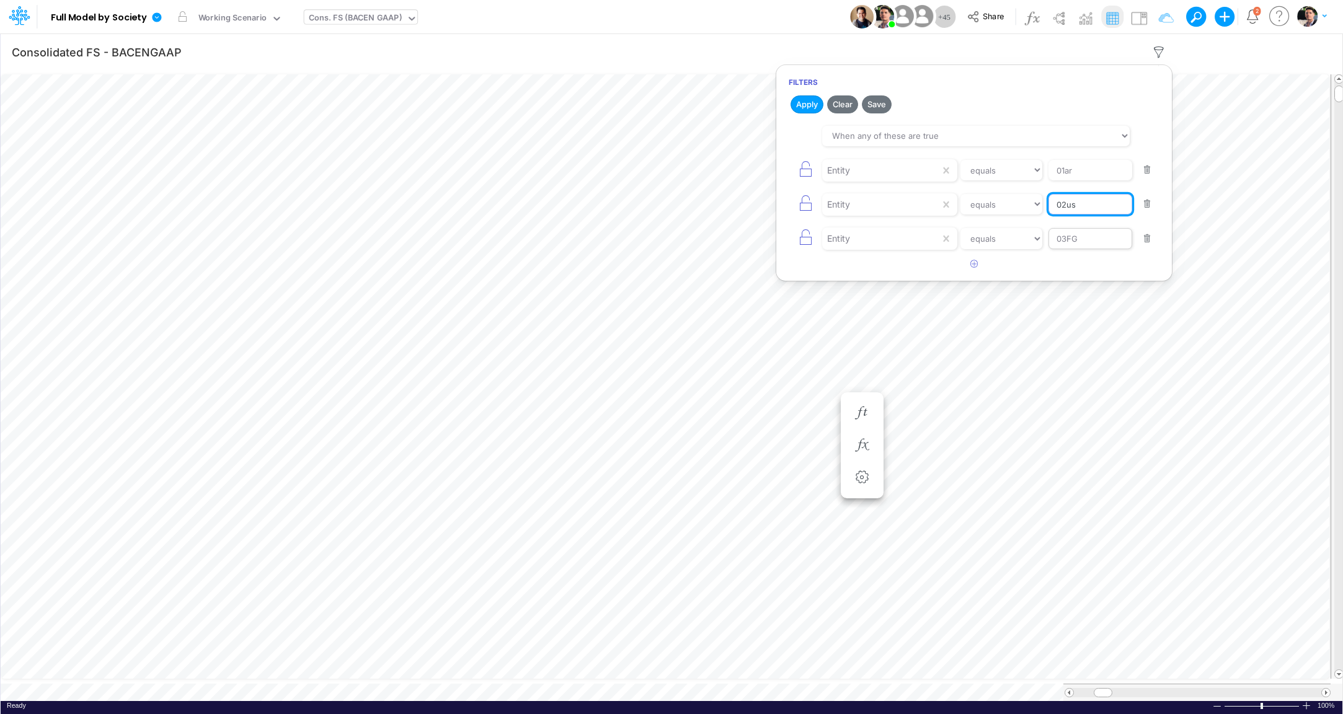
type input "02us"
drag, startPoint x: 1047, startPoint y: 234, endPoint x: 916, endPoint y: 234, distance: 130.8
click at [1048, 234] on input "03FG" at bounding box center [1090, 238] width 84 height 21
type input "01us"
click at [804, 109] on button "Apply" at bounding box center [807, 104] width 33 height 18
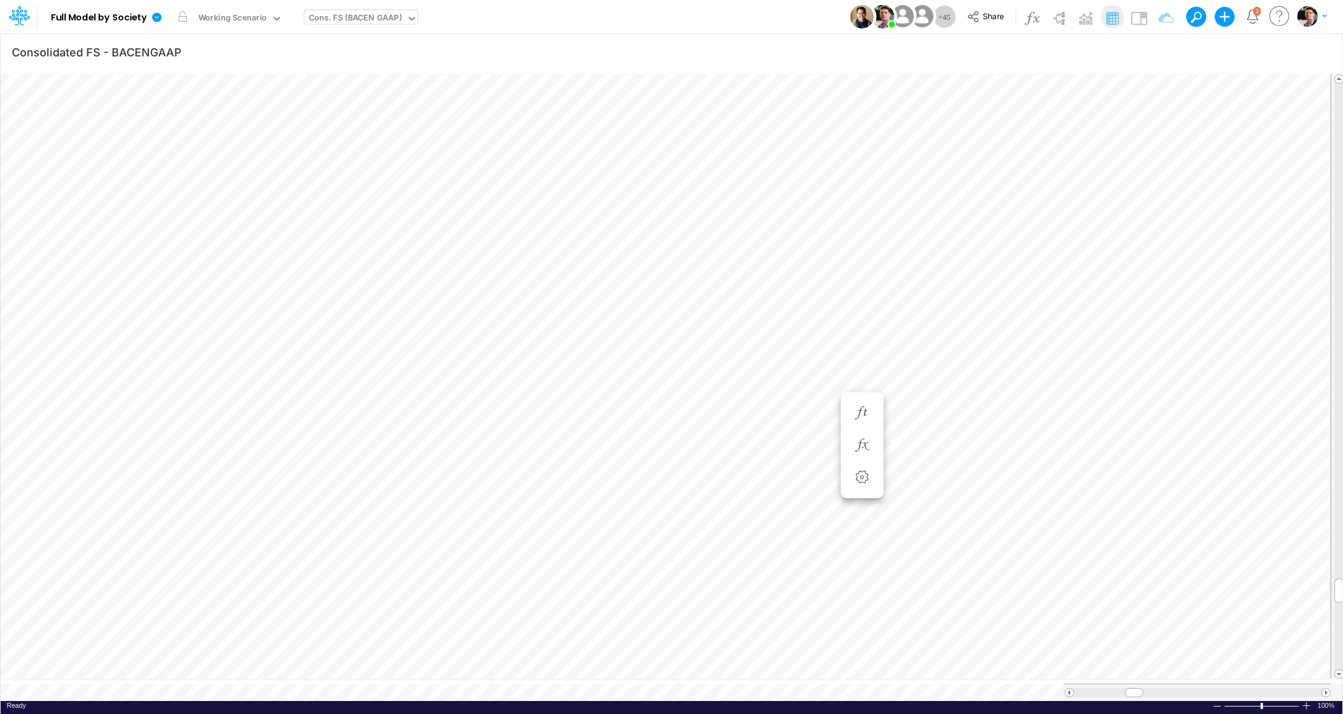
scroll to position [5, 37]
click at [1157, 52] on icon "button" at bounding box center [1159, 52] width 19 height 13
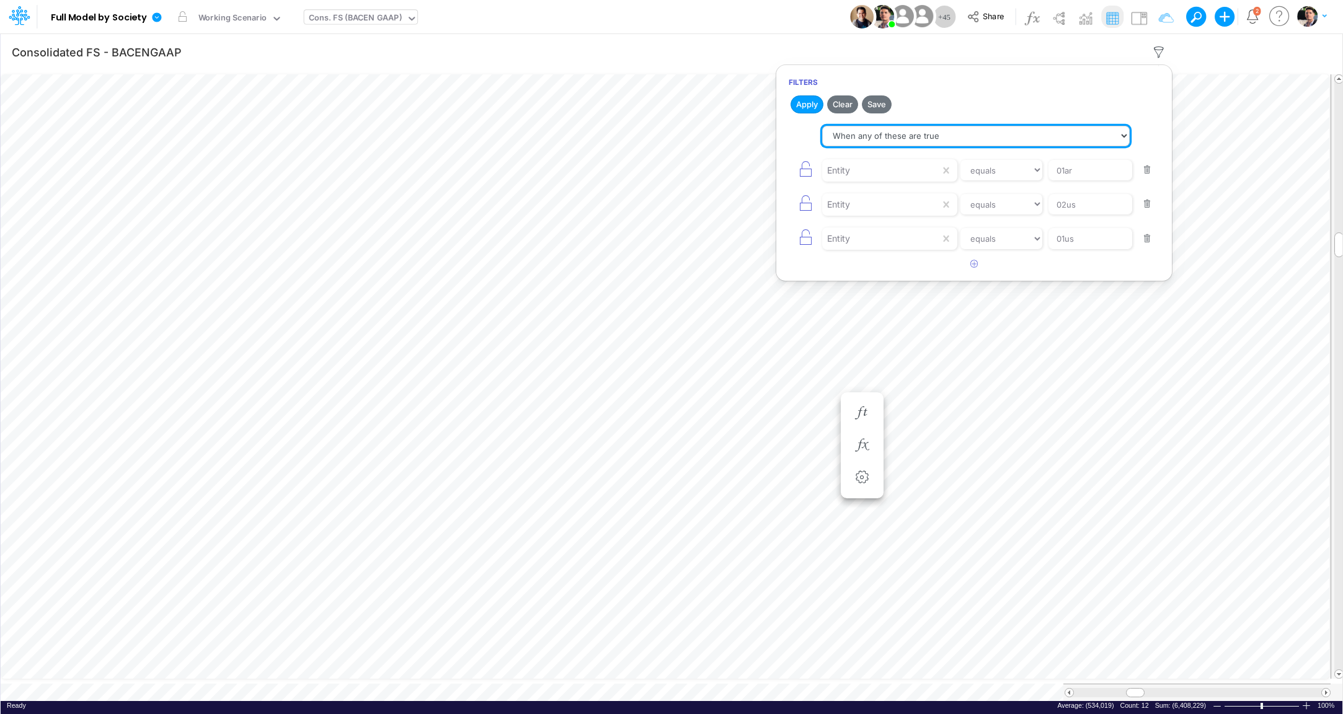
select select "tableSearchAND"
click option "When all of these are true" at bounding box center [0, 0] width 0 height 0
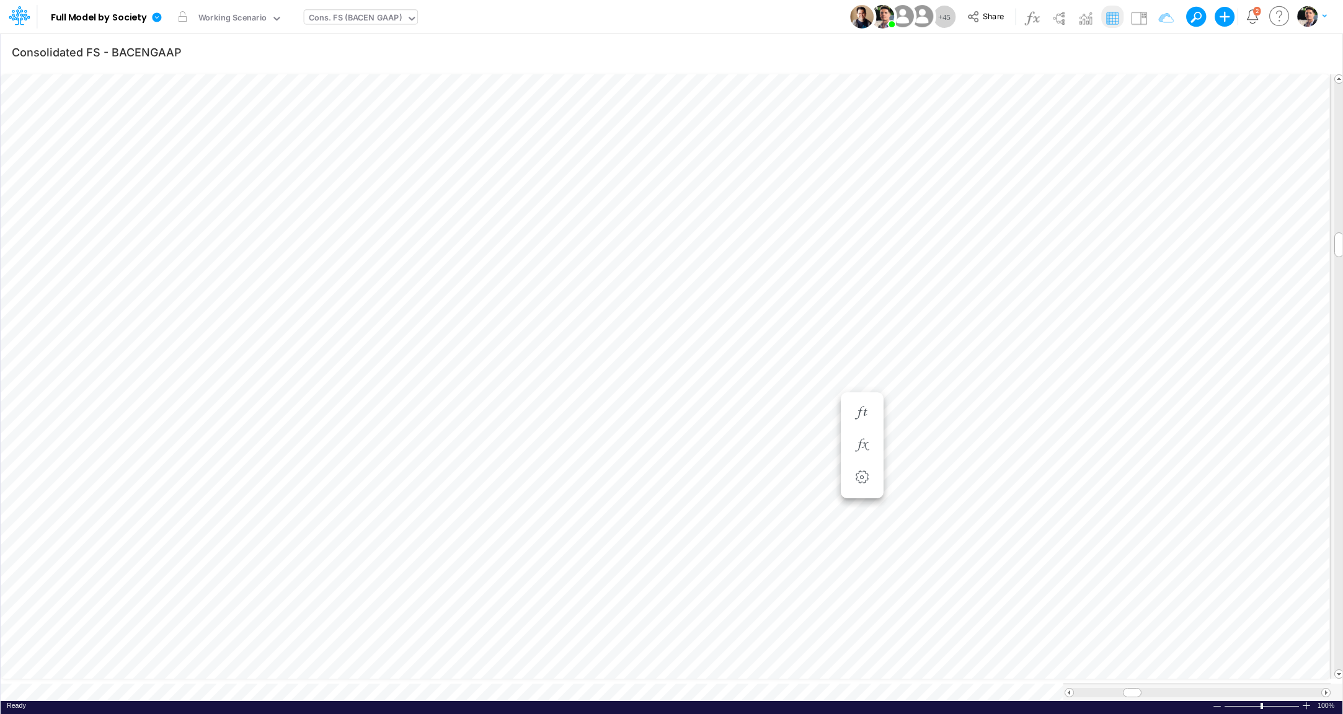
scroll to position [5, 38]
click at [164, 20] on link at bounding box center [159, 17] width 25 height 32
click at [214, 129] on button "View model info" at bounding box center [219, 128] width 133 height 19
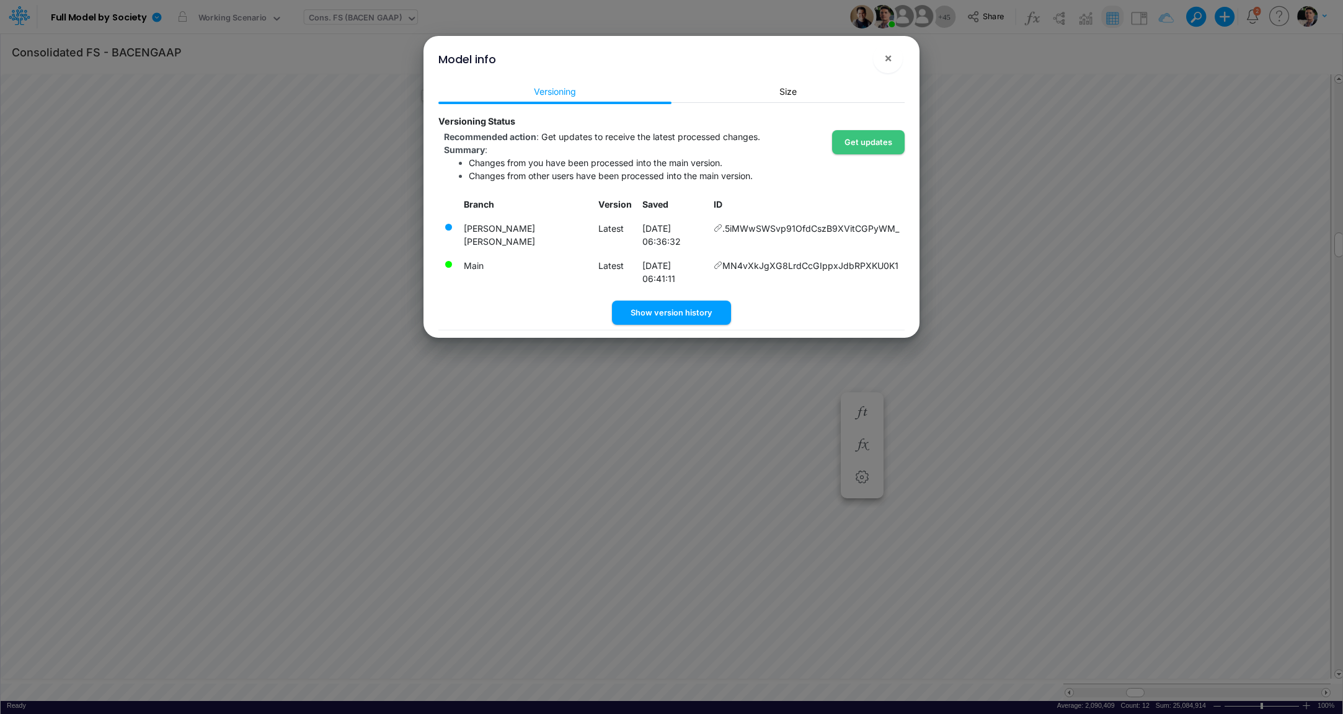
click at [665, 301] on div "Versioning Size Versioning Status Recommended action : Get updates to receive t…" at bounding box center [671, 208] width 486 height 260
click at [670, 301] on button "Show version history" at bounding box center [671, 313] width 119 height 24
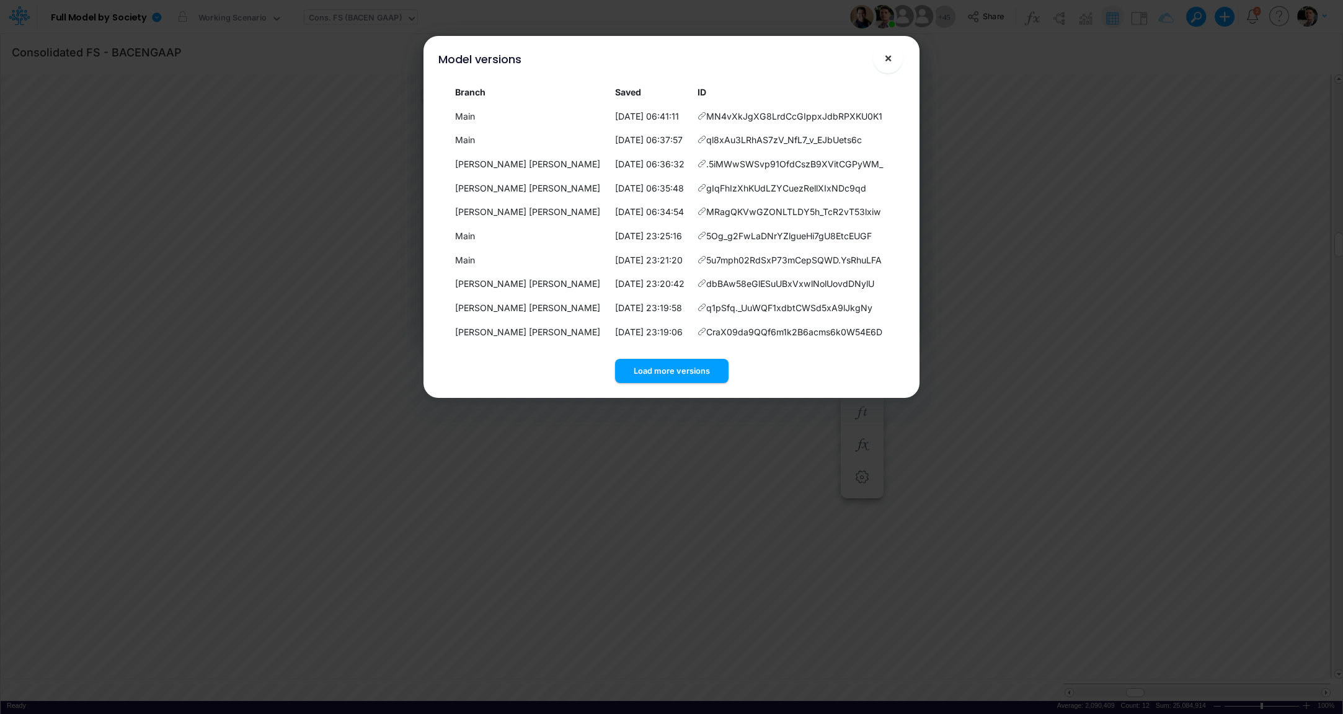
click at [887, 65] on span "×" at bounding box center [888, 57] width 8 height 15
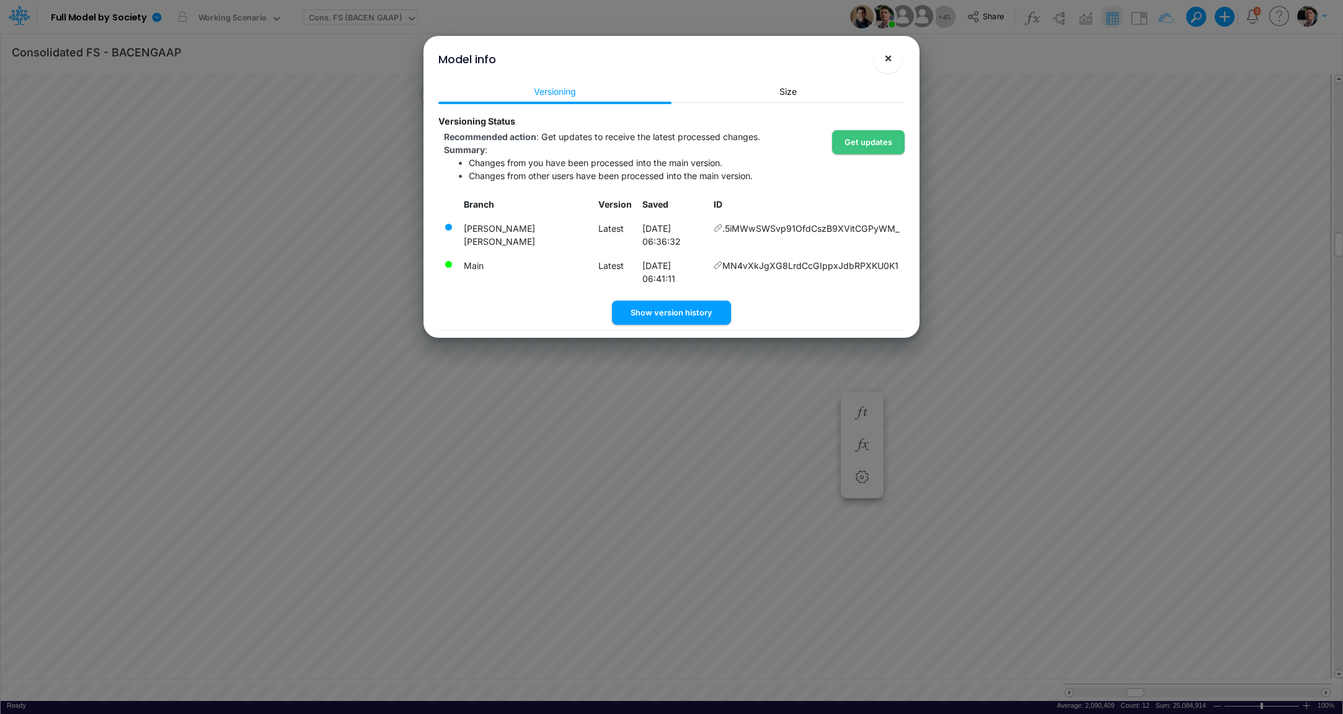
click at [894, 66] on button "×" at bounding box center [888, 58] width 30 height 30
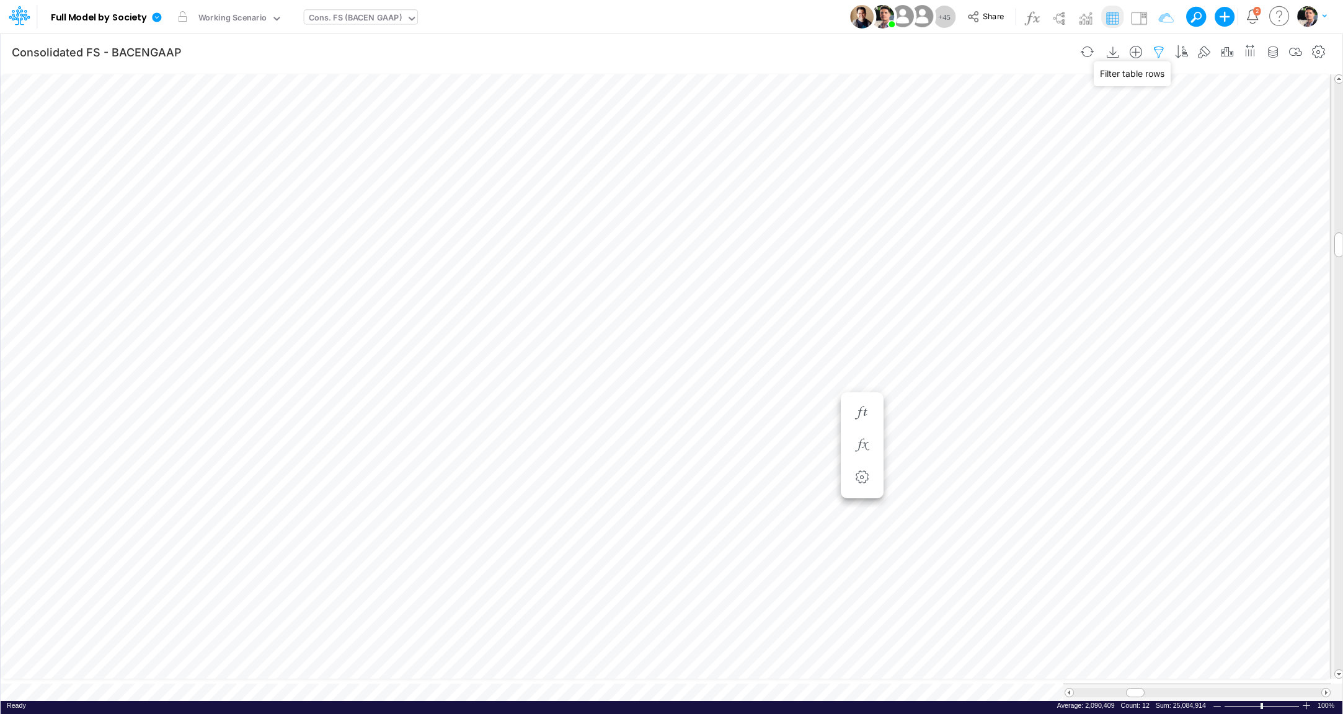
click at [1158, 51] on icon "button" at bounding box center [1159, 52] width 19 height 13
select select "tableSearchOR"
click at [1162, 56] on icon "button" at bounding box center [1159, 52] width 19 height 13
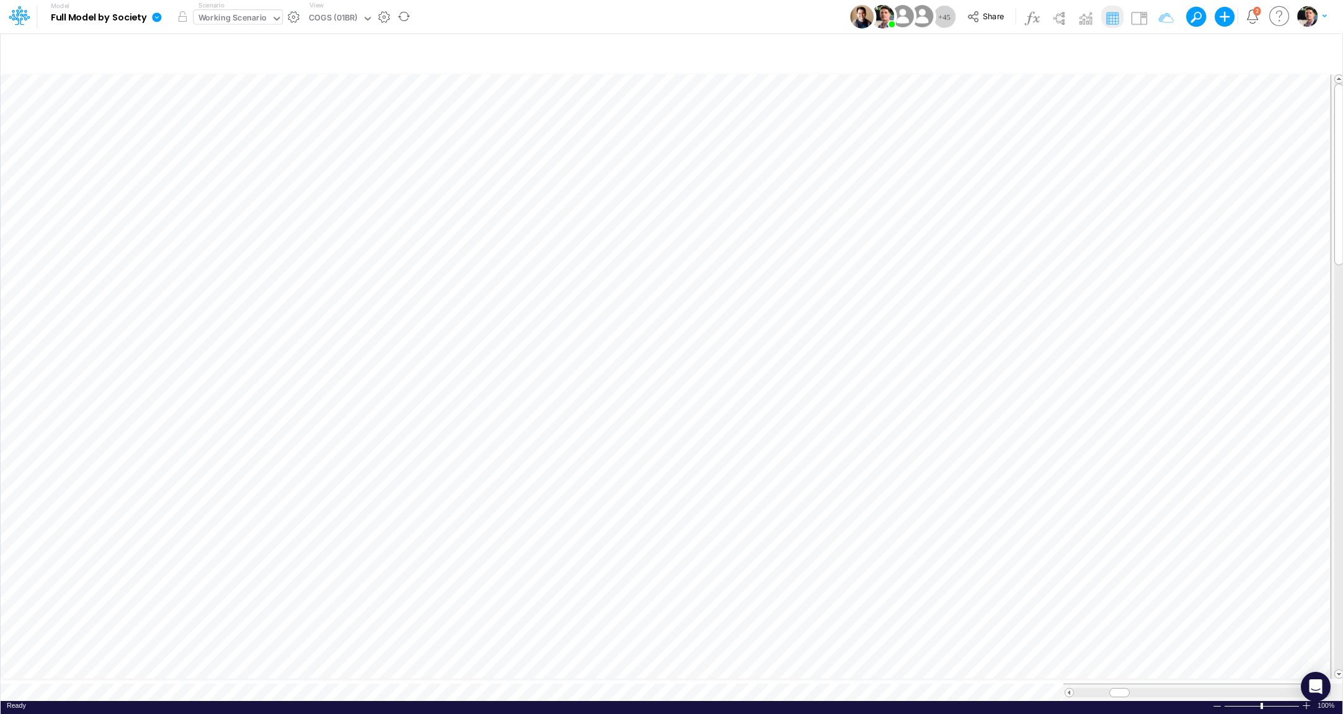
click at [255, 21] on div "Working Scenario" at bounding box center [232, 19] width 69 height 14
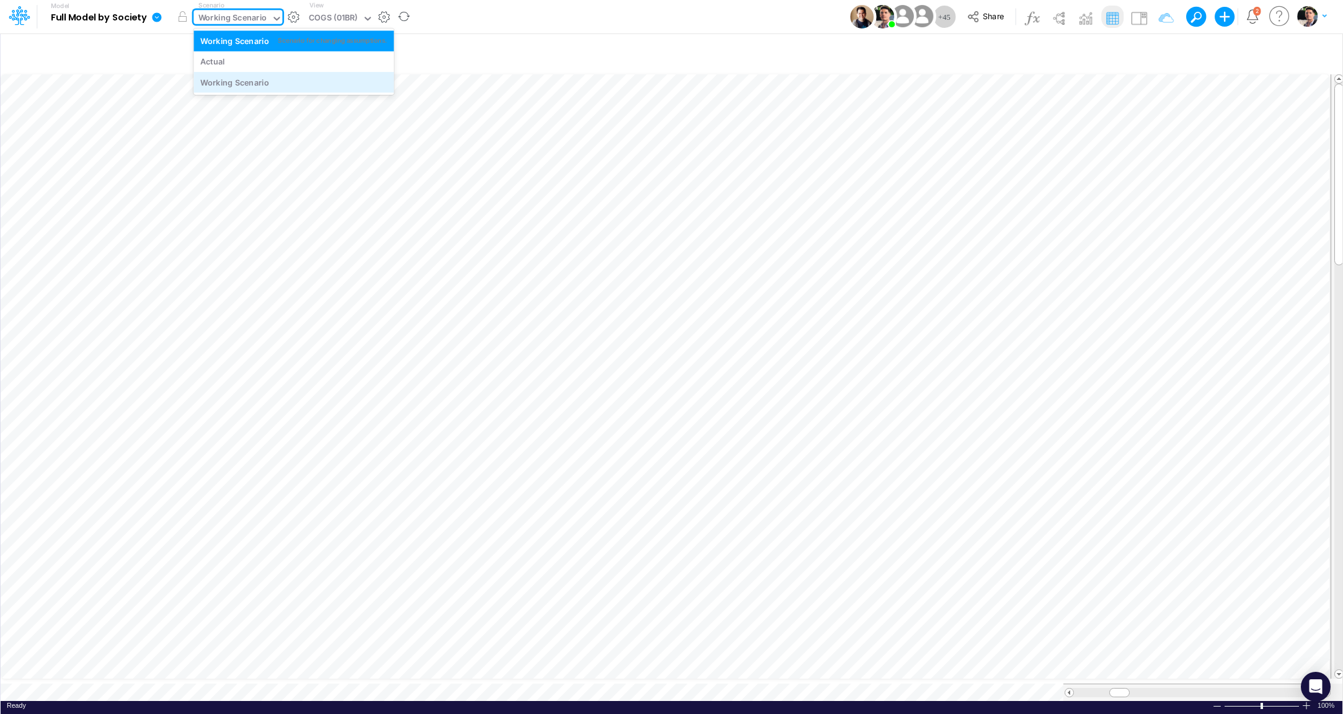
click at [246, 85] on div "Working Scenario" at bounding box center [234, 82] width 69 height 12
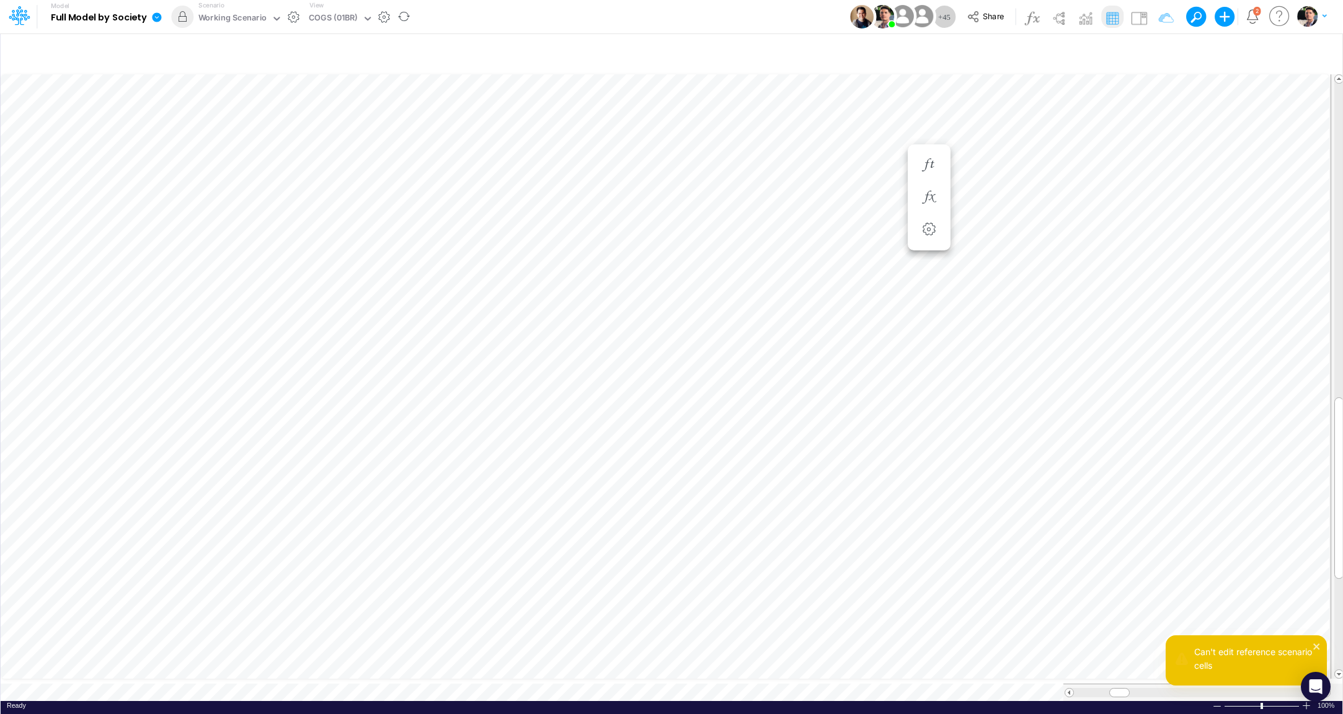
scroll to position [5, 9]
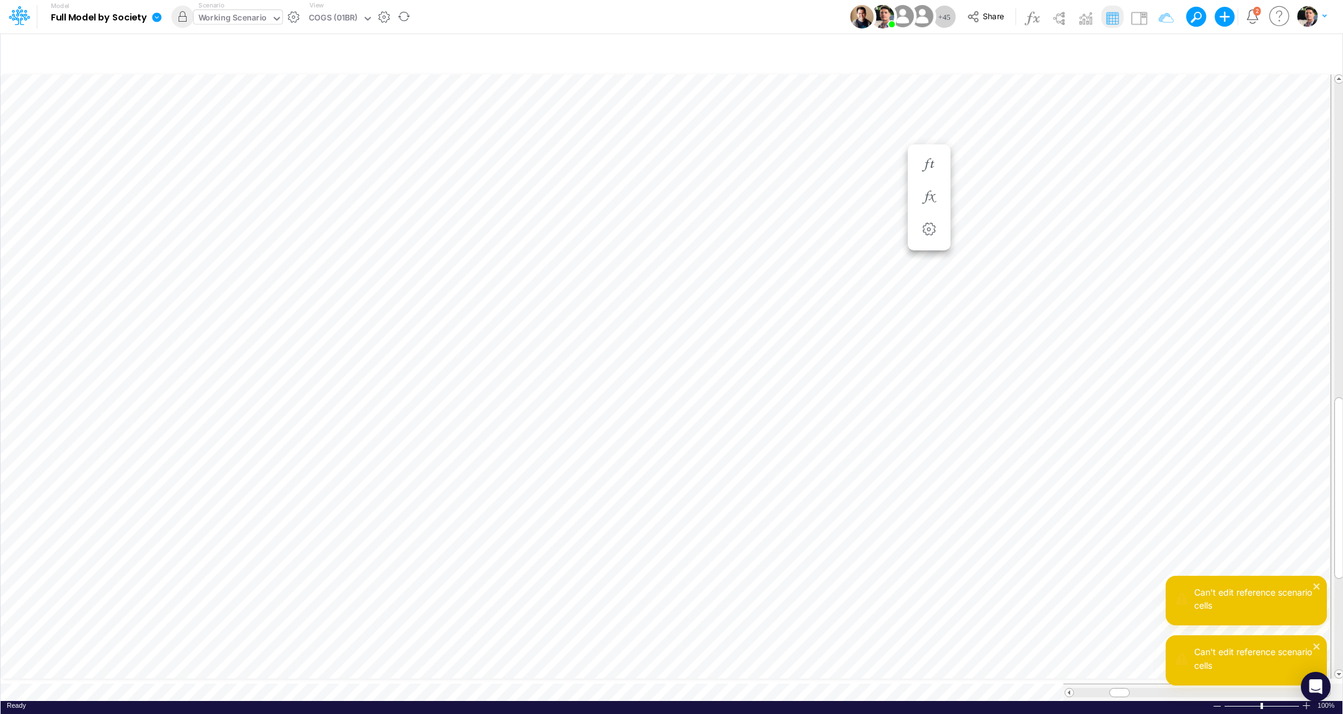
click at [245, 14] on div "Working Scenario" at bounding box center [232, 19] width 69 height 14
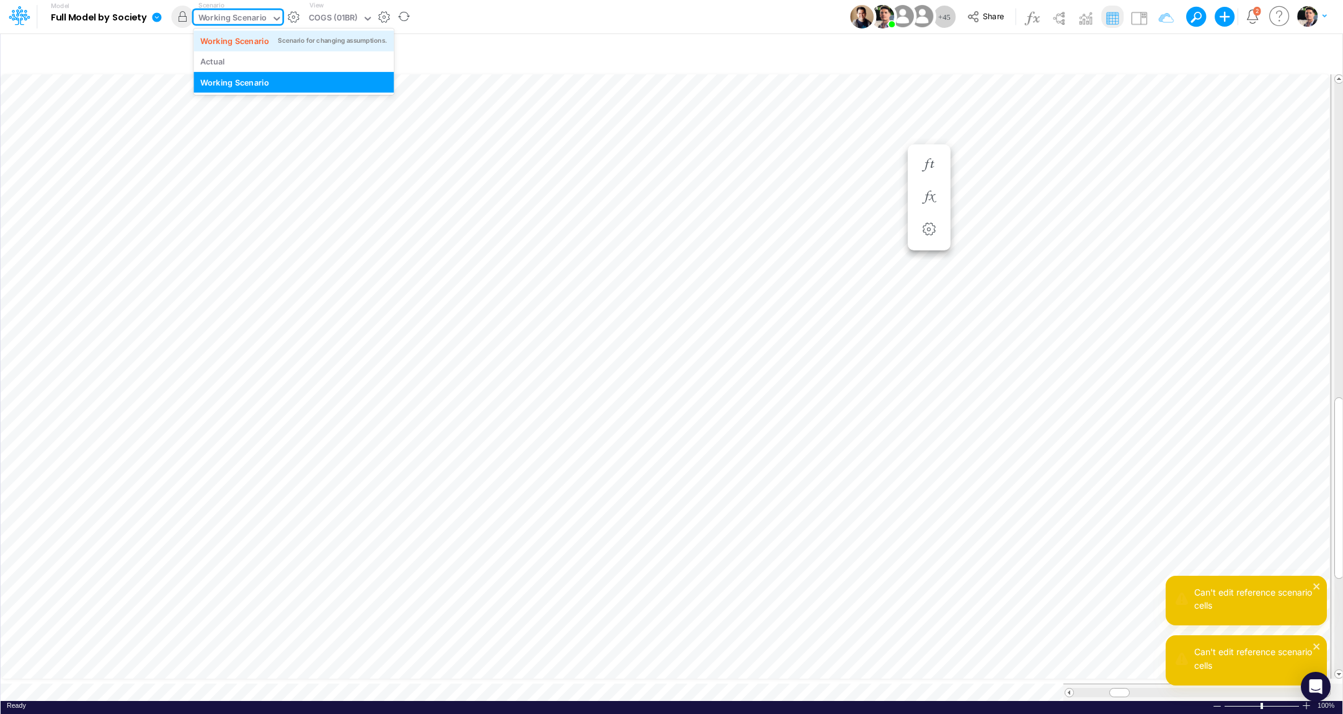
click at [248, 43] on div "Working Scenario" at bounding box center [234, 41] width 69 height 12
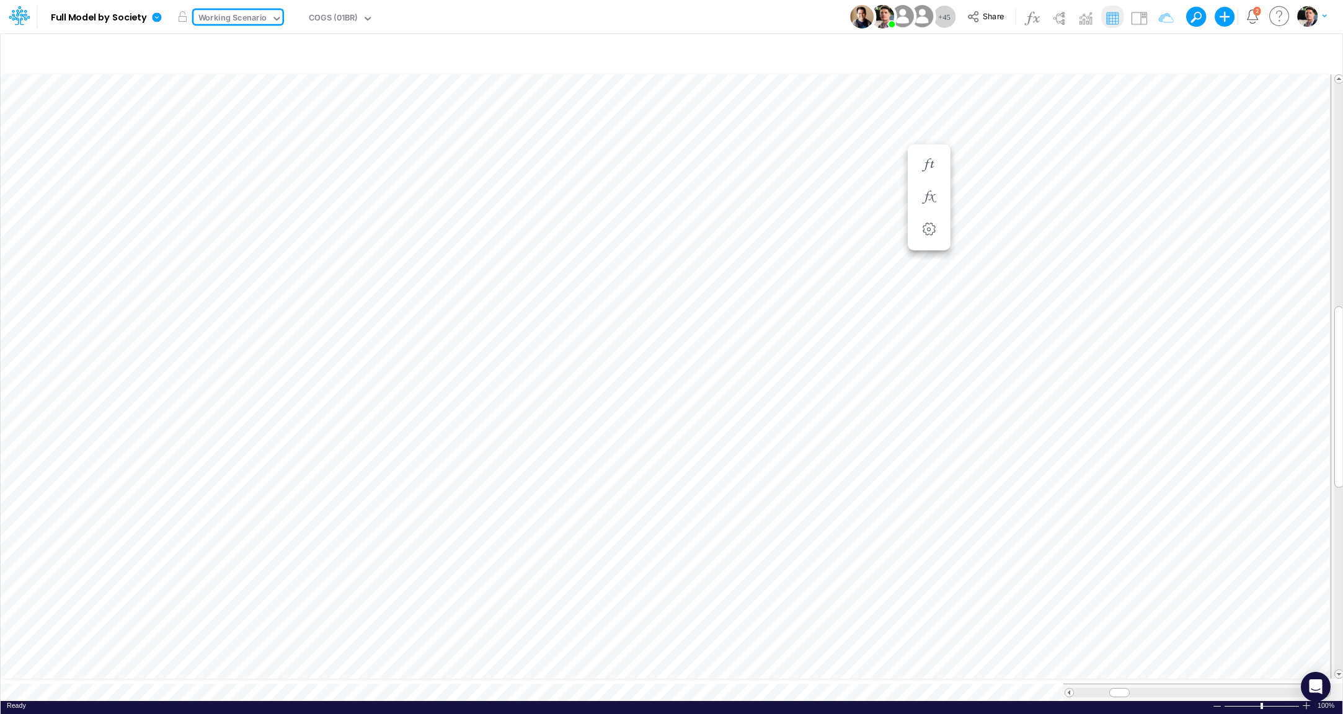
click at [233, 16] on div "Working Scenario" at bounding box center [232, 19] width 69 height 14
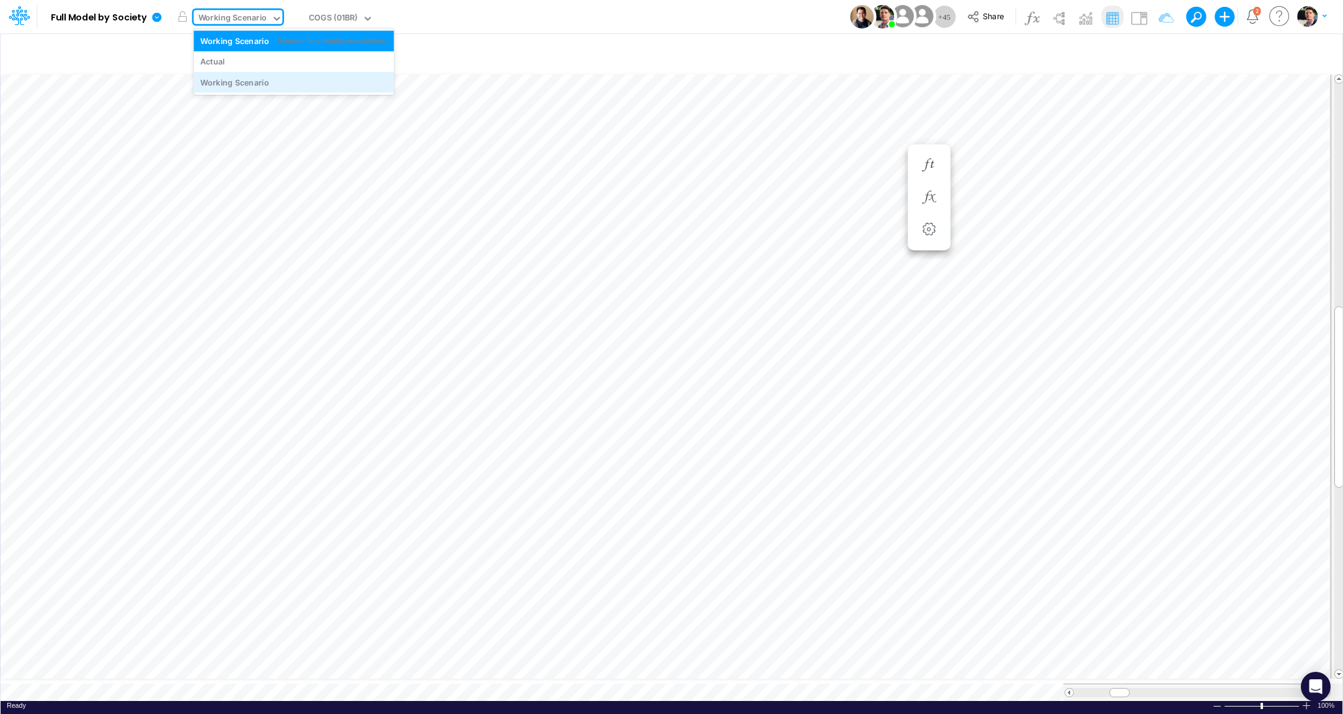
click at [267, 85] on div "Working Scenario" at bounding box center [234, 82] width 69 height 12
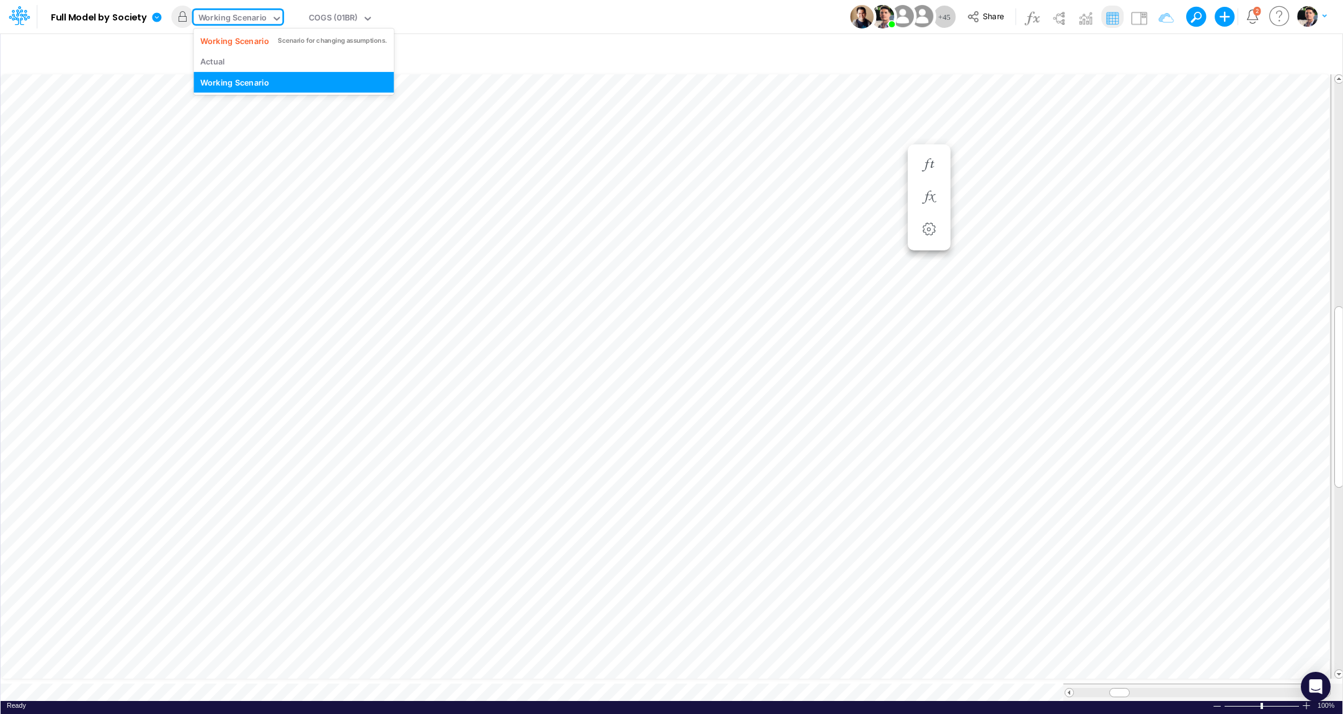
click at [261, 19] on div "Working Scenario" at bounding box center [232, 19] width 69 height 14
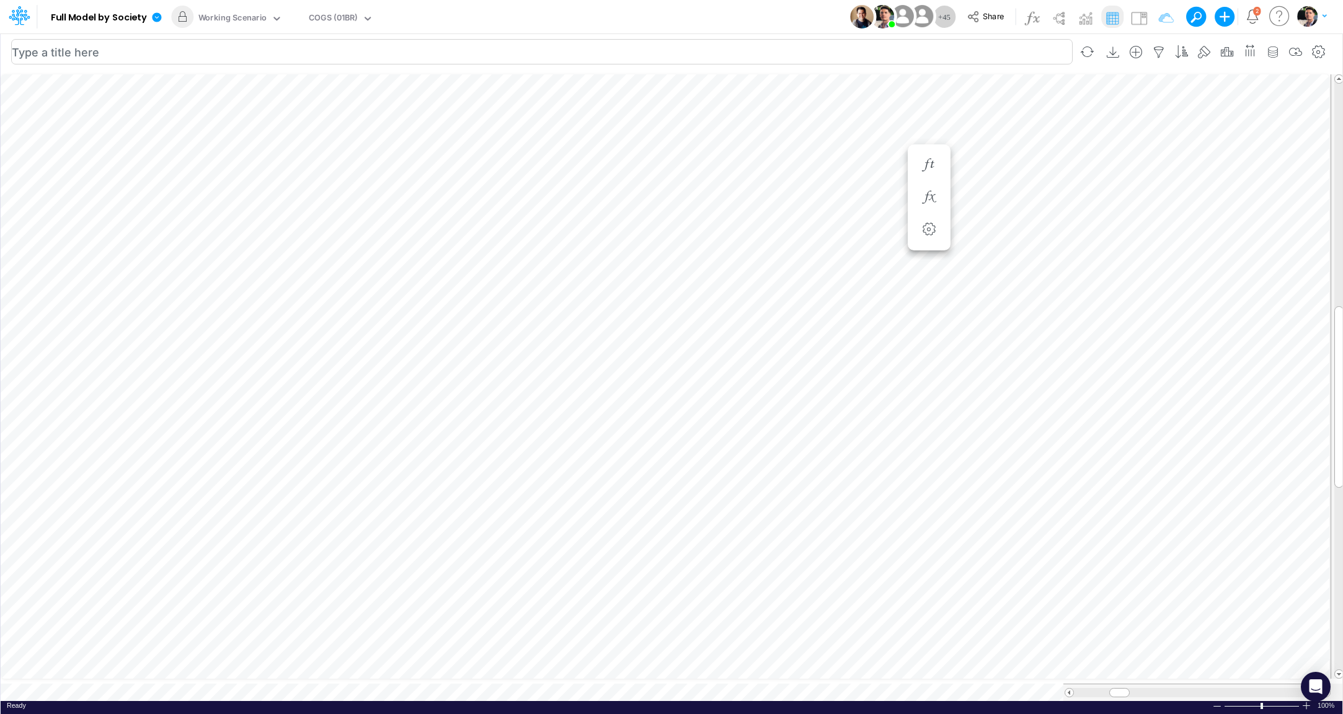
scroll to position [5, 2]
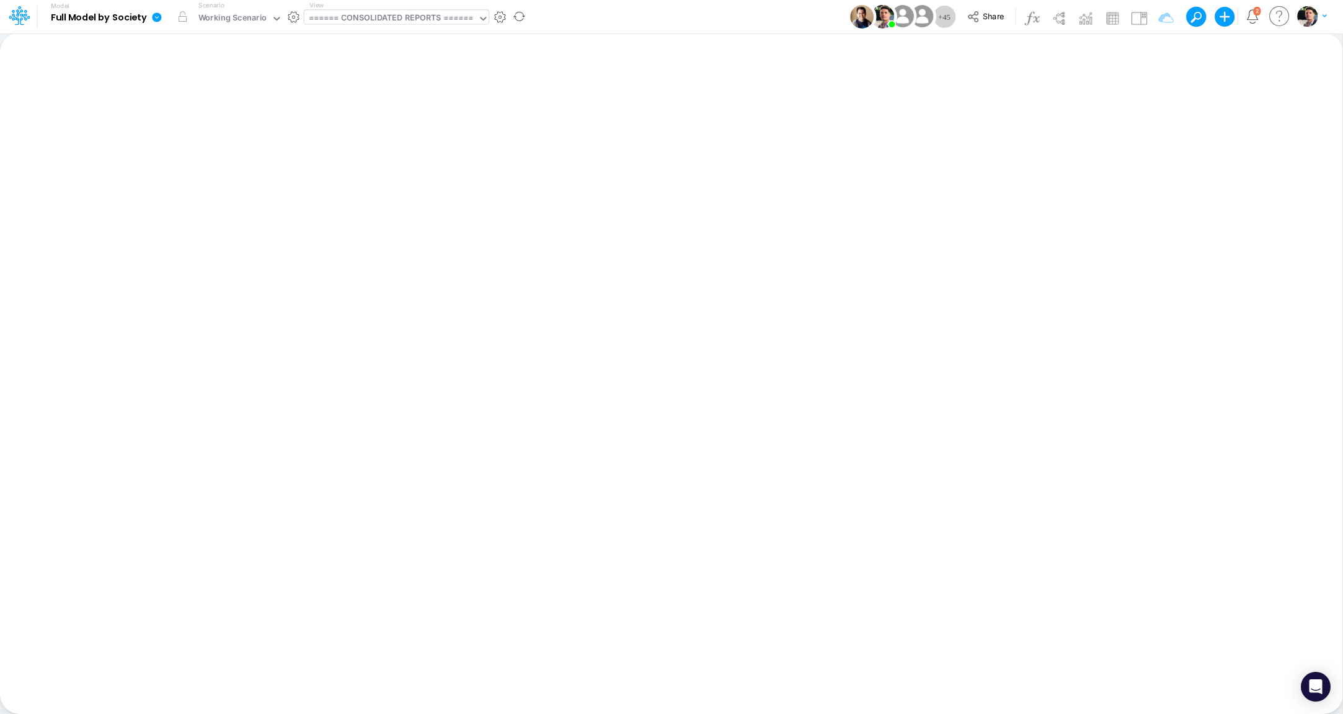
click at [391, 22] on div "====== CONSOLIDATED REPORTS ======" at bounding box center [391, 19] width 165 height 14
type input "bacen"
click at [379, 41] on div "Cons. FS (BACEN GAAP)" at bounding box center [387, 40] width 167 height 20
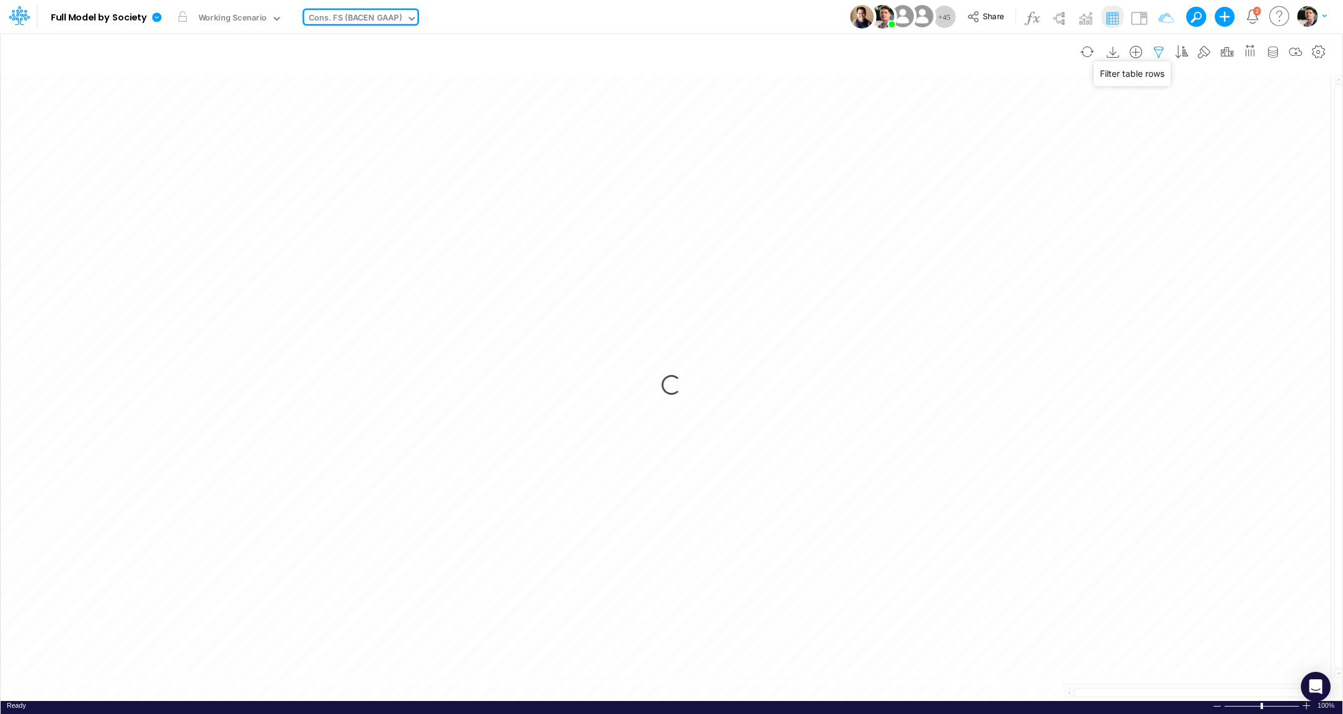
click at [1161, 53] on icon "button" at bounding box center [1159, 52] width 19 height 13
select select "tableSearchOR"
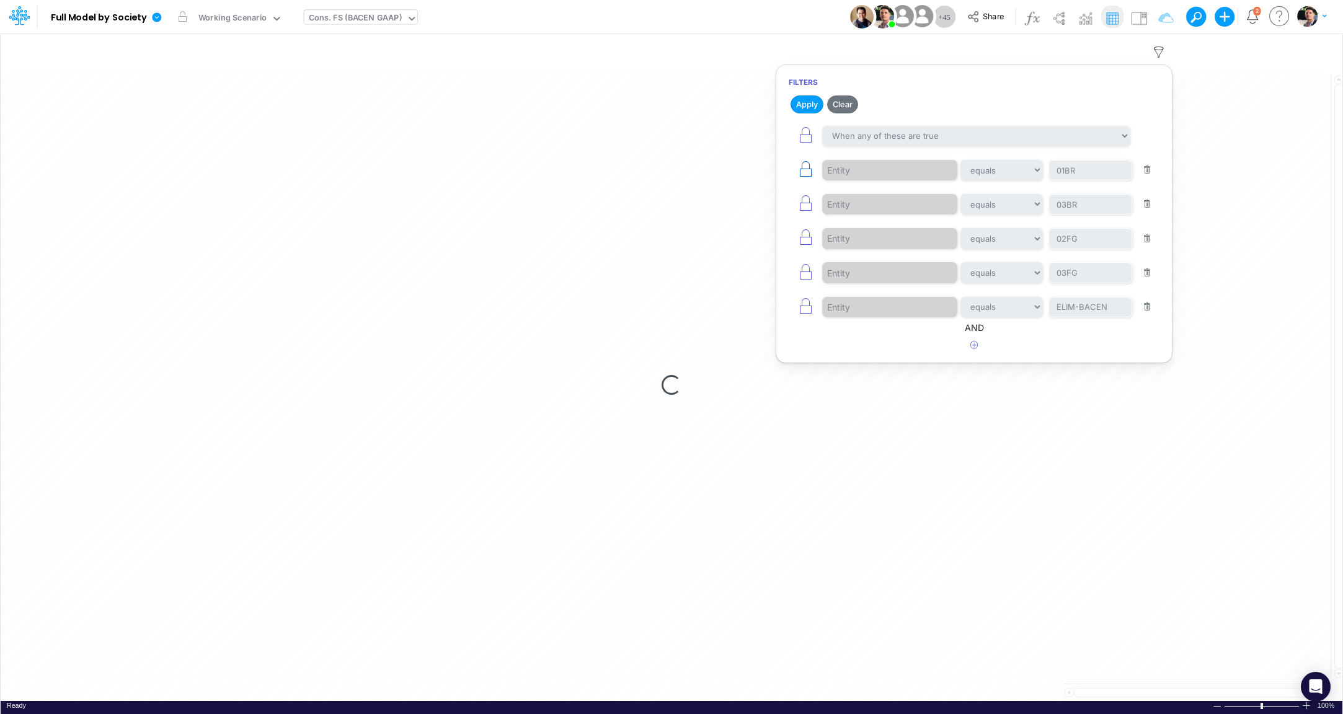
click at [794, 165] on button "button" at bounding box center [805, 170] width 33 height 28
type input "03BR"
type input "02FG"
type input "03FG"
type input "ELIM-BACEN"
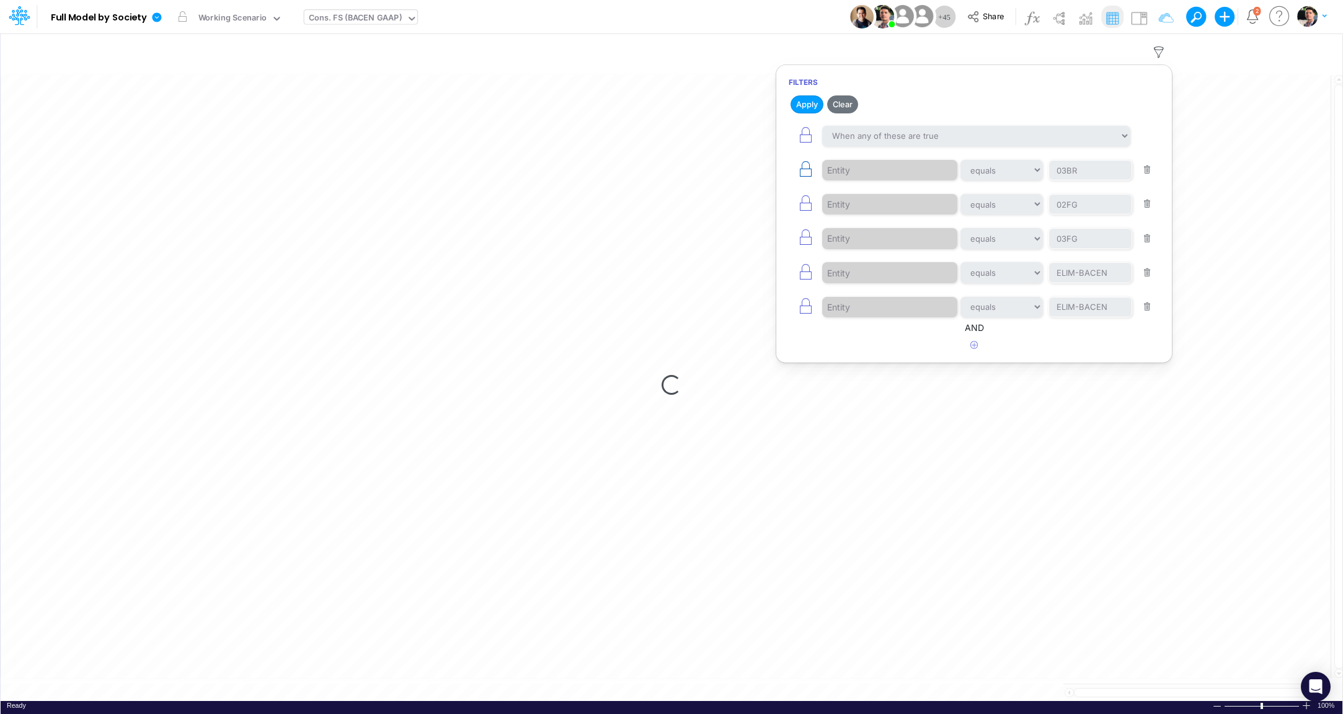
select select "tableSearchOR"
click at [803, 167] on icon "button" at bounding box center [805, 169] width 17 height 17
type input "02FG"
type input "03FG"
type input "ELIM-BACEN"
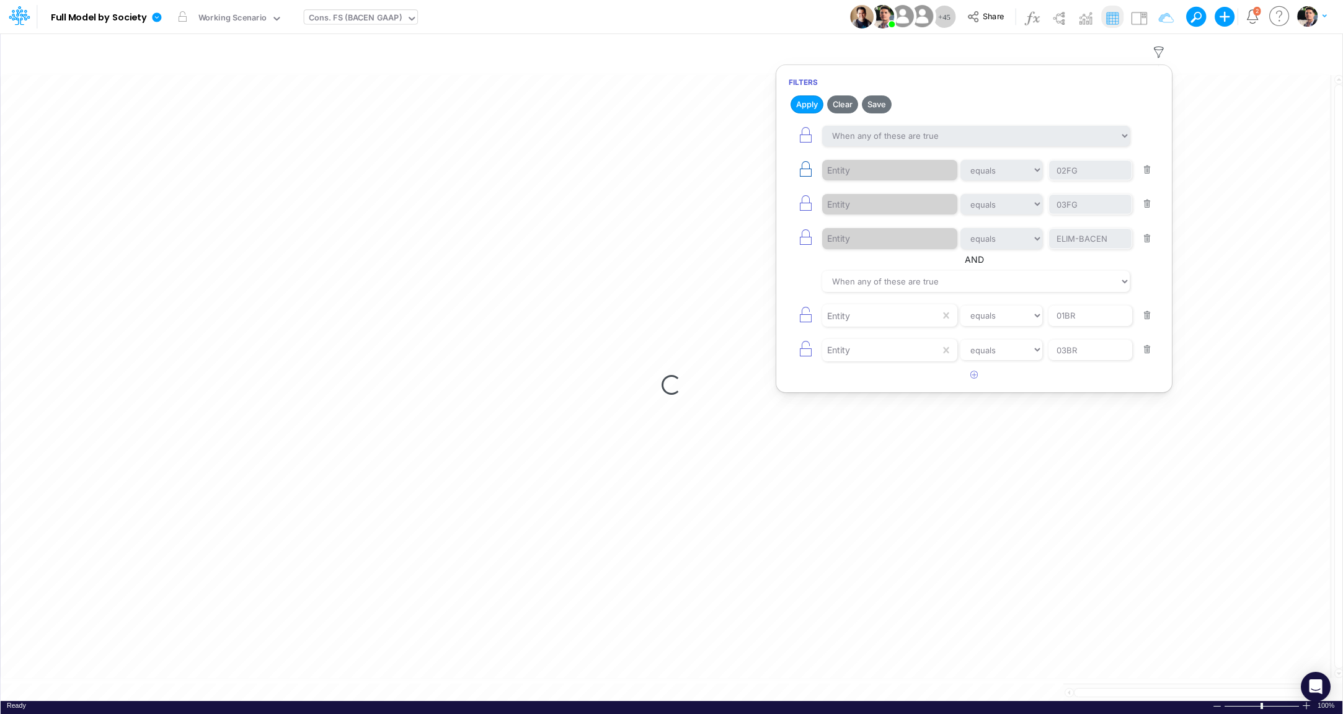
click at [803, 167] on icon "button" at bounding box center [805, 169] width 17 height 17
type input "03FG"
type input "ELIM-BACEN"
click at [1144, 169] on button "button" at bounding box center [1147, 170] width 24 height 17
type input "ELIM-BACEN"
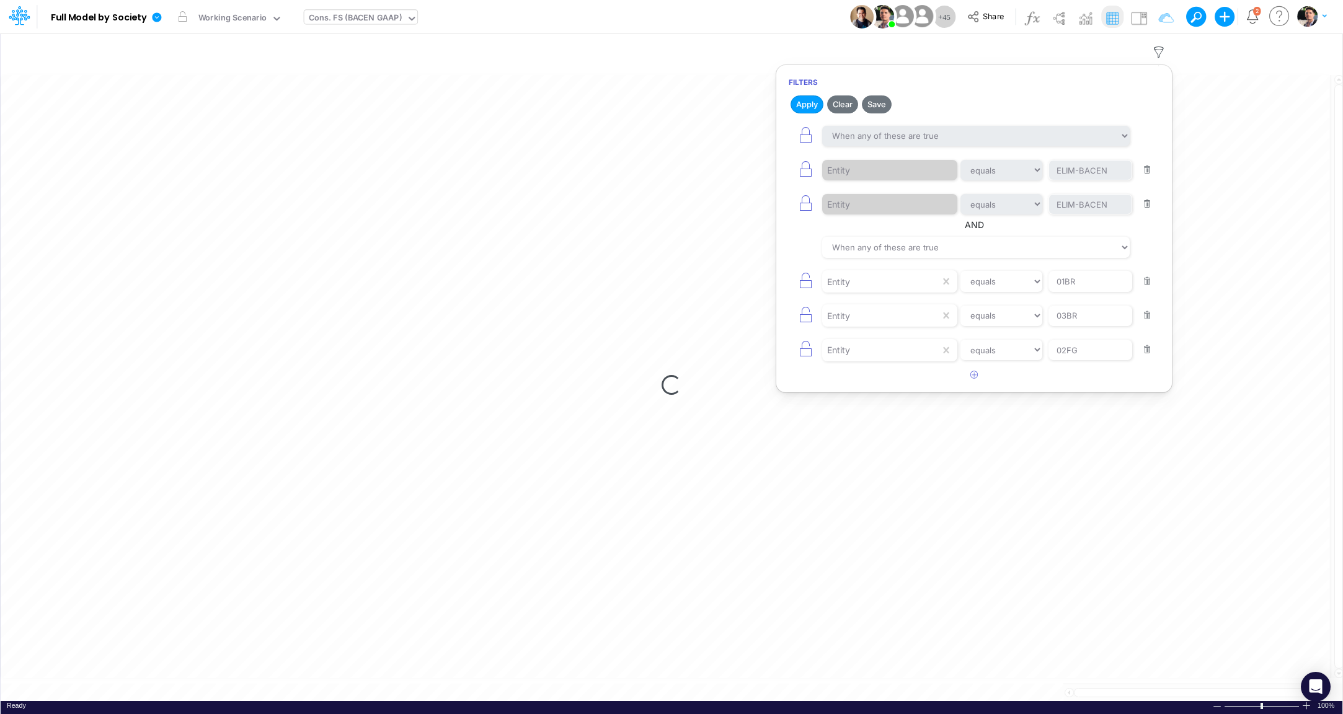
click at [1146, 169] on button "button" at bounding box center [1147, 170] width 24 height 17
click at [1150, 273] on button "button" at bounding box center [1147, 281] width 24 height 17
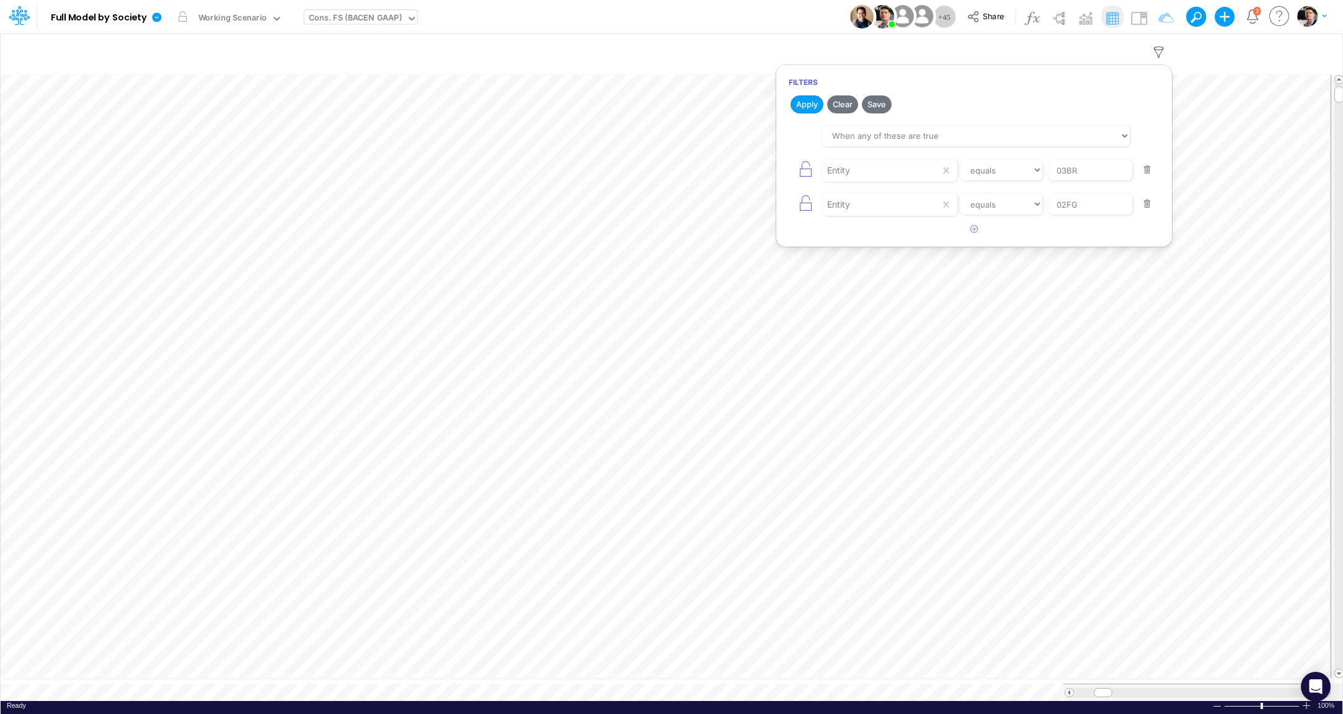
type input "03BR"
type input "02FG"
click at [1150, 170] on button "button" at bounding box center [1147, 170] width 24 height 17
drag, startPoint x: 1087, startPoint y: 173, endPoint x: 980, endPoint y: 170, distance: 106.7
click at [1048, 170] on input "02FG" at bounding box center [1090, 170] width 84 height 21
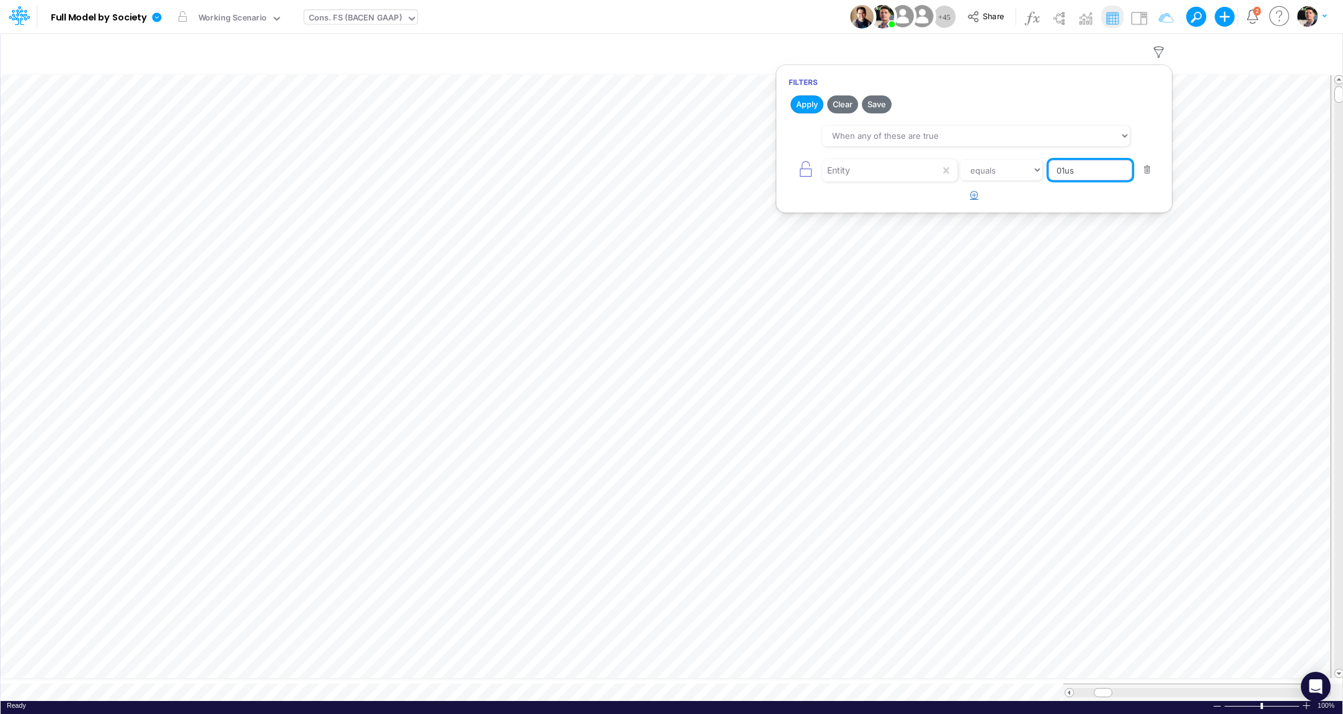
type input "01us"
click at [976, 195] on icon "button" at bounding box center [974, 195] width 8 height 8
click at [882, 213] on div at bounding box center [881, 204] width 118 height 21
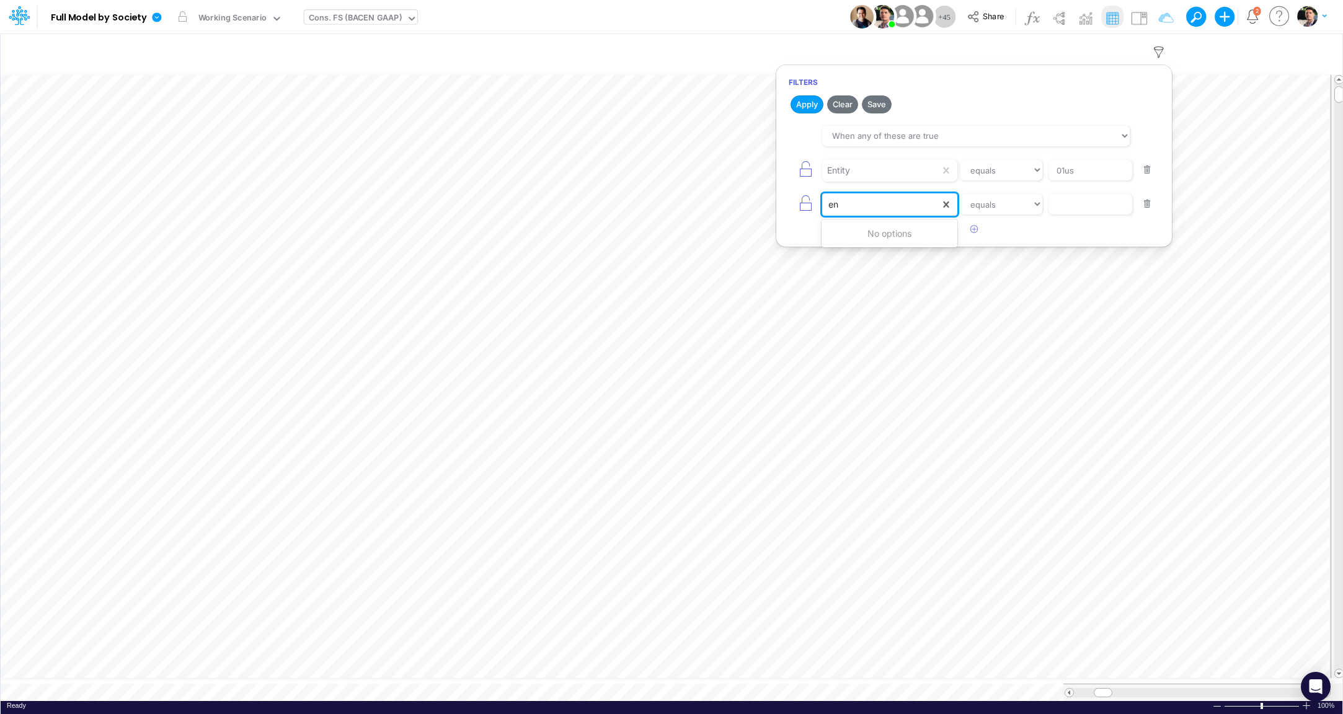
type input "e"
click at [1164, 56] on icon "button" at bounding box center [1159, 52] width 19 height 13
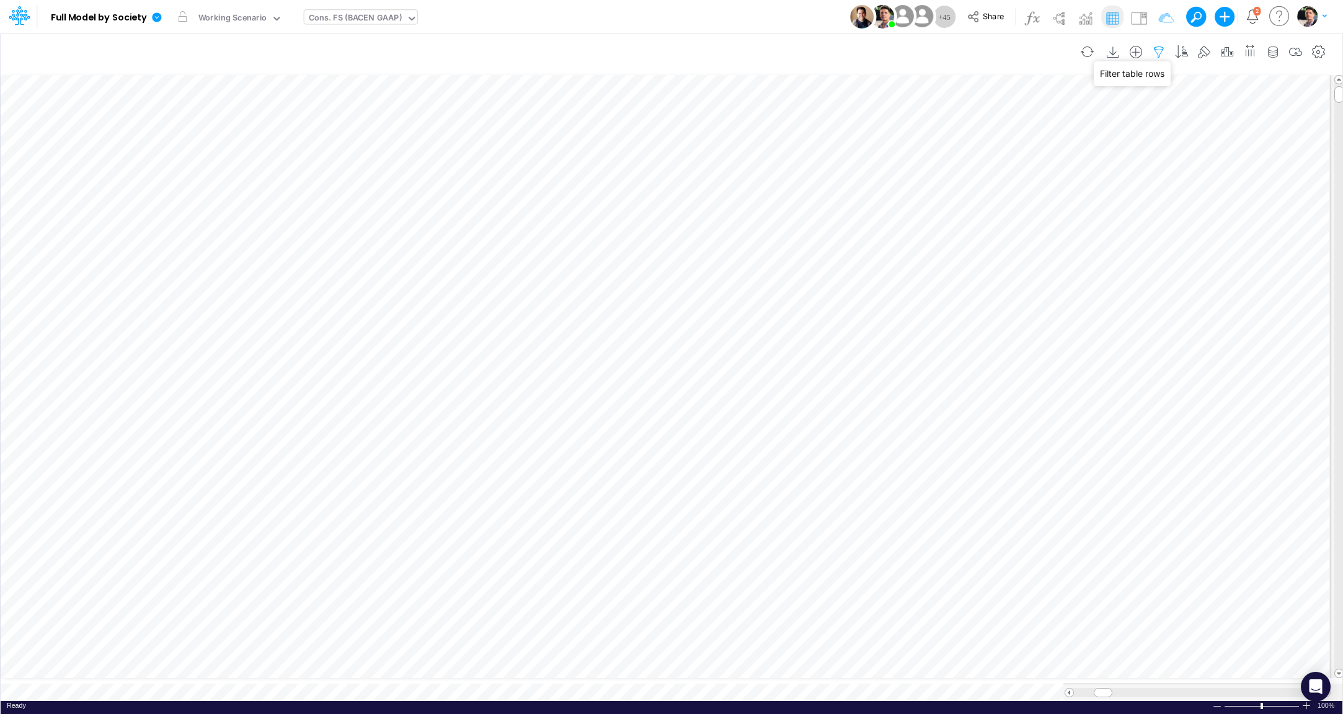
click at [1164, 55] on icon "button" at bounding box center [1159, 52] width 19 height 13
select select "tableSearchOR"
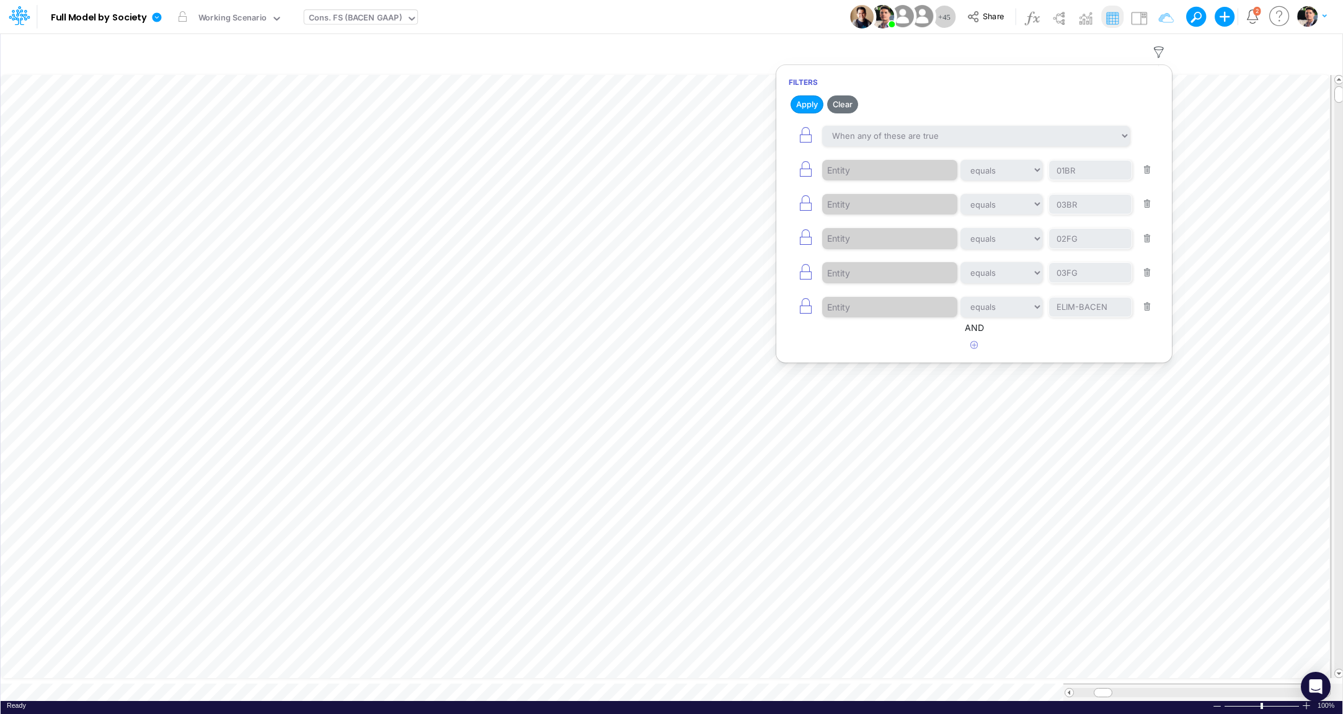
click at [1143, 164] on button "button" at bounding box center [1147, 170] width 24 height 17
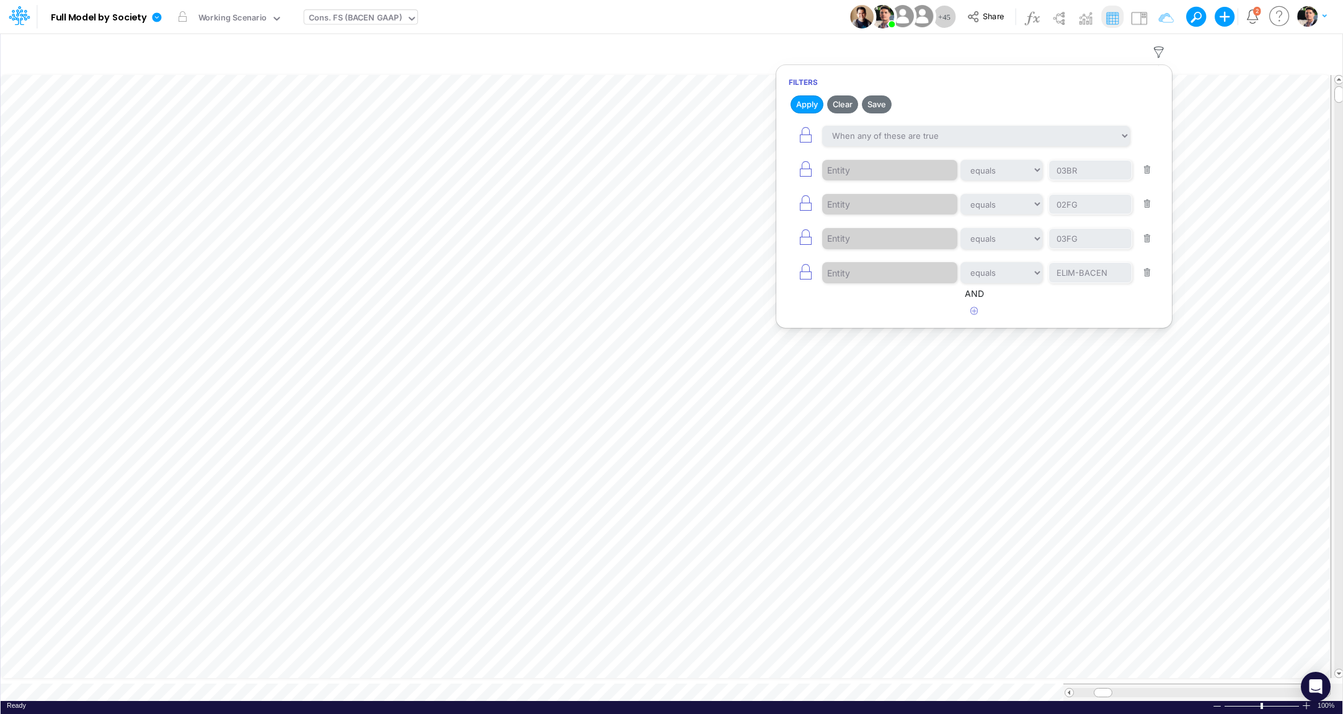
type input "03BR"
type input "02FG"
type input "03FG"
type input "ELIM-BACEN"
click at [1148, 166] on button "button" at bounding box center [1147, 170] width 24 height 17
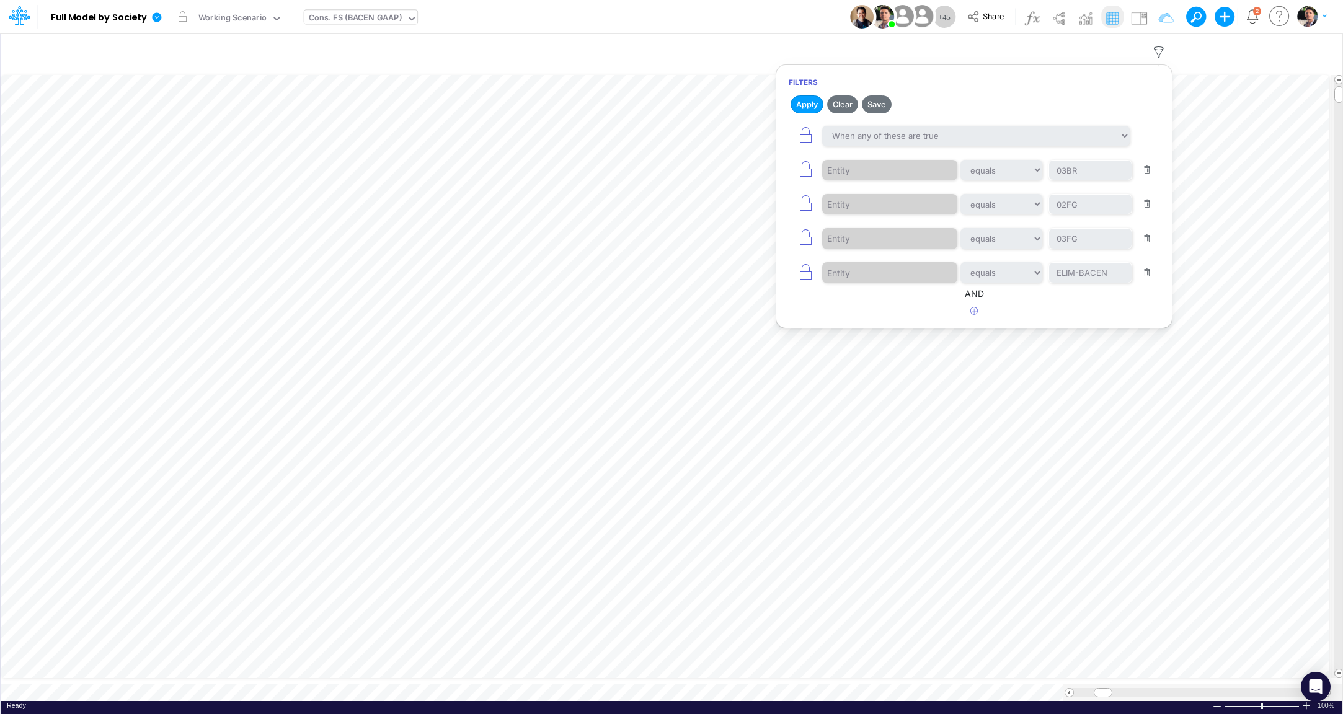
type input "02FG"
type input "03FG"
type input "ELIM-BACEN"
click at [818, 170] on button "button" at bounding box center [805, 170] width 33 height 28
type input "03FG"
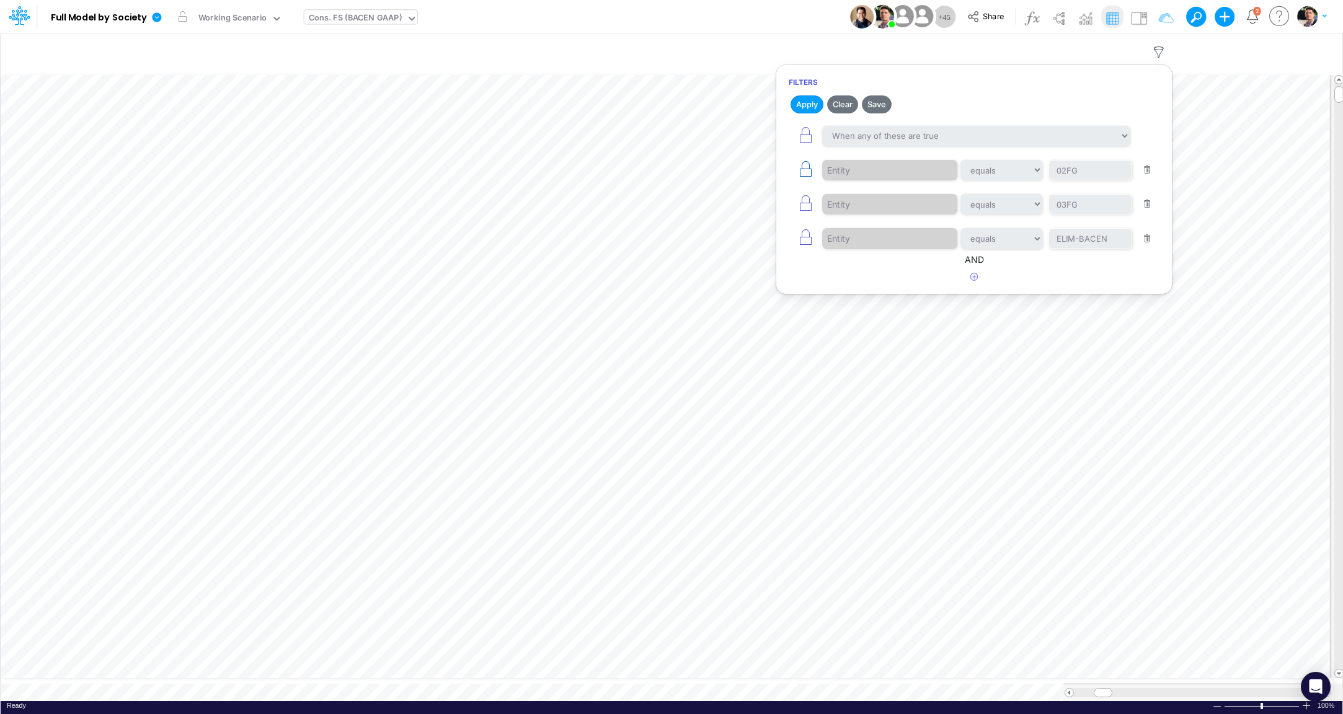
type input "ELIM-BACEN"
select select "tableSearchOR"
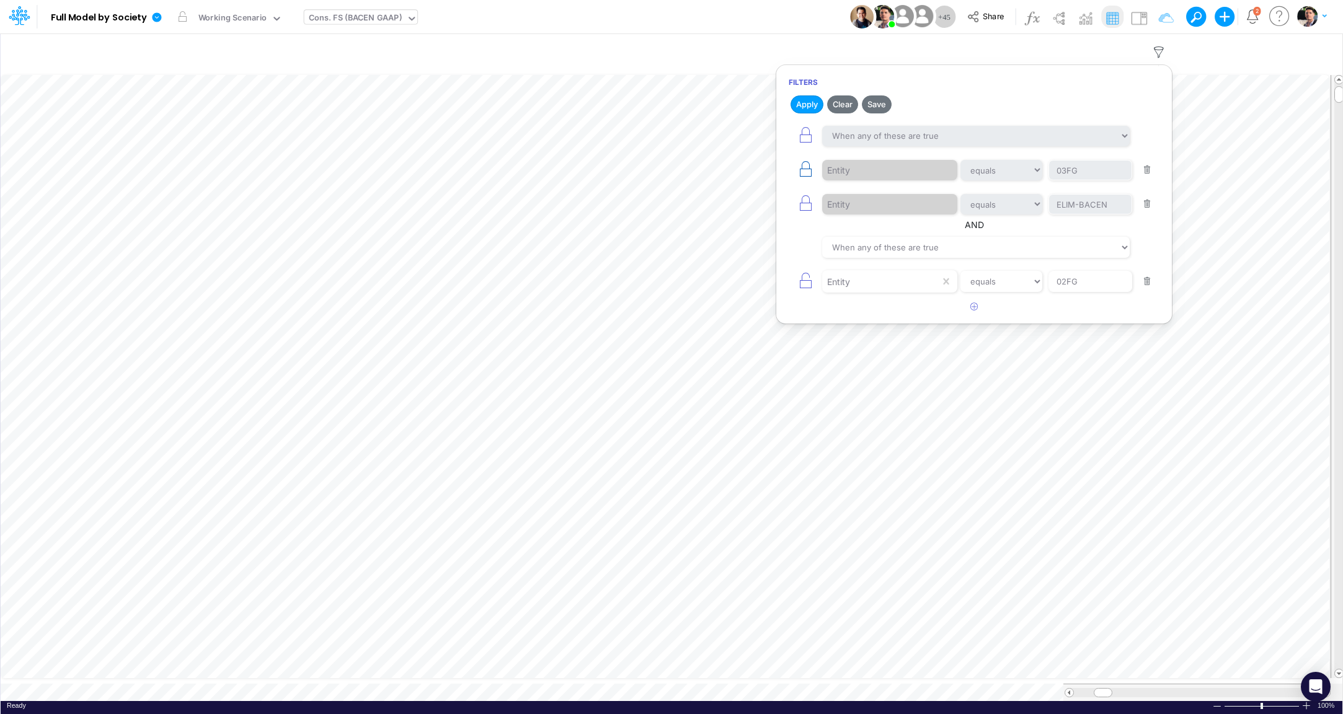
click at [808, 171] on icon "button" at bounding box center [805, 169] width 17 height 17
type input "ELIM-BACEN"
click at [808, 172] on icon "button" at bounding box center [805, 169] width 17 height 17
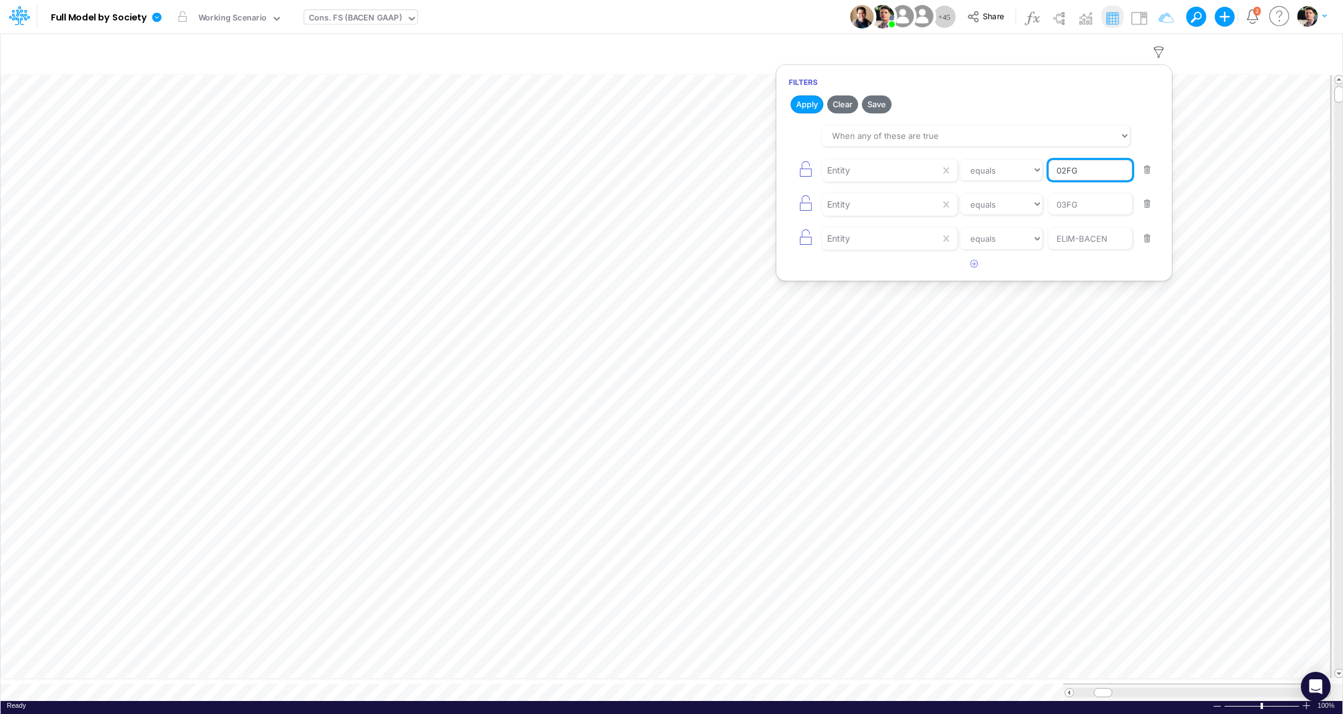
drag, startPoint x: 1088, startPoint y: 169, endPoint x: 1008, endPoint y: 167, distance: 80.0
click at [1048, 167] on input "02FG" at bounding box center [1090, 170] width 84 height 21
type input "01us"
drag, startPoint x: 1090, startPoint y: 203, endPoint x: 970, endPoint y: 206, distance: 120.3
click at [1048, 206] on input "03FG" at bounding box center [1090, 204] width 84 height 21
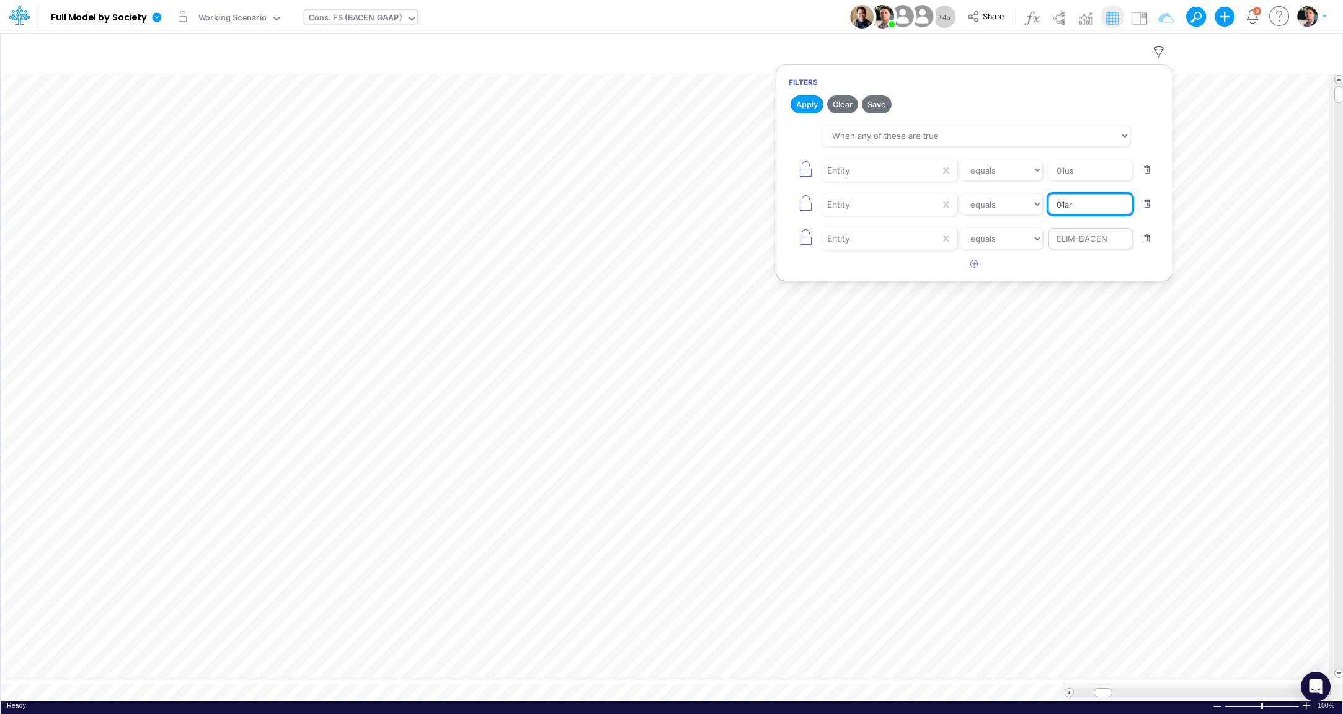
type input "01ar"
drag, startPoint x: 1114, startPoint y: 234, endPoint x: 1043, endPoint y: 235, distance: 71.3
click at [1048, 235] on input "ELIM-BACEN" at bounding box center [1090, 238] width 84 height 21
type input "02us"
drag, startPoint x: 797, startPoint y: 105, endPoint x: 795, endPoint y: 174, distance: 69.5
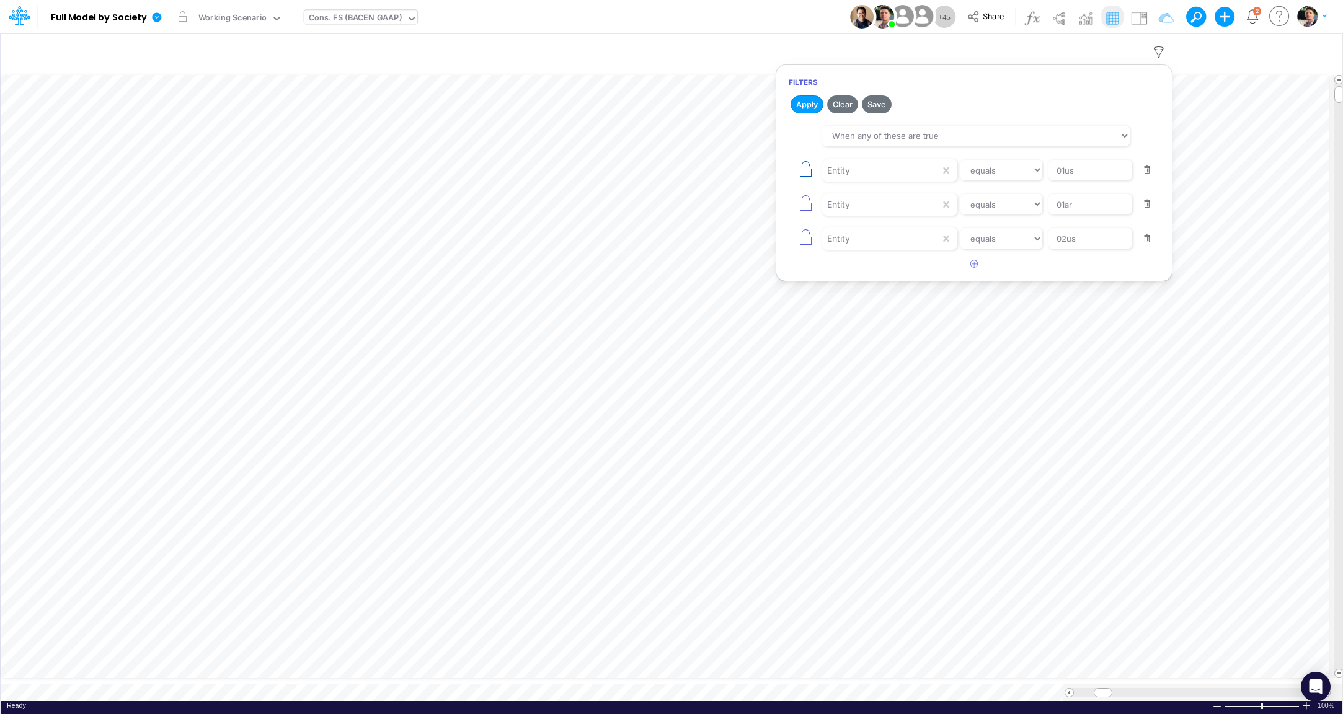
click at [797, 104] on button "Apply" at bounding box center [807, 104] width 33 height 18
click at [345, 20] on div "Cons. FS (BACEN GAAP)" at bounding box center [355, 19] width 93 height 14
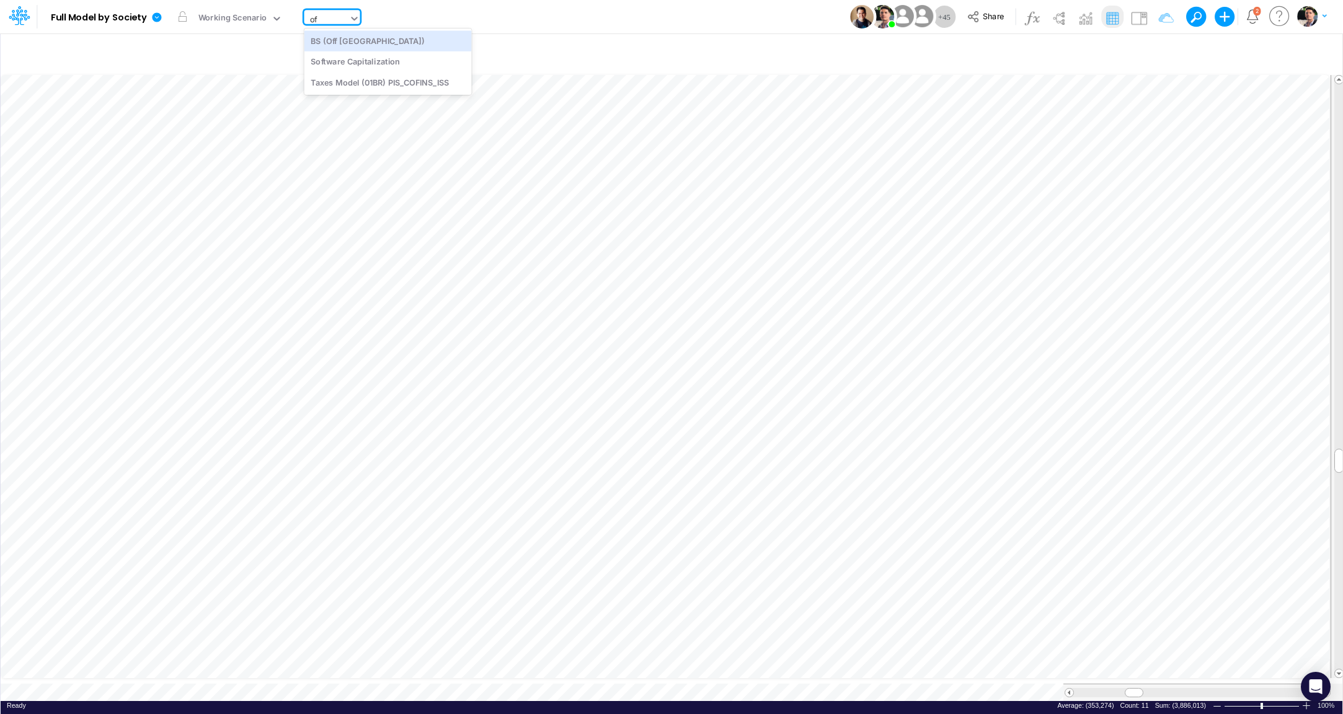
type input "off"
click at [341, 41] on div "BS (Off [GEOGRAPHIC_DATA])" at bounding box center [387, 40] width 167 height 20
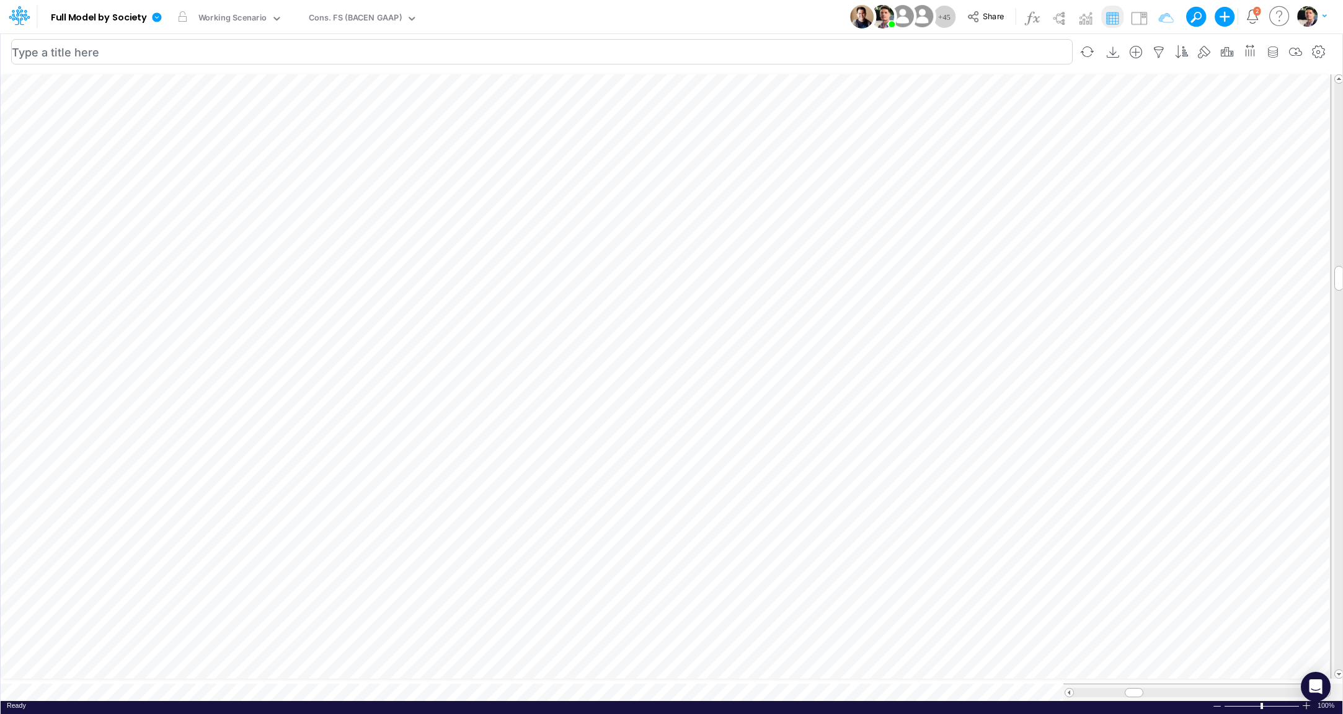
scroll to position [5, 40]
